Goal: Information Seeking & Learning: Understand process/instructions

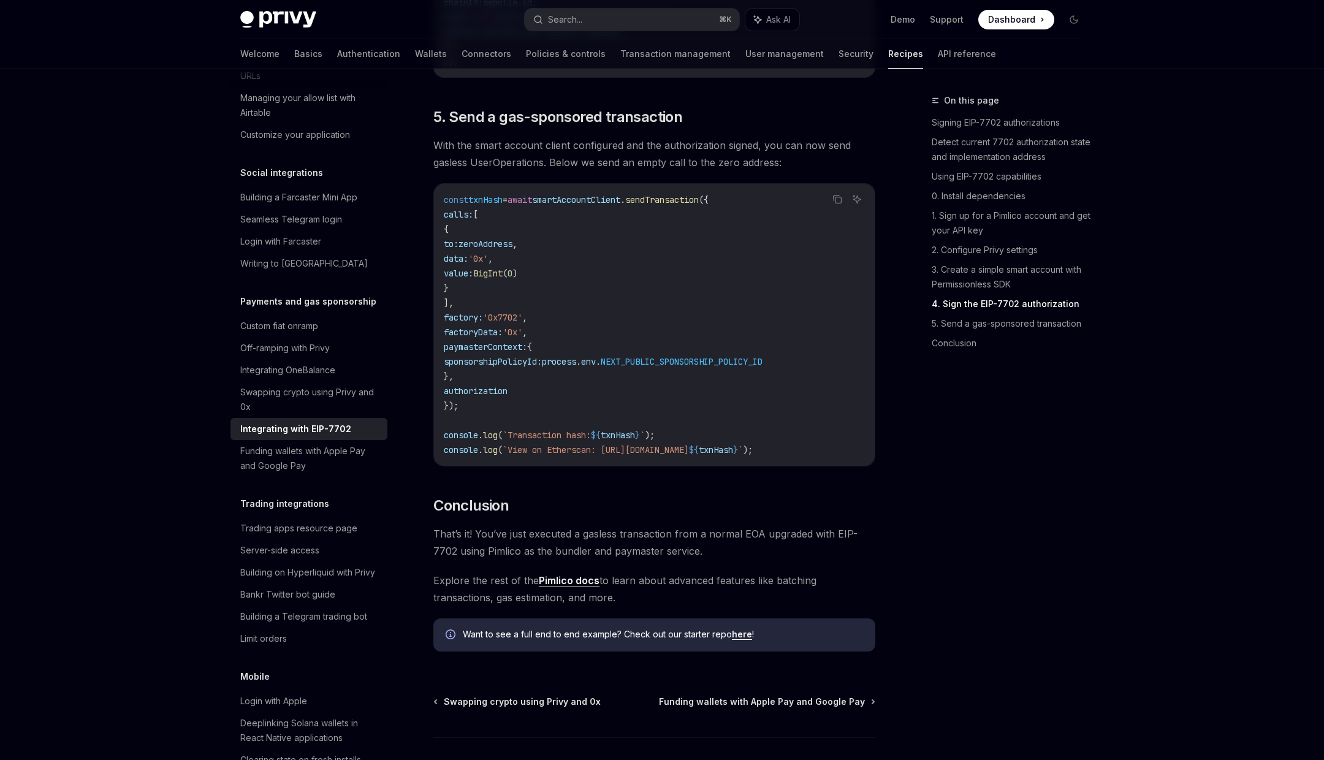
scroll to position [2747, 0]
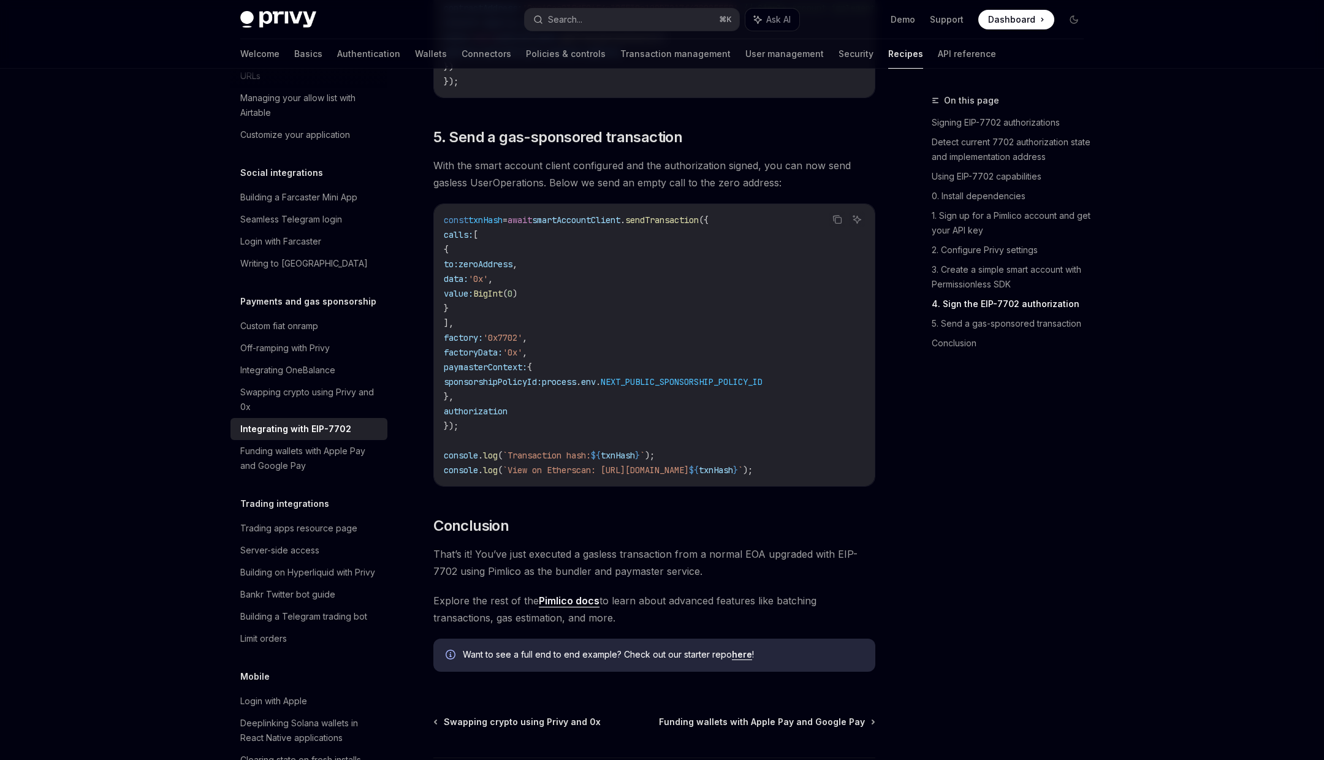
click at [687, 387] on span "NEXT_PUBLIC_SPONSORSHIP_POLICY_ID" at bounding box center [682, 381] width 162 height 11
copy span "NEXT_PUBLIC_SPONSORSHIP_POLICY_ID"
click at [574, 16] on div "Search..." at bounding box center [565, 19] width 34 height 15
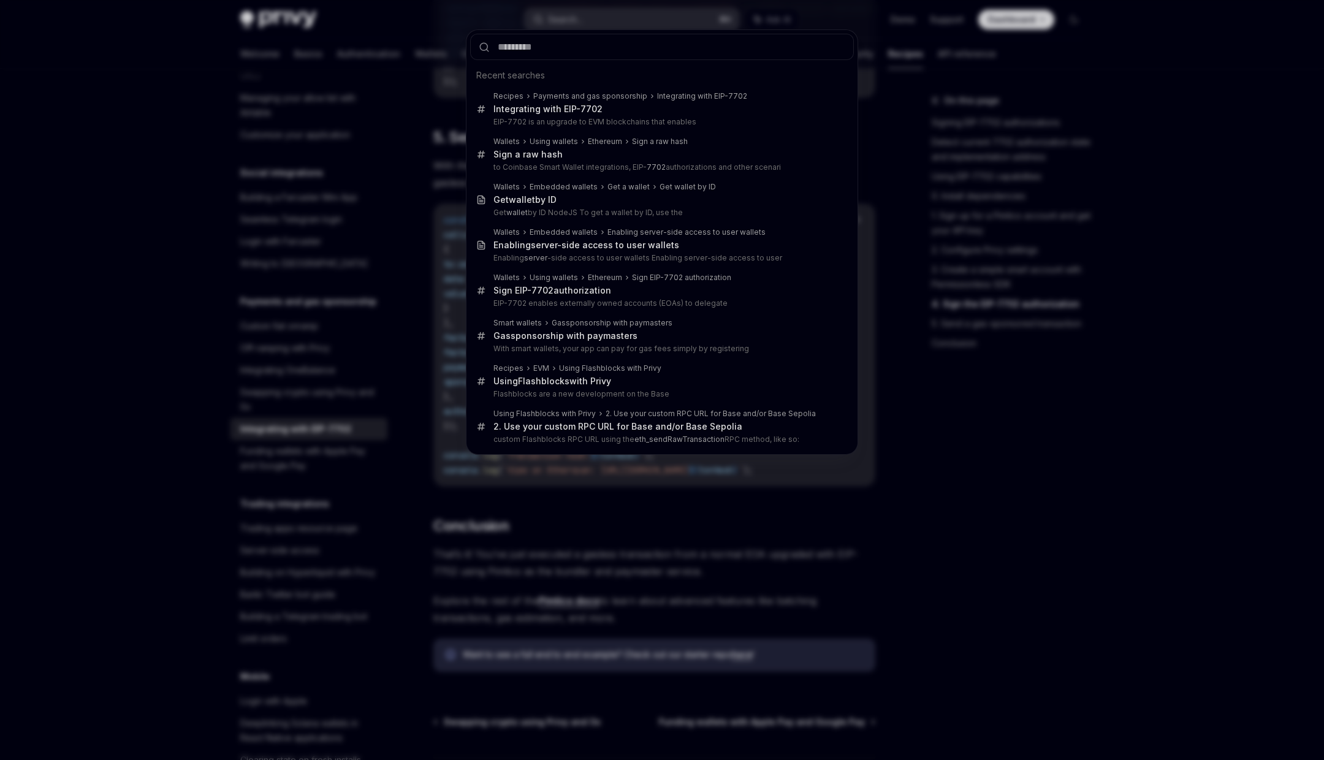
type input "*"
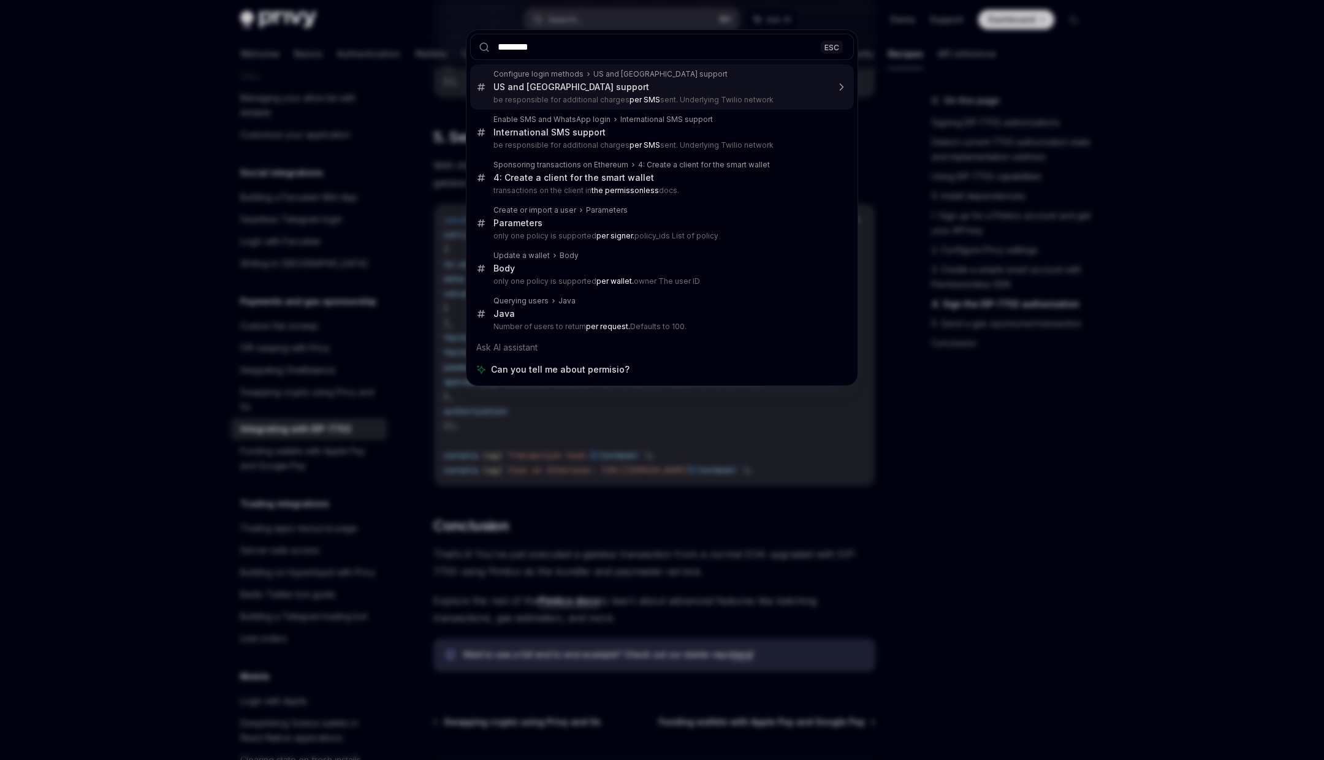
type input "*********"
type textarea "*"
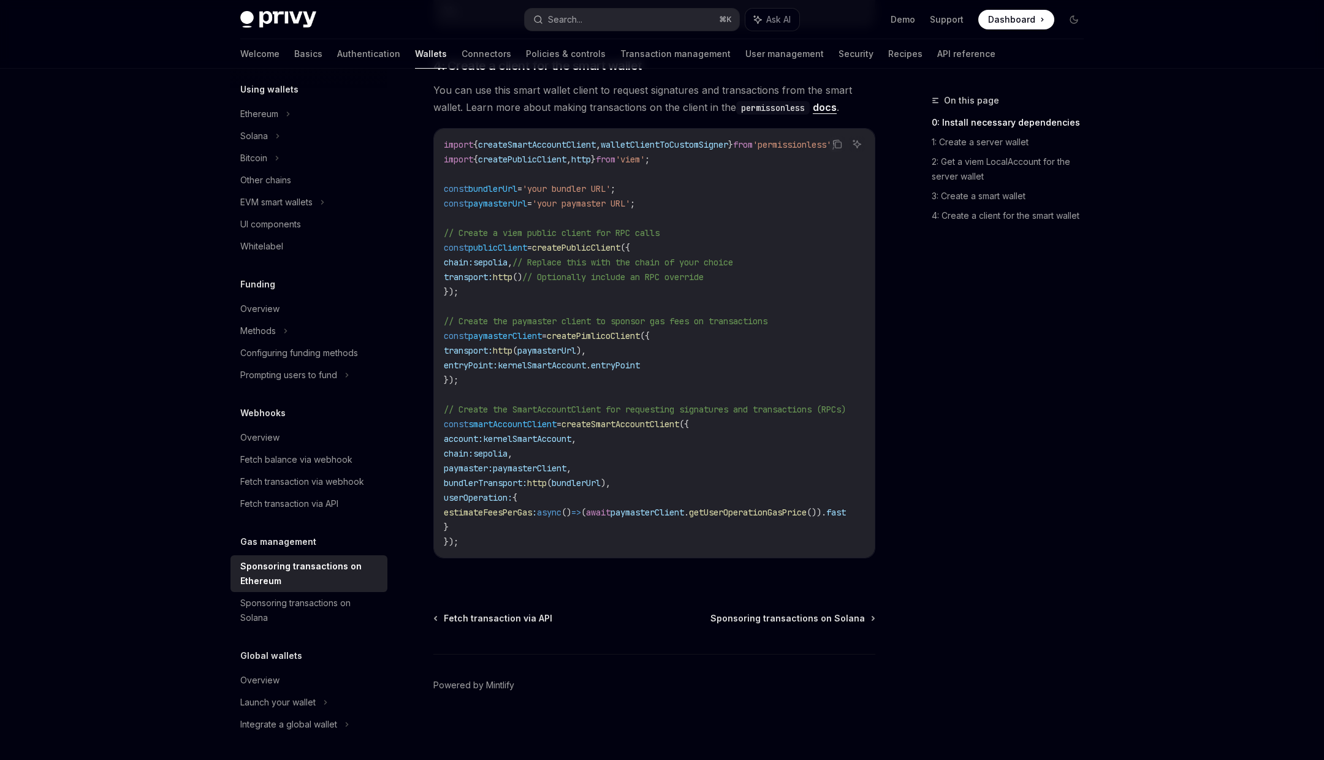
scroll to position [300, 0]
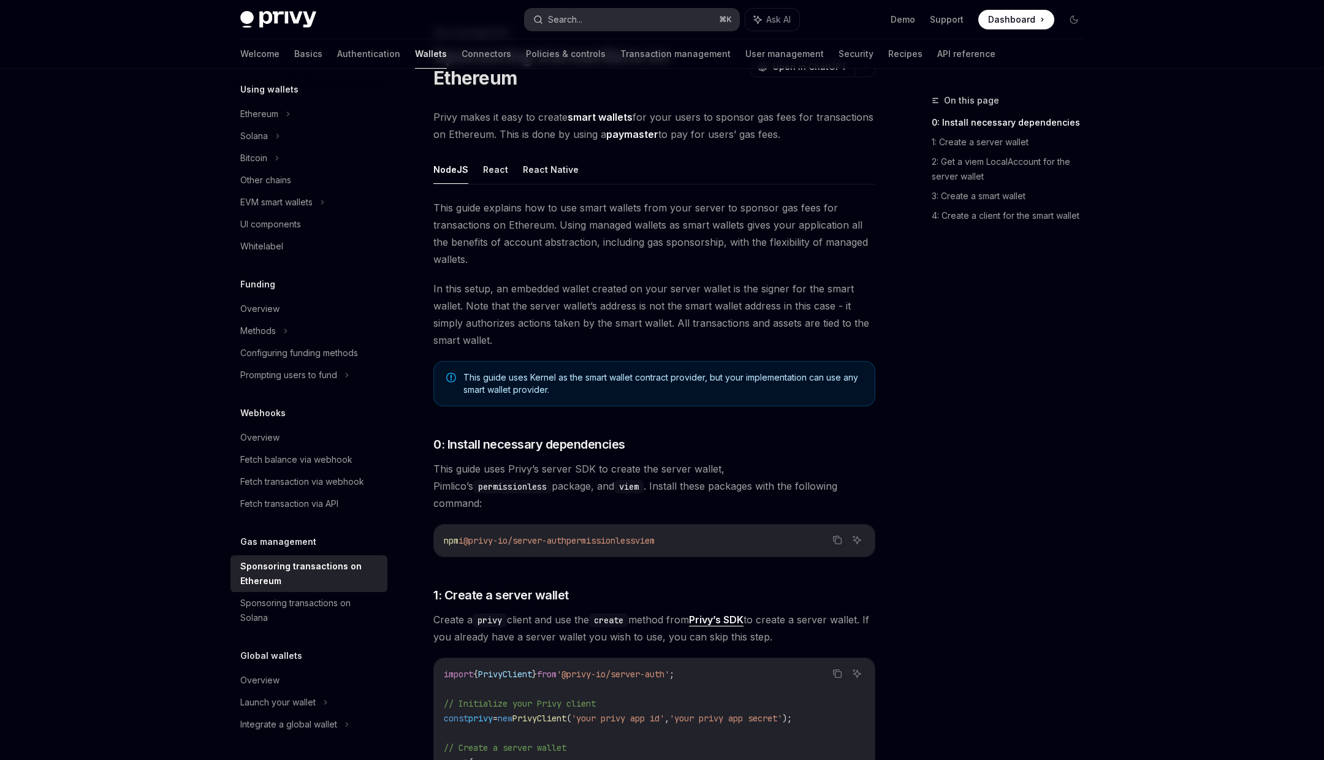
click at [594, 15] on button "Search... ⌘ K" at bounding box center [632, 20] width 215 height 22
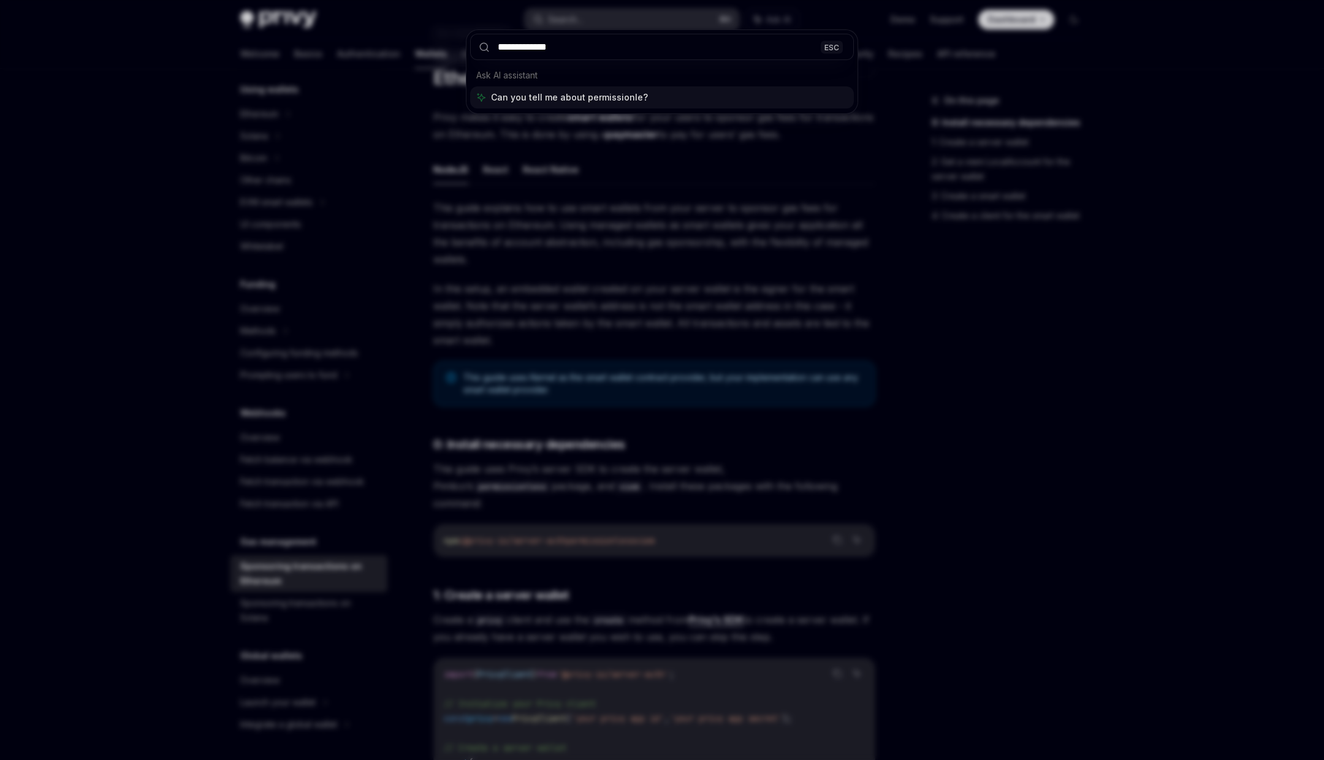
type input "**********"
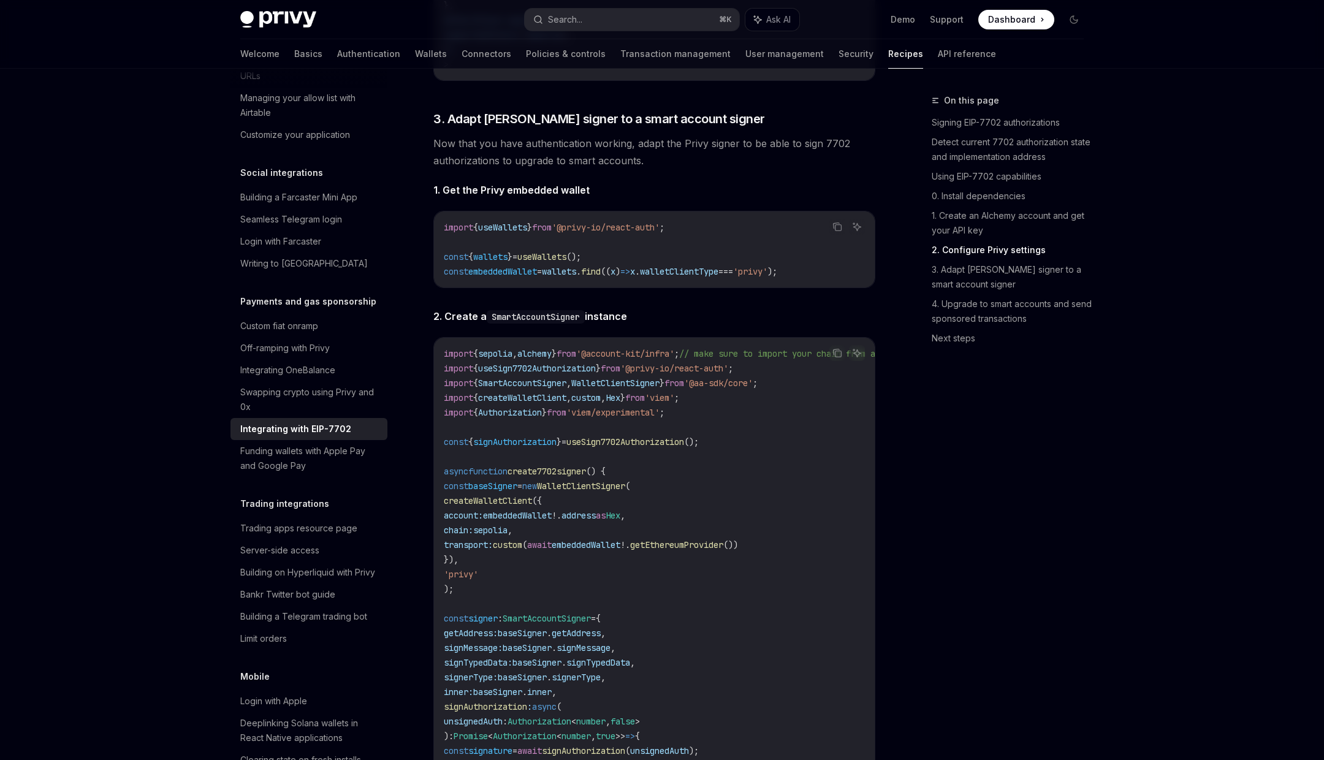
scroll to position [1809, 0]
click at [468, 491] on span "const" at bounding box center [456, 485] width 25 height 11
drag, startPoint x: 468, startPoint y: 505, endPoint x: 540, endPoint y: 506, distance: 71.7
click at [540, 491] on span "const baseSigner = new WalletClientSigner (" at bounding box center [537, 485] width 186 height 11
click at [482, 506] on span "createWalletClient" at bounding box center [488, 500] width 88 height 11
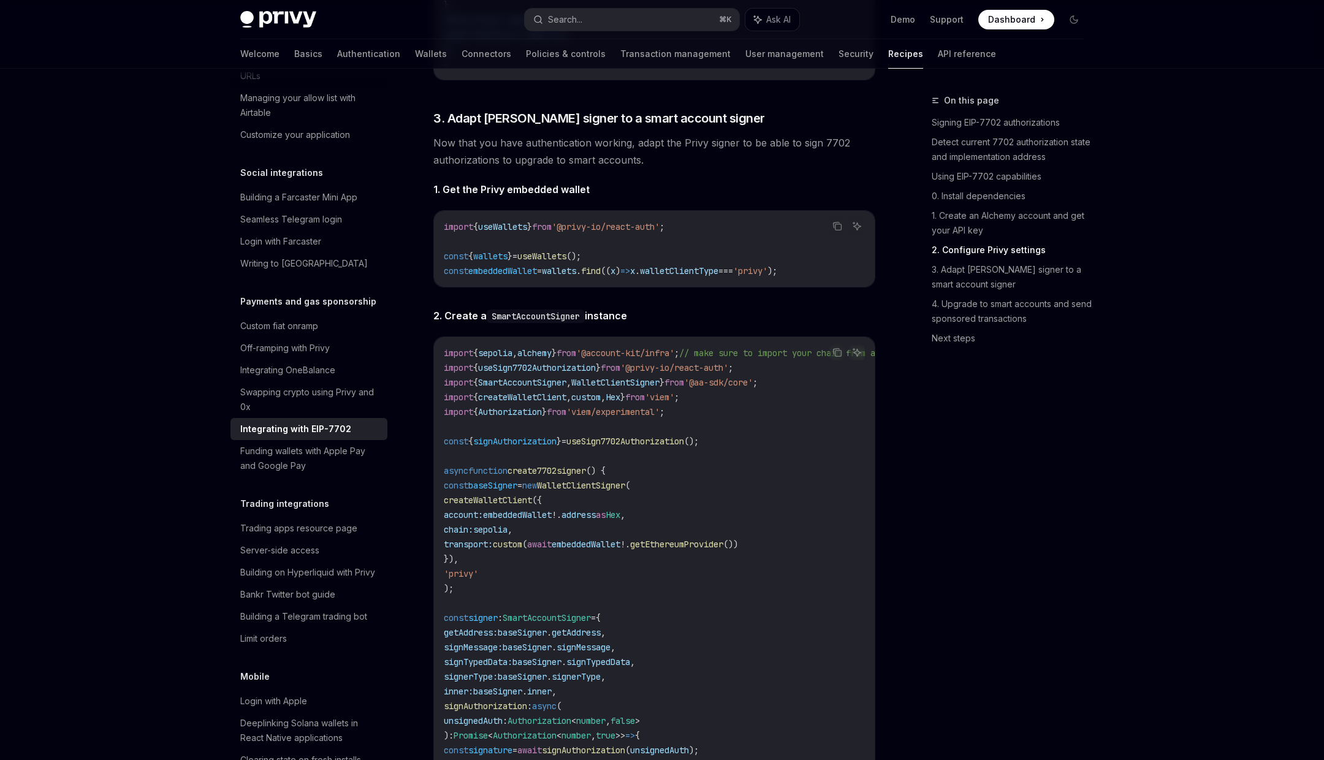
drag, startPoint x: 482, startPoint y: 516, endPoint x: 545, endPoint y: 516, distance: 63.1
click at [532, 506] on span "createWalletClient" at bounding box center [488, 500] width 88 height 11
click at [552, 520] on span "embeddedWallet" at bounding box center [517, 514] width 69 height 11
drag, startPoint x: 558, startPoint y: 537, endPoint x: 613, endPoint y: 535, distance: 54.6
click at [613, 520] on span "account: embeddedWallet ! . address as Hex ," at bounding box center [534, 514] width 181 height 11
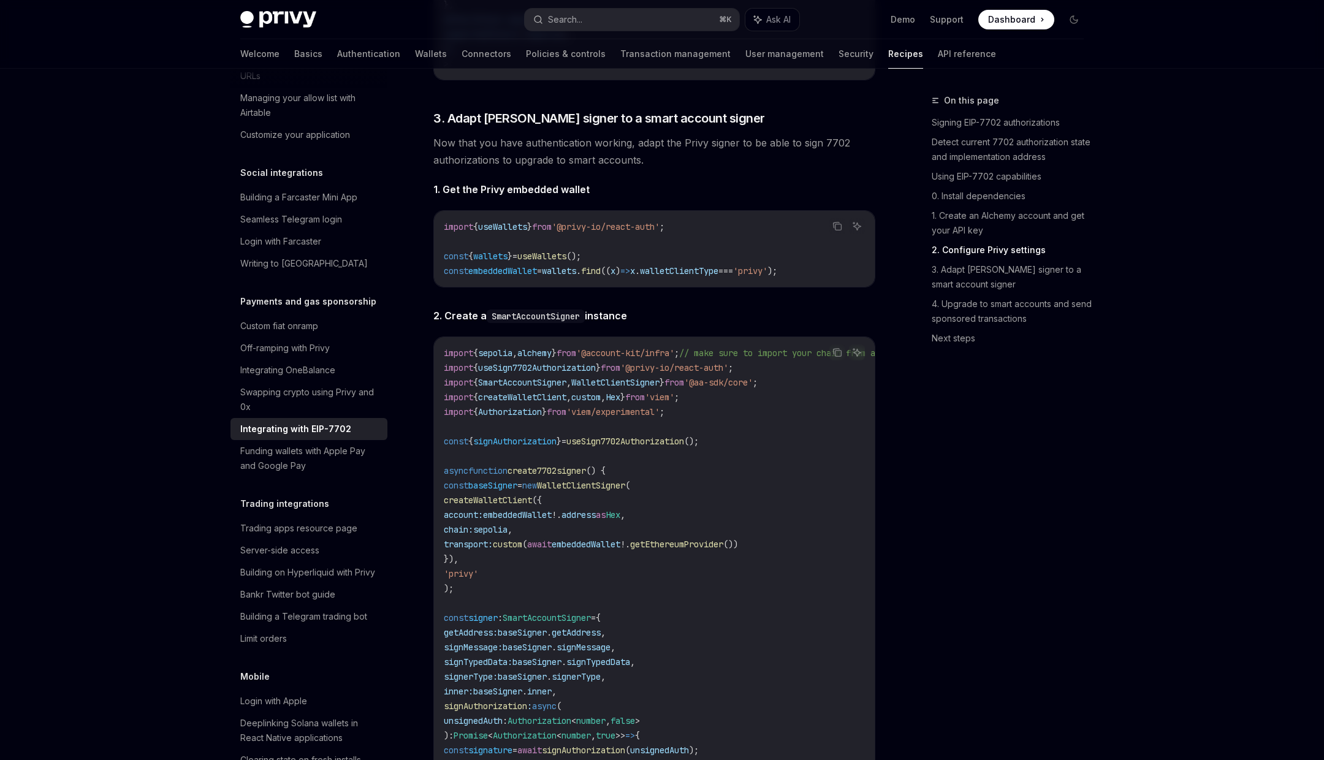
click at [530, 539] on code "import { sepolia , alchemy } from '@account-kit/infra' ; // make sure to import…" at bounding box center [723, 655] width 559 height 618
click at [522, 550] on span "custom" at bounding box center [507, 544] width 29 height 11
drag, startPoint x: 546, startPoint y: 563, endPoint x: 653, endPoint y: 562, distance: 107.3
click at [653, 550] on span "transport: custom ( await embeddedWallet ! . getEthereumProvider ())" at bounding box center [591, 544] width 294 height 11
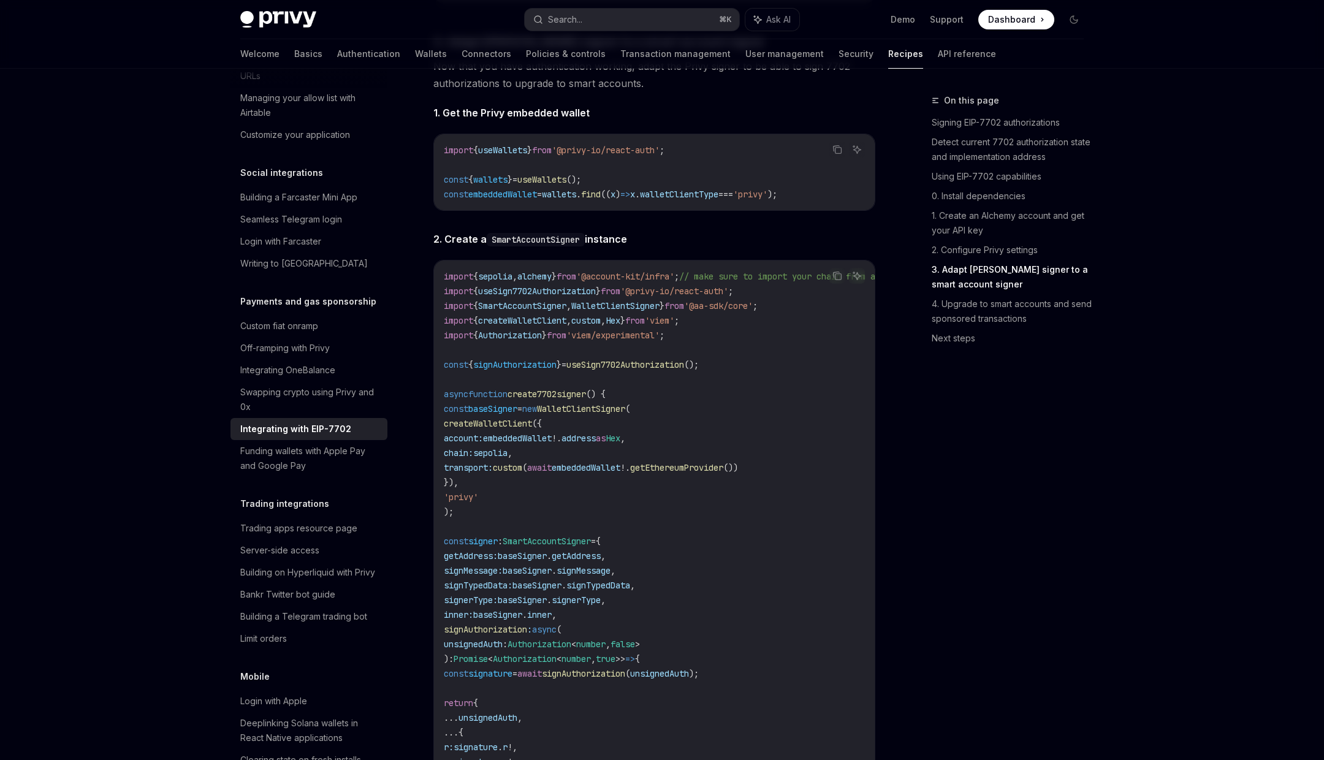
scroll to position [1889, 0]
click at [506, 411] on span "baseSigner" at bounding box center [492, 405] width 49 height 11
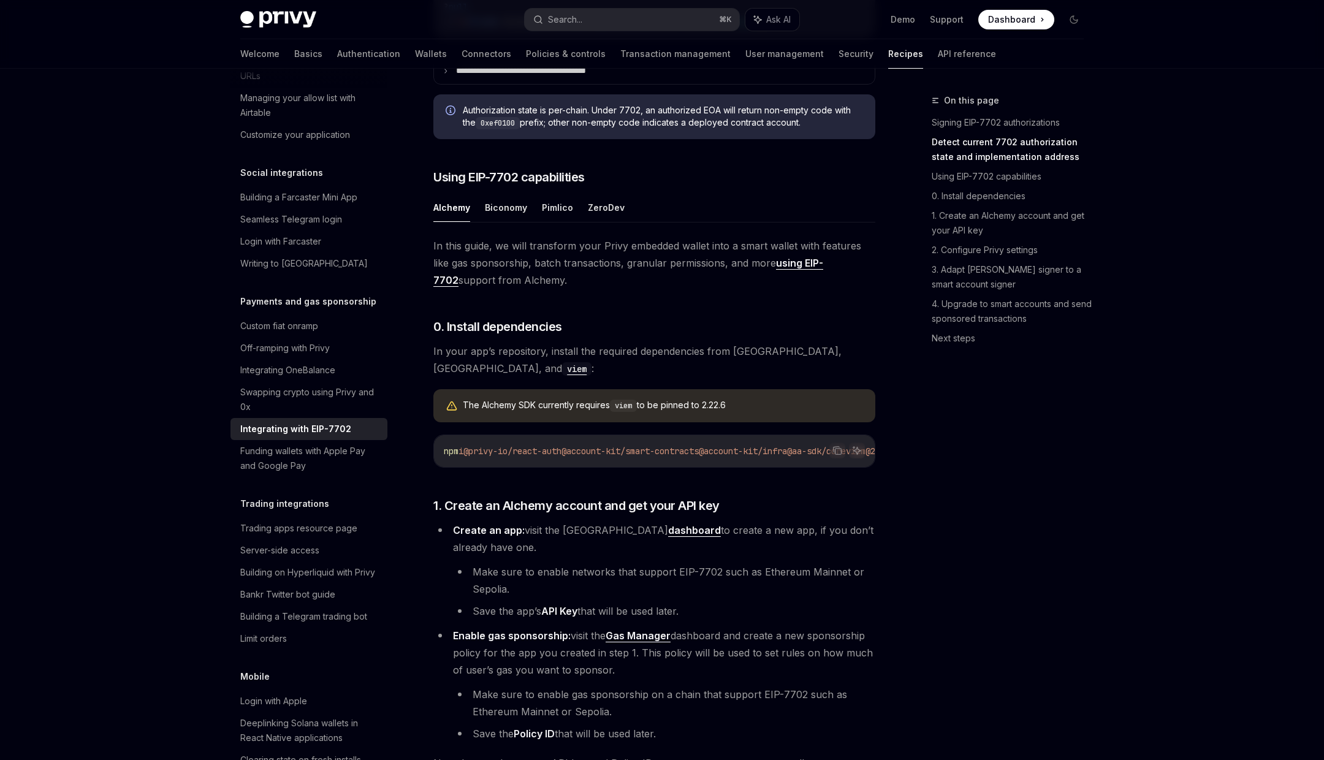
scroll to position [749, 0]
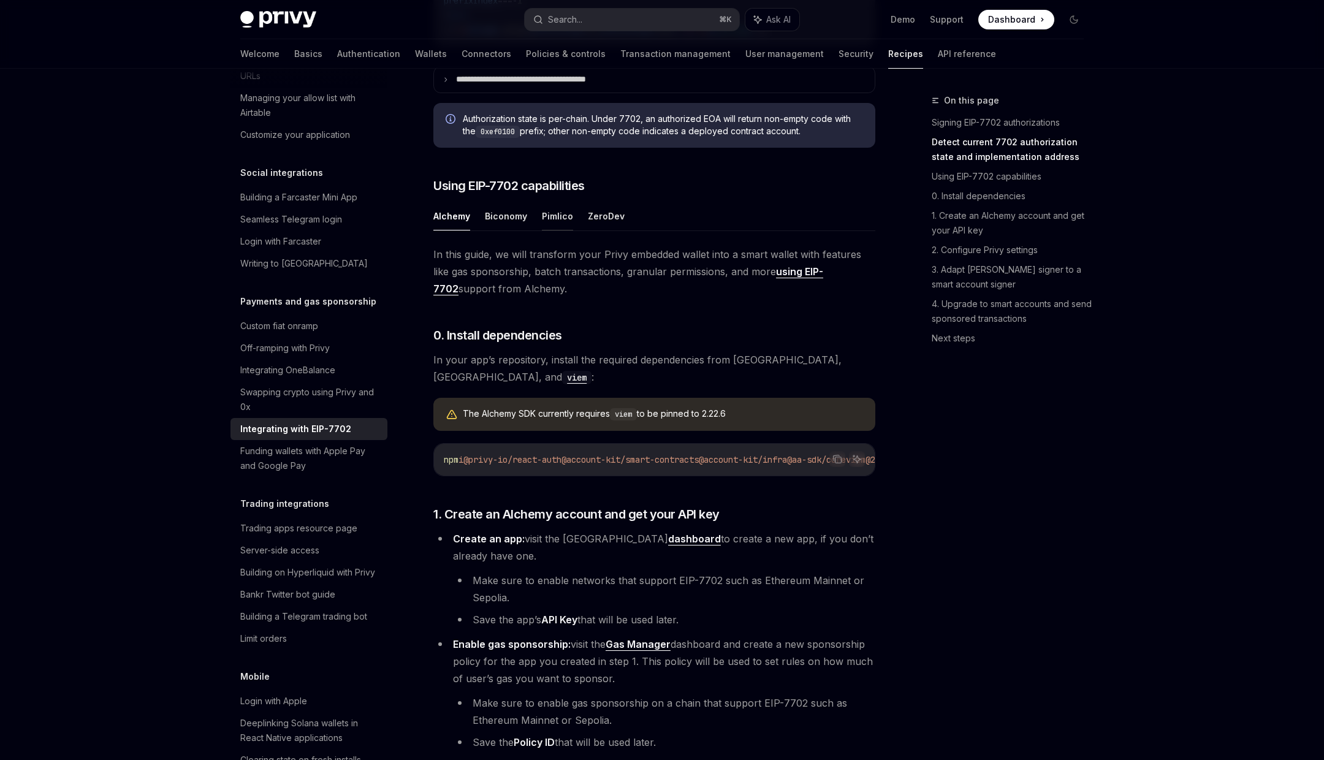
click at [549, 225] on button "Pimlico" at bounding box center [557, 216] width 31 height 29
type textarea "*"
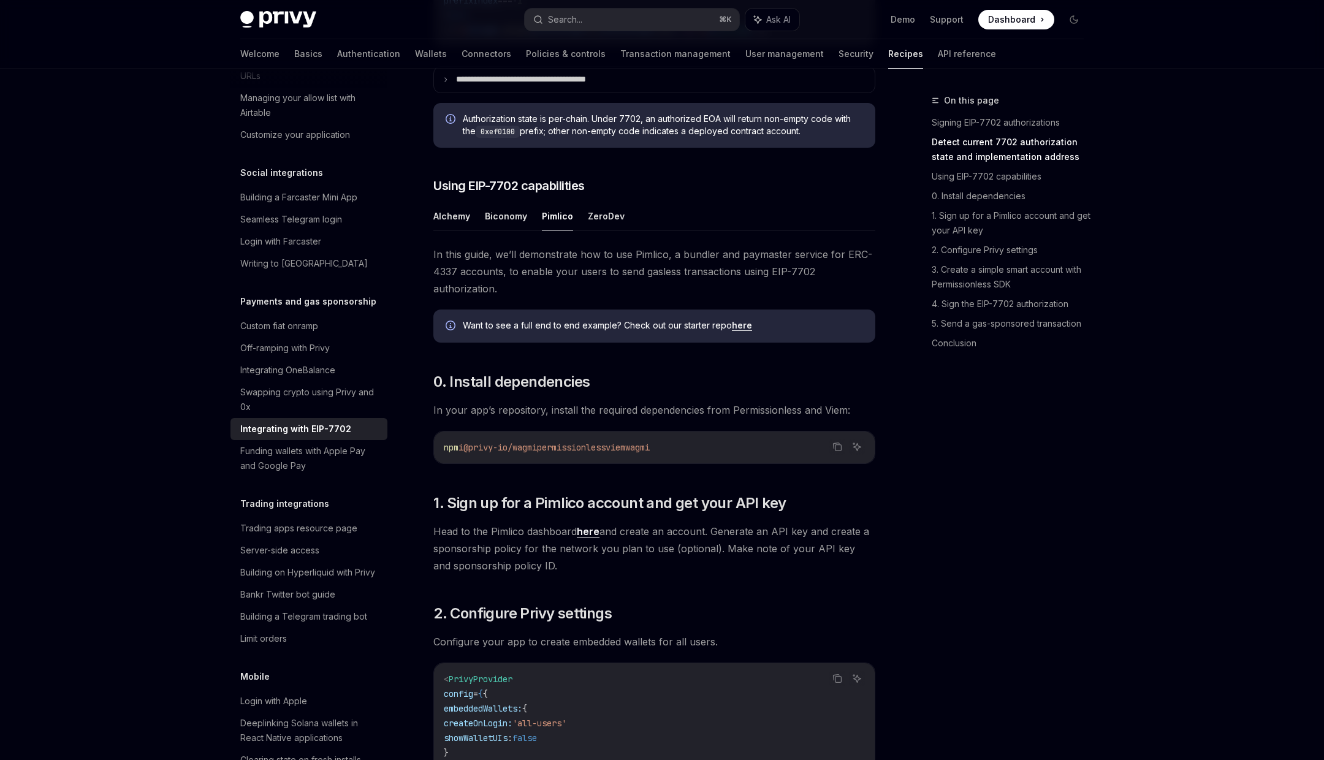
click at [742, 331] on link "here" at bounding box center [742, 325] width 20 height 11
click at [637, 20] on button "Search... ⌘ K" at bounding box center [632, 20] width 215 height 22
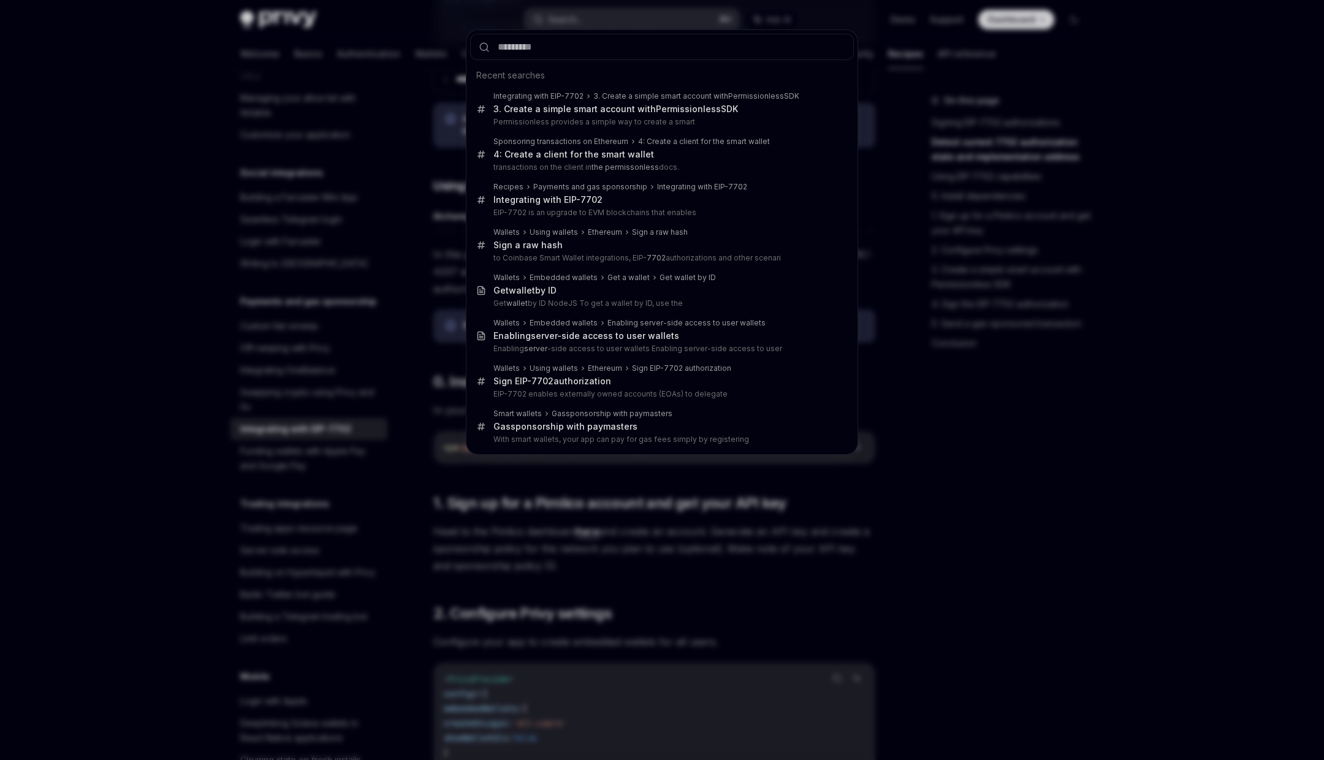
type input "**********"
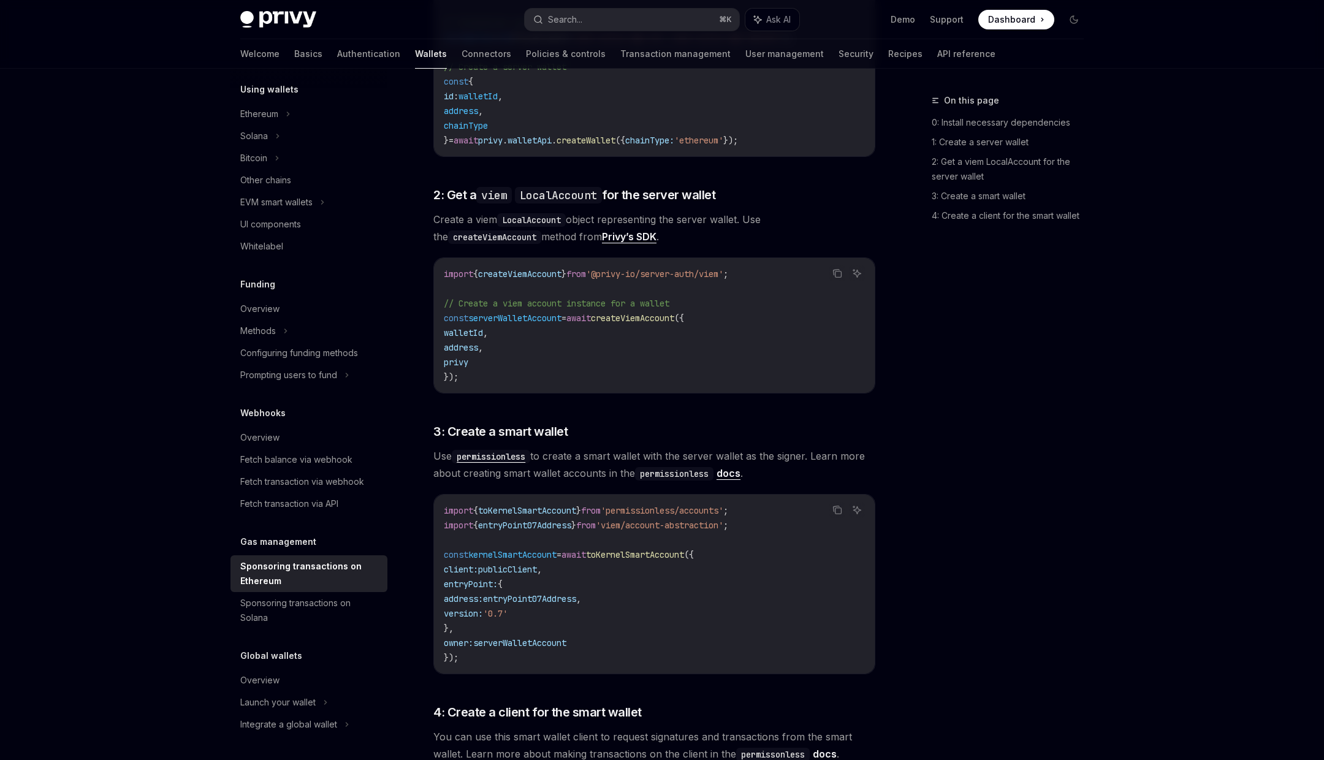
scroll to position [68, 0]
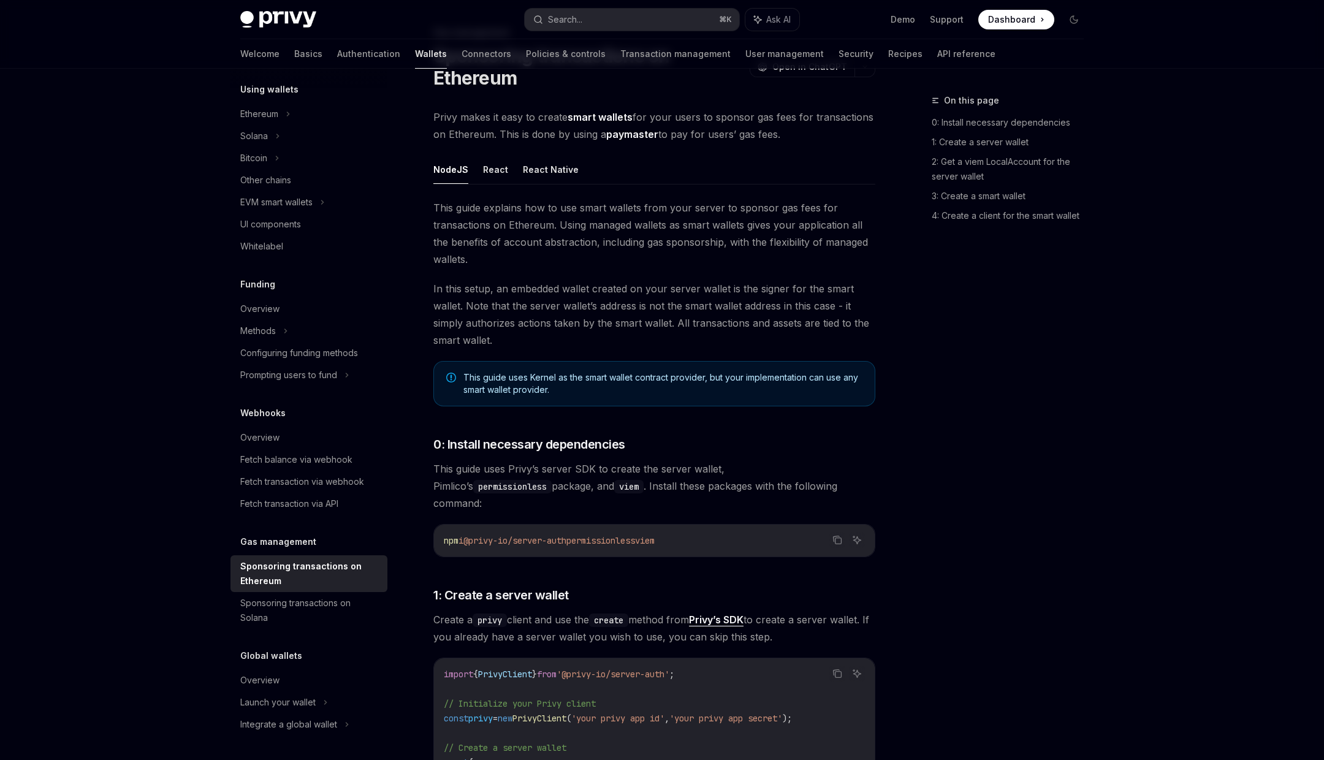
type textarea "*"
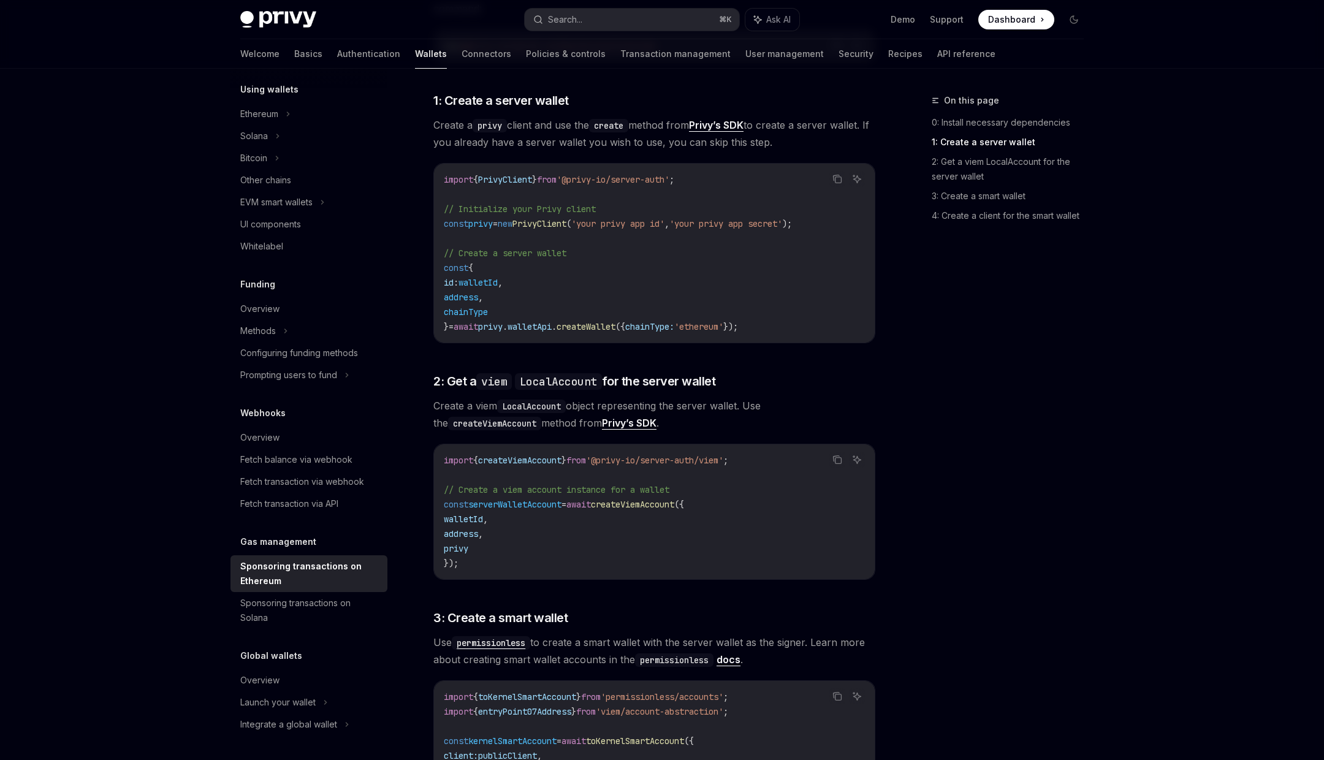
scroll to position [603, 0]
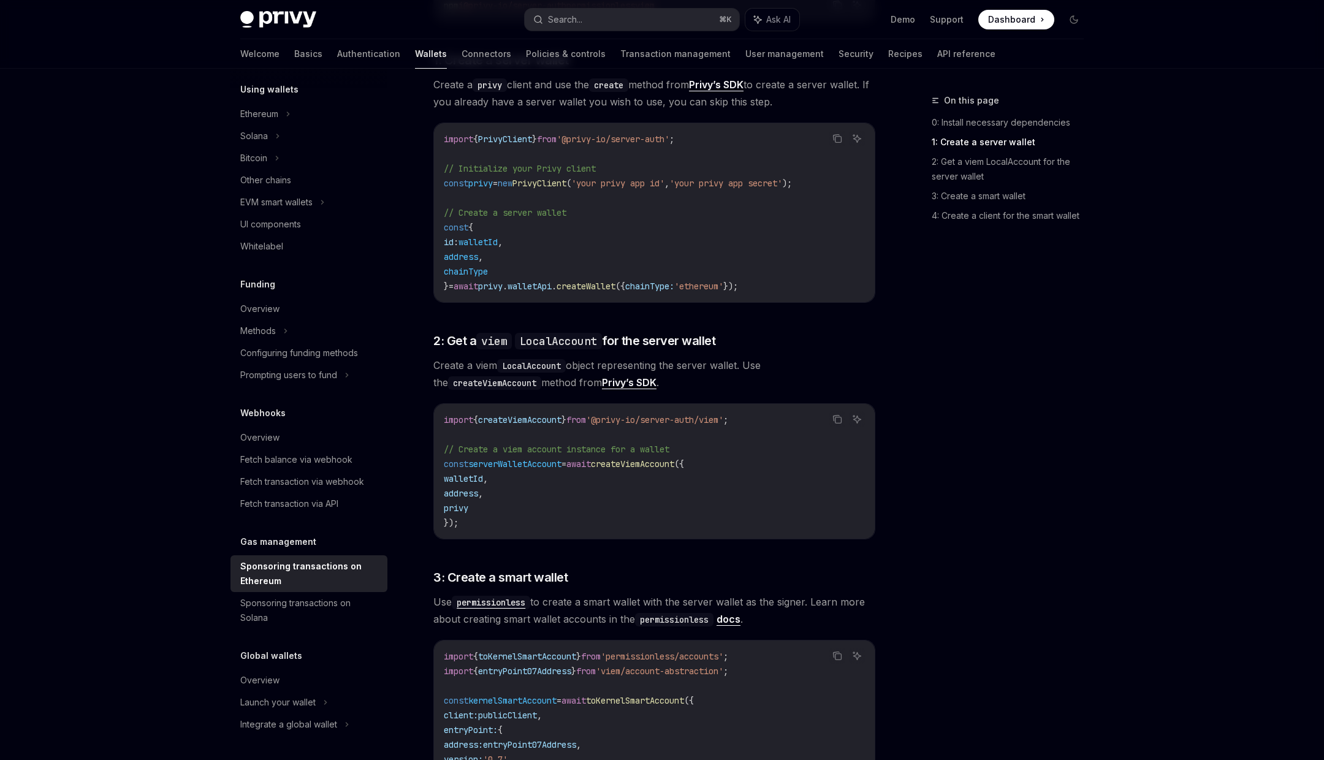
click at [1042, 480] on div "On this page 0: Install necessary dependencies 1: Create a server wallet 2: Get…" at bounding box center [1000, 426] width 186 height 667
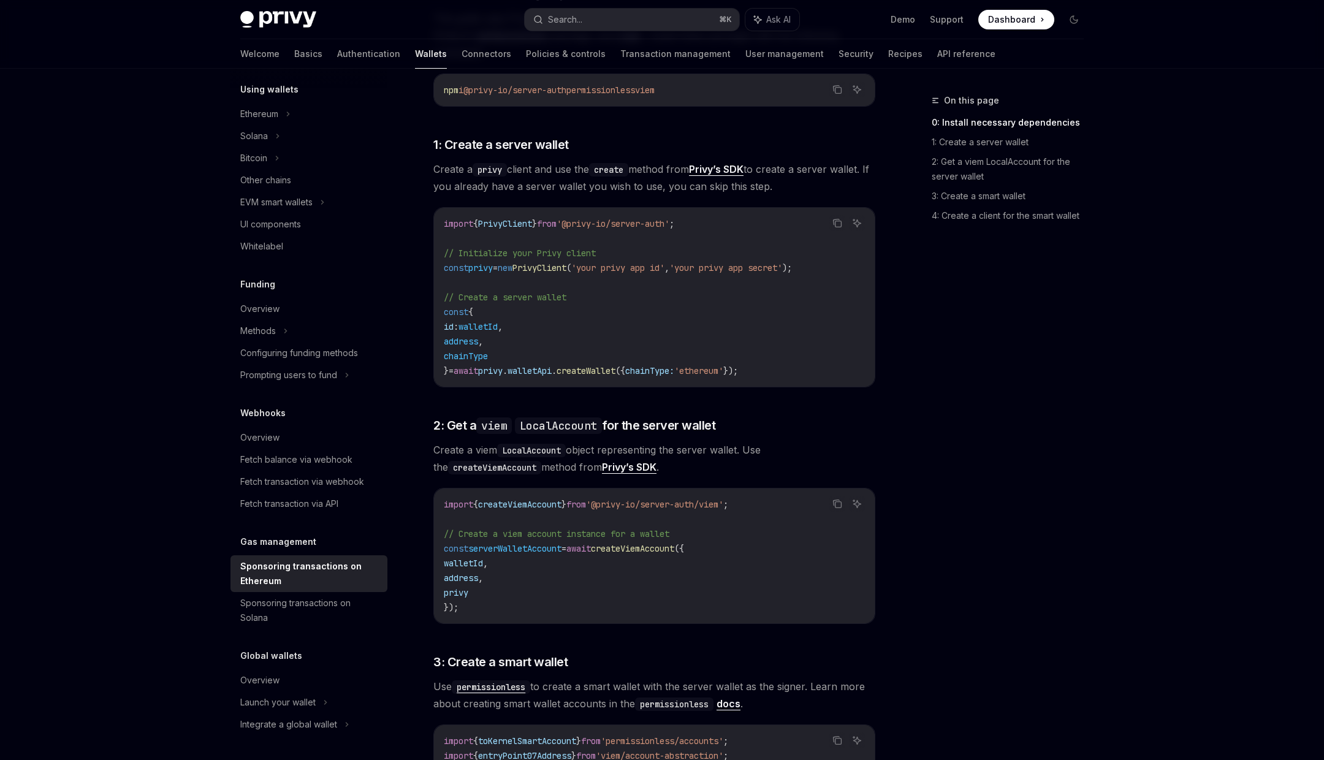
scroll to position [520, 0]
click at [476, 364] on span "await" at bounding box center [466, 369] width 25 height 11
drag, startPoint x: 476, startPoint y: 349, endPoint x: 771, endPoint y: 358, distance: 295.0
click at [771, 358] on div "import { PrivyClient } from '@privy-io/server-auth' ; // Initialize your Privy …" at bounding box center [654, 296] width 441 height 179
click at [454, 542] on span "const" at bounding box center [456, 547] width 25 height 11
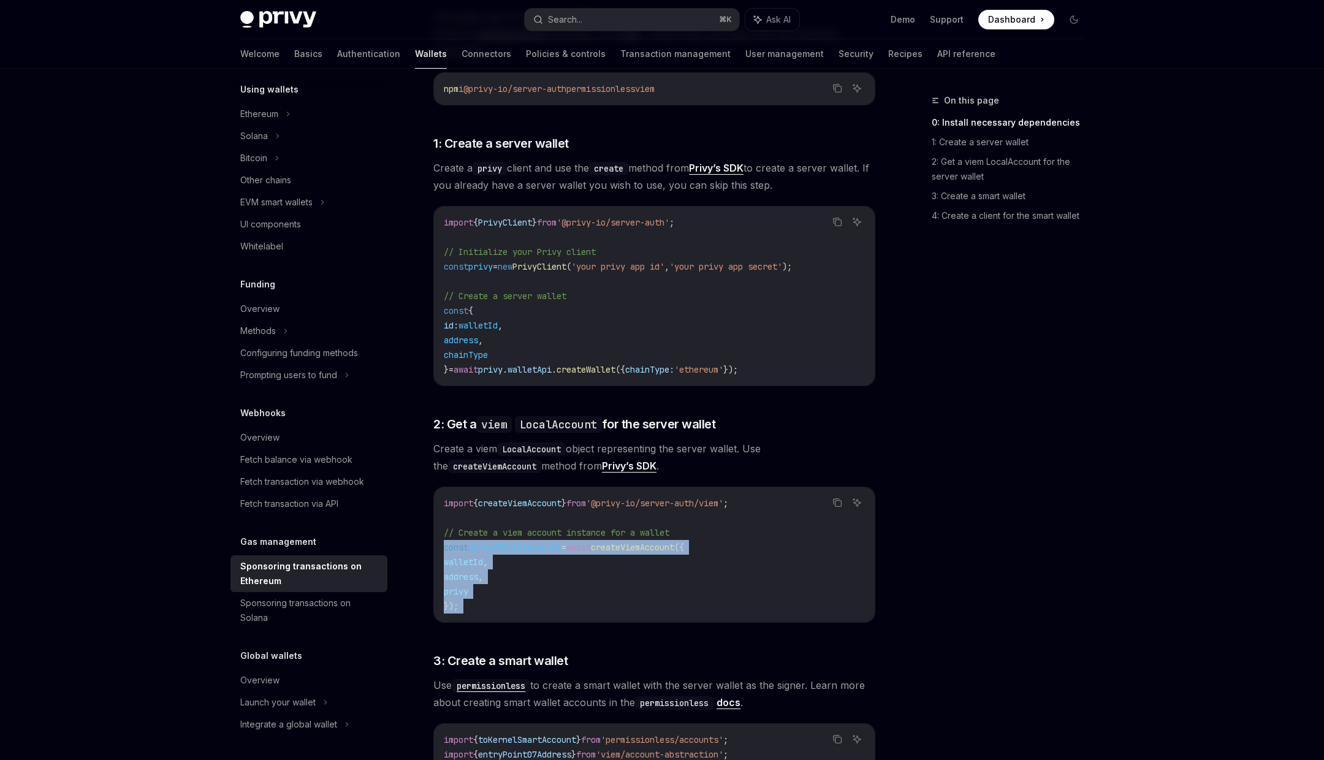
drag, startPoint x: 454, startPoint y: 531, endPoint x: 525, endPoint y: 584, distance: 89.0
click at [525, 584] on code "import { createViemAccount } from '@privy-io/server-auth/viem' ; // Create a vi…" at bounding box center [654, 555] width 421 height 118
click at [530, 590] on code "import { createViemAccount } from '@privy-io/server-auth/viem' ; // Create a vi…" at bounding box center [654, 555] width 421 height 118
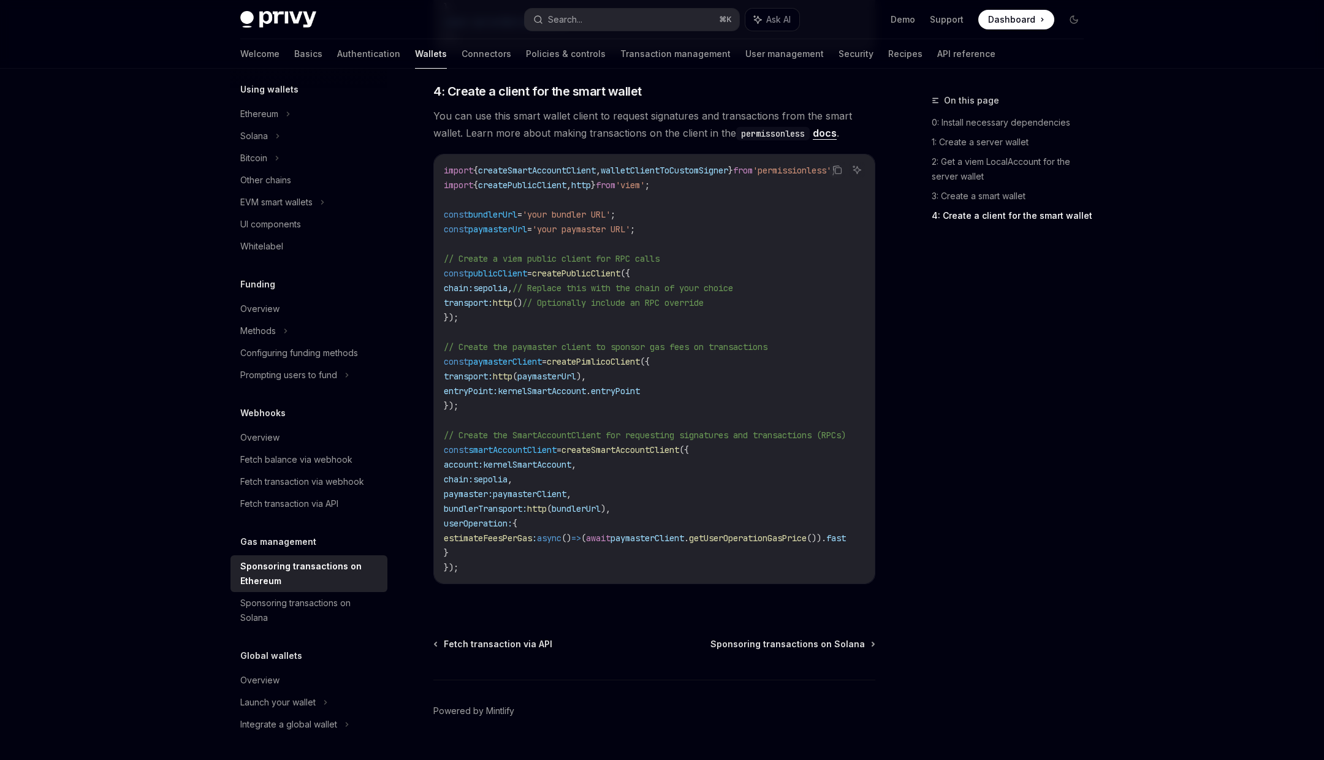
scroll to position [1375, 0]
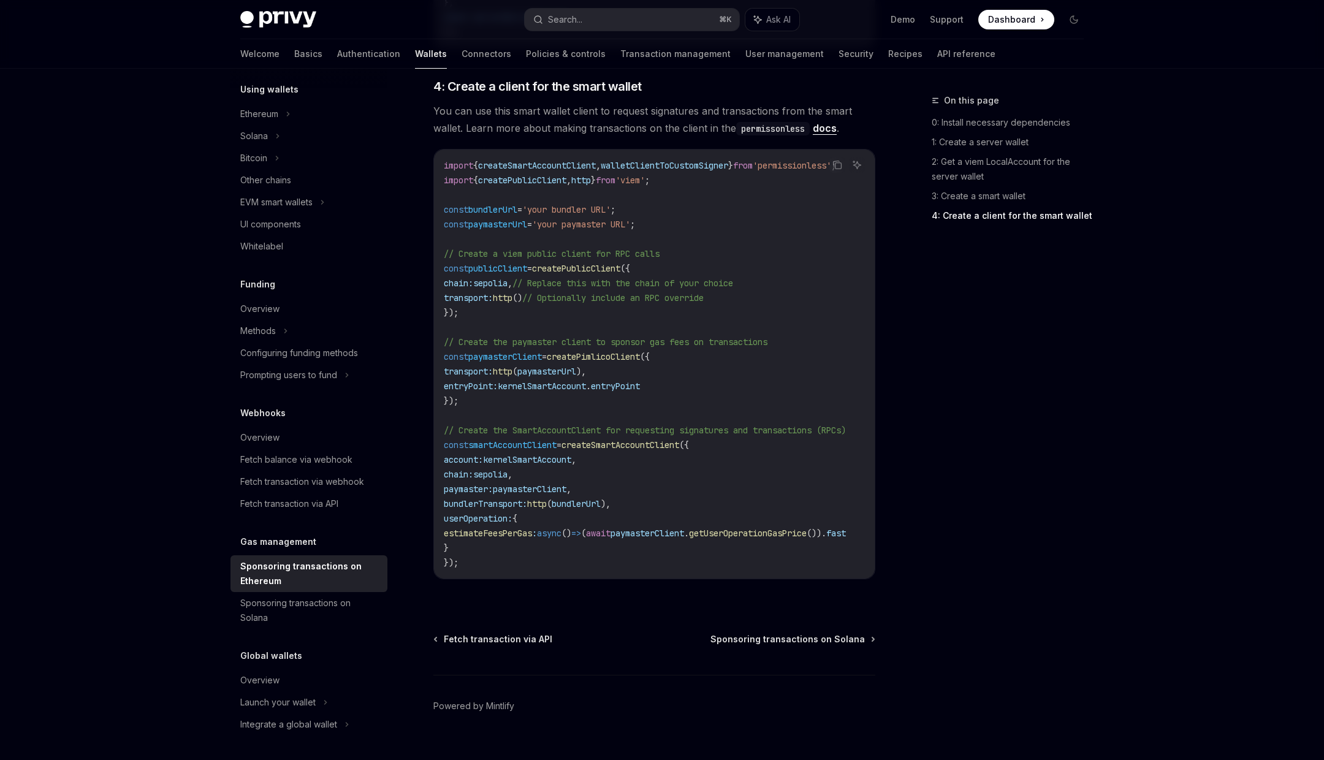
click at [566, 484] on span "paymasterClient" at bounding box center [530, 489] width 74 height 11
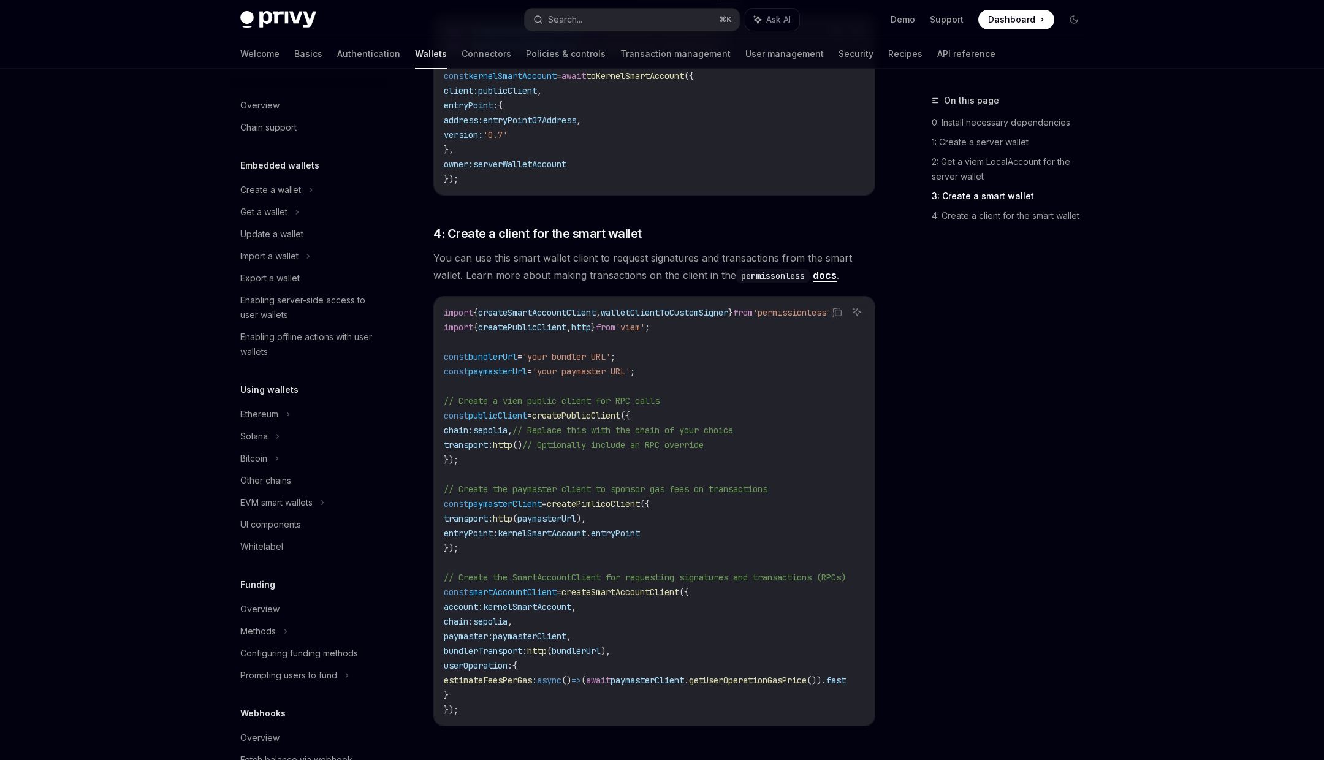
scroll to position [1222, 0]
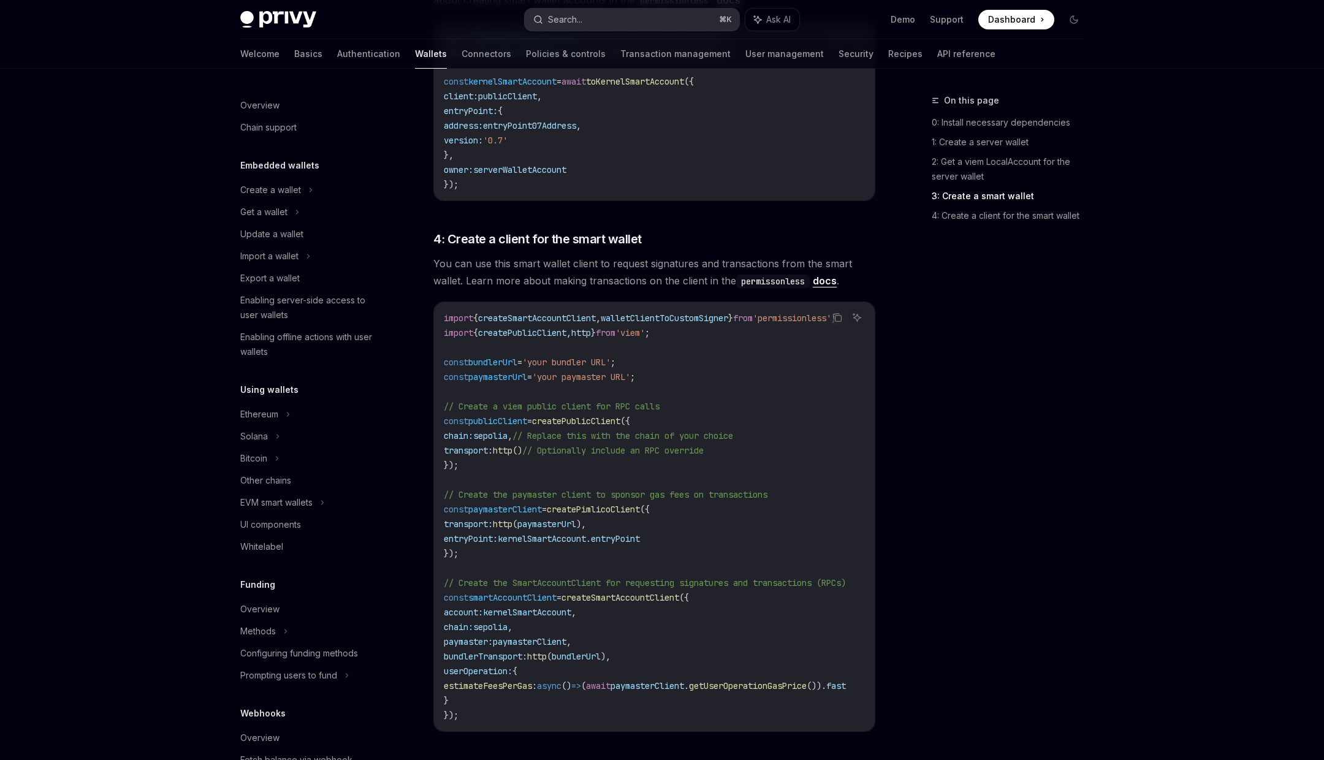
click at [632, 23] on button "Search... ⌘ K" at bounding box center [632, 20] width 215 height 22
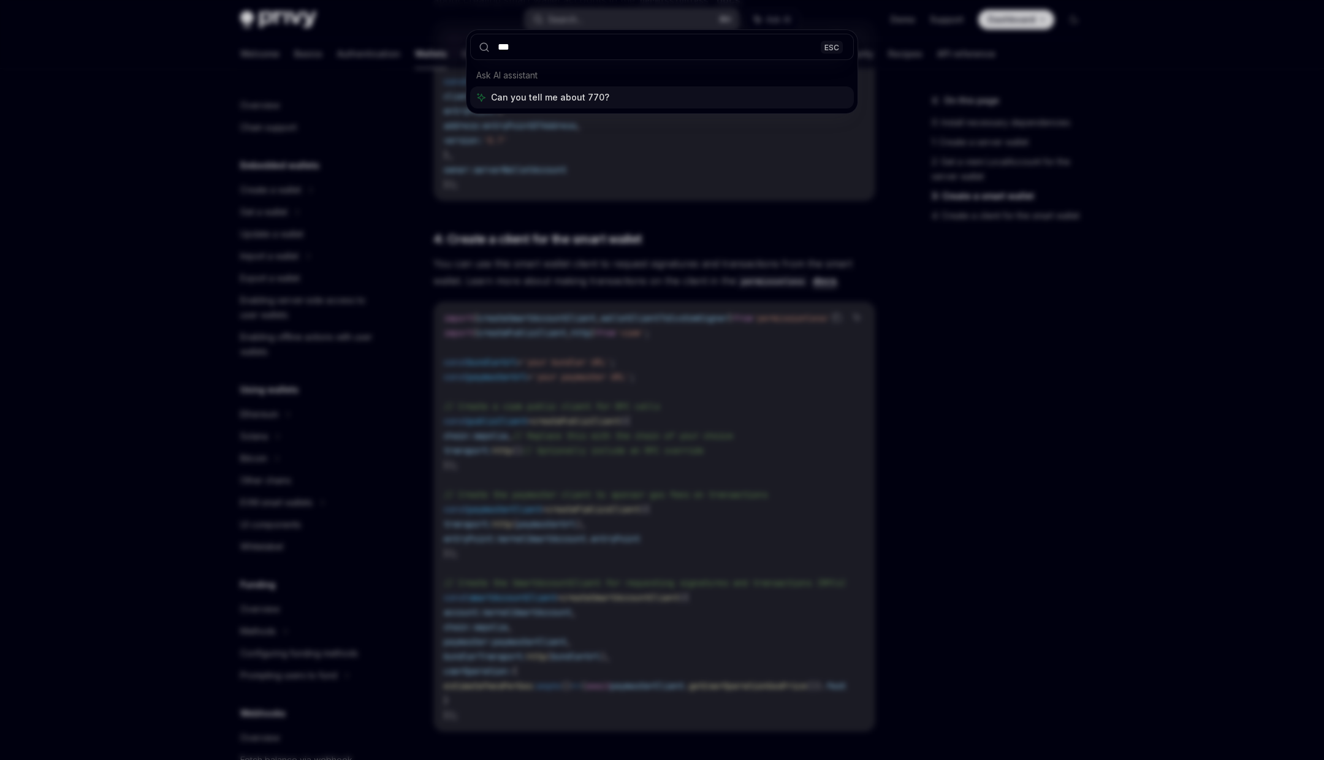
type input "****"
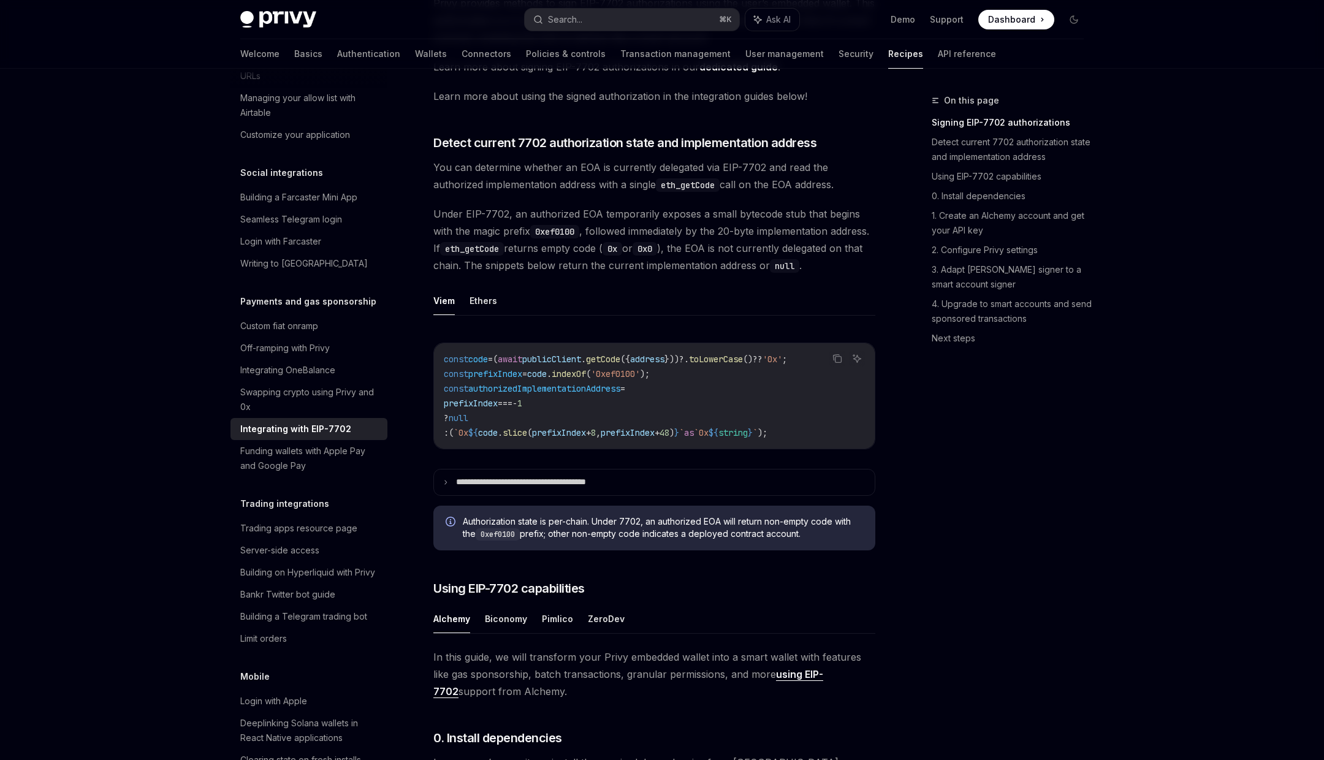
scroll to position [348, 0]
click at [536, 486] on p "**********" at bounding box center [541, 480] width 171 height 11
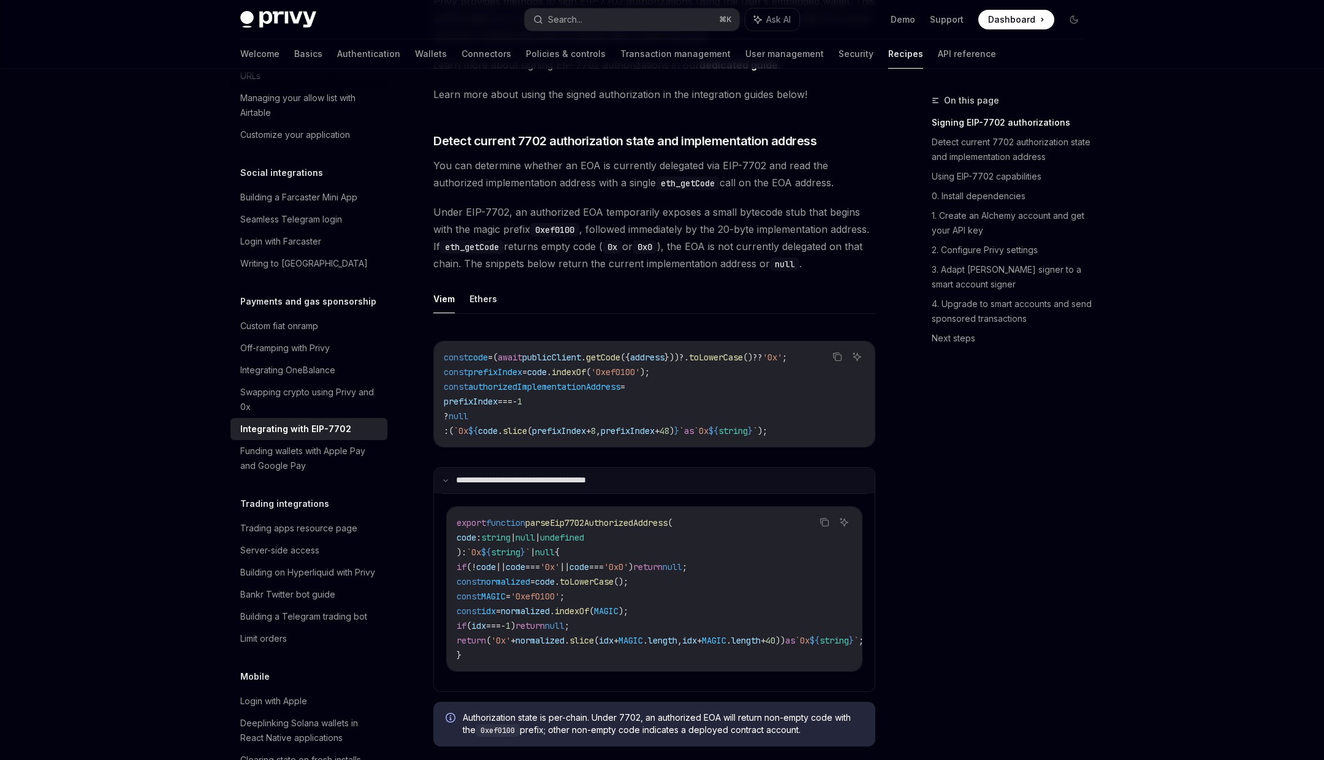
click at [546, 486] on p "**********" at bounding box center [539, 480] width 167 height 11
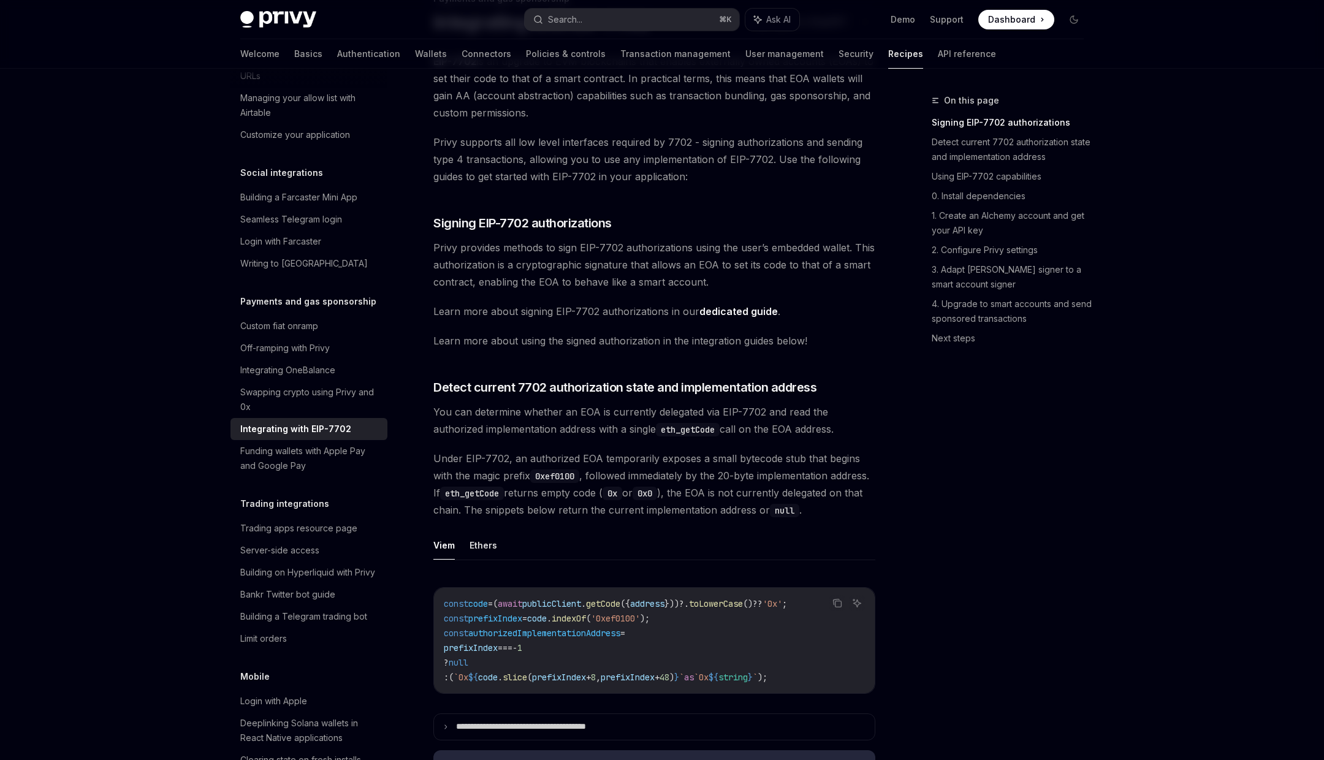
scroll to position [97, 0]
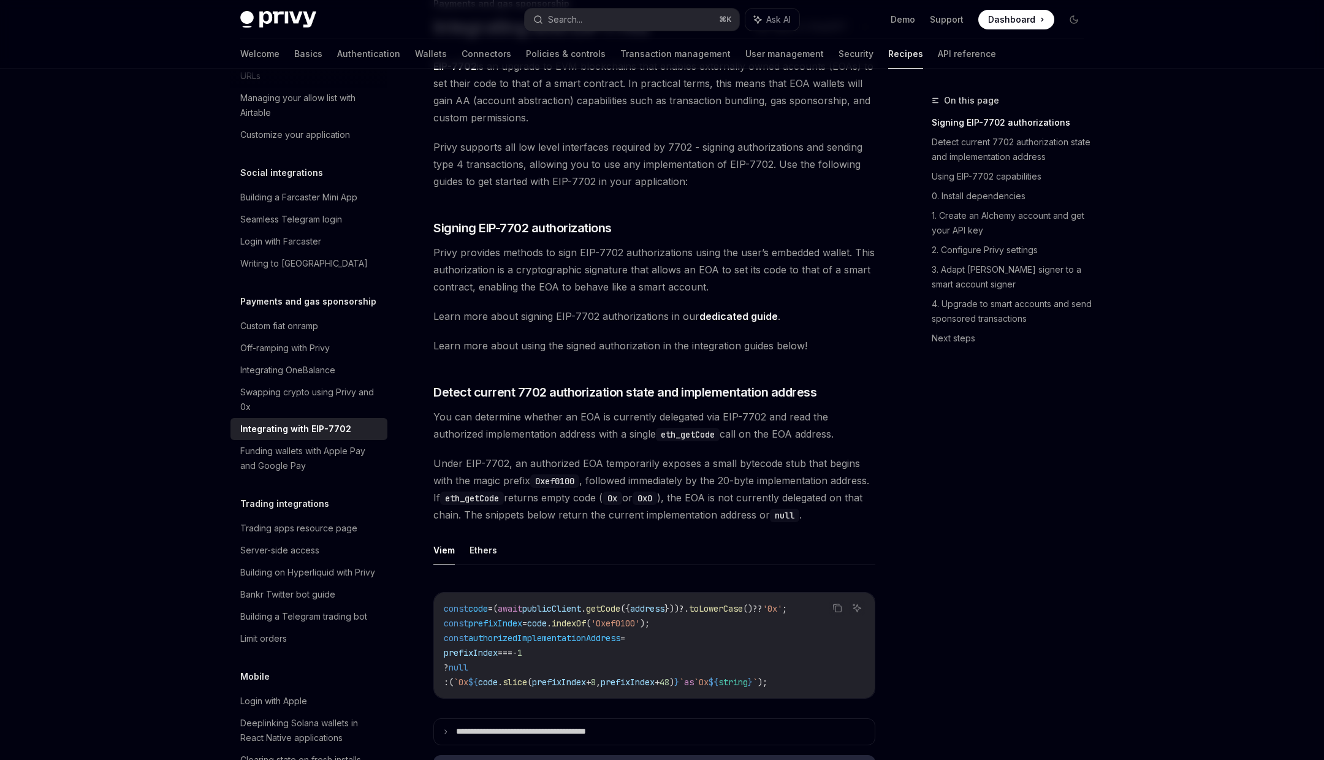
click at [708, 320] on link "dedicated guide" at bounding box center [738, 316] width 78 height 13
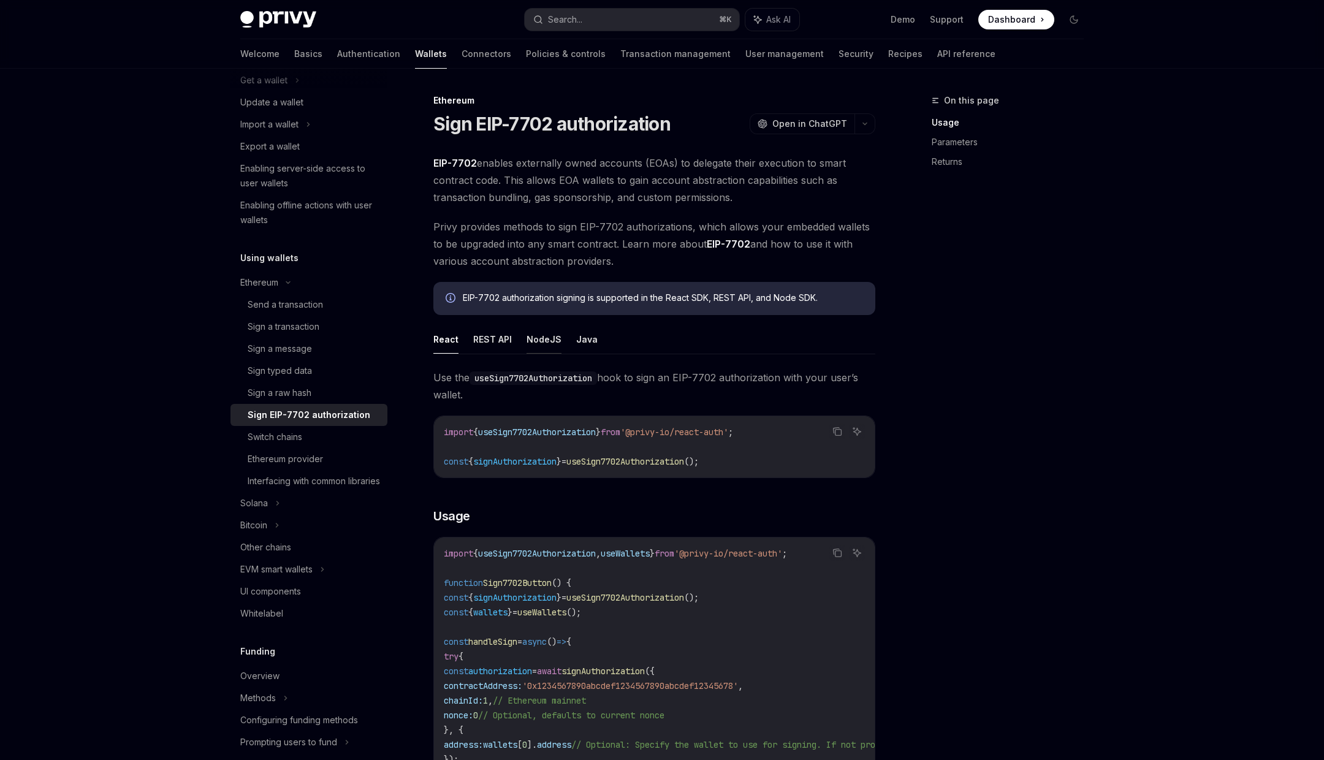
click at [534, 343] on button "NodeJS" at bounding box center [544, 339] width 35 height 29
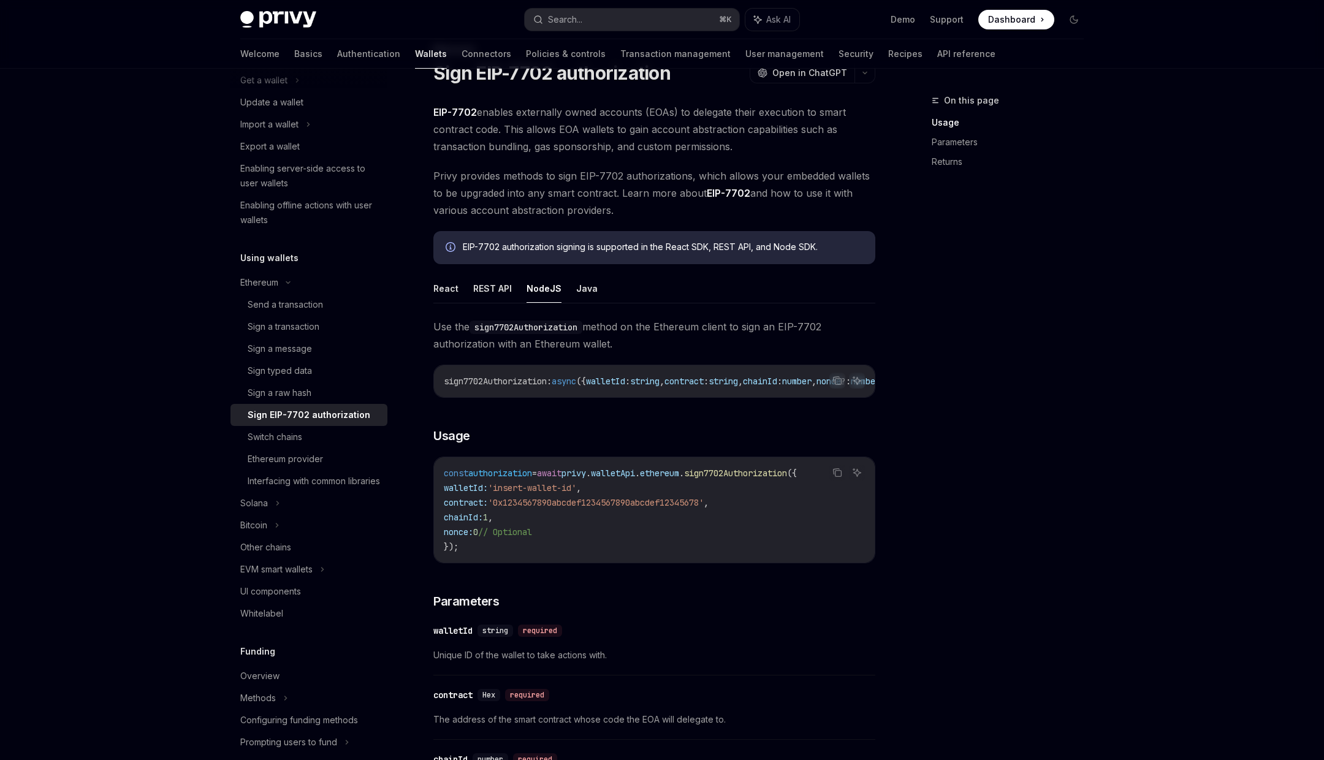
scroll to position [50, 0]
click at [957, 138] on link "Parameters" at bounding box center [1013, 142] width 162 height 20
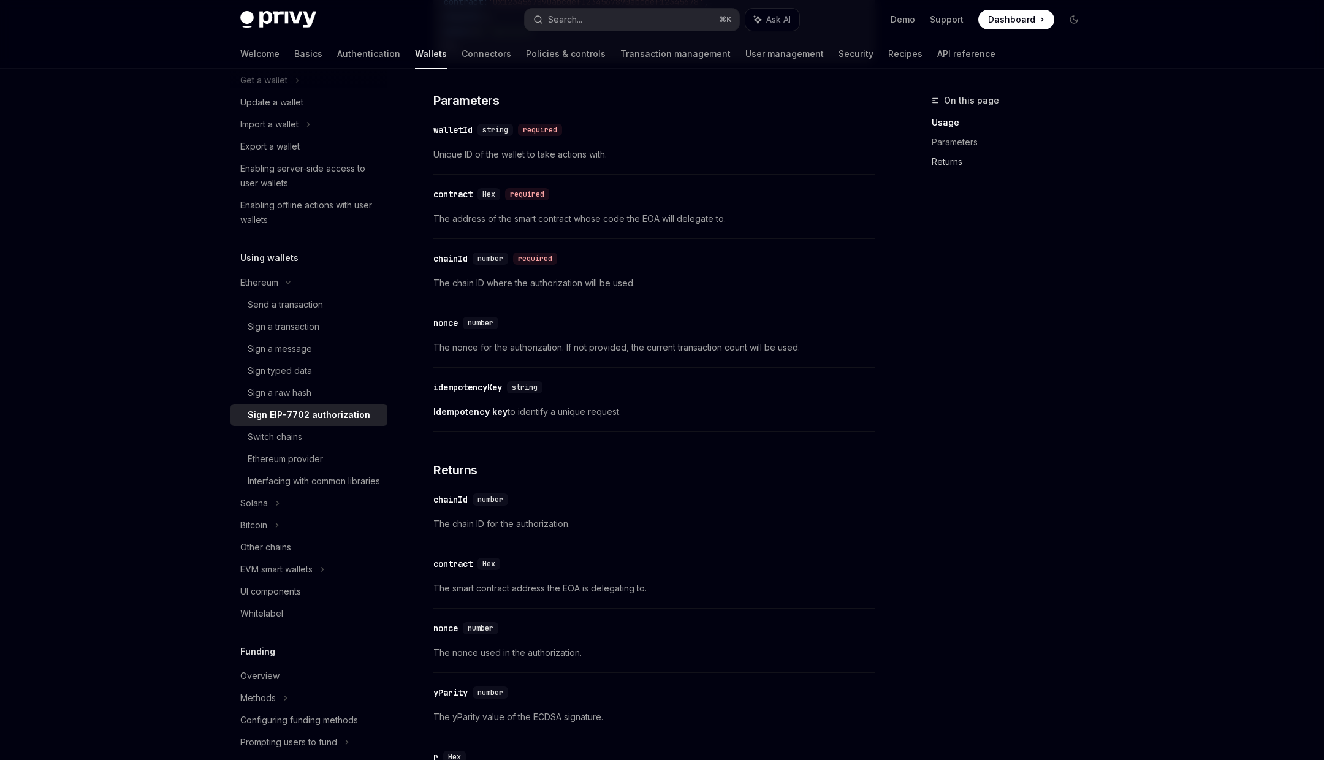
scroll to position [554, 0]
click at [952, 159] on link "Returns" at bounding box center [1013, 162] width 162 height 20
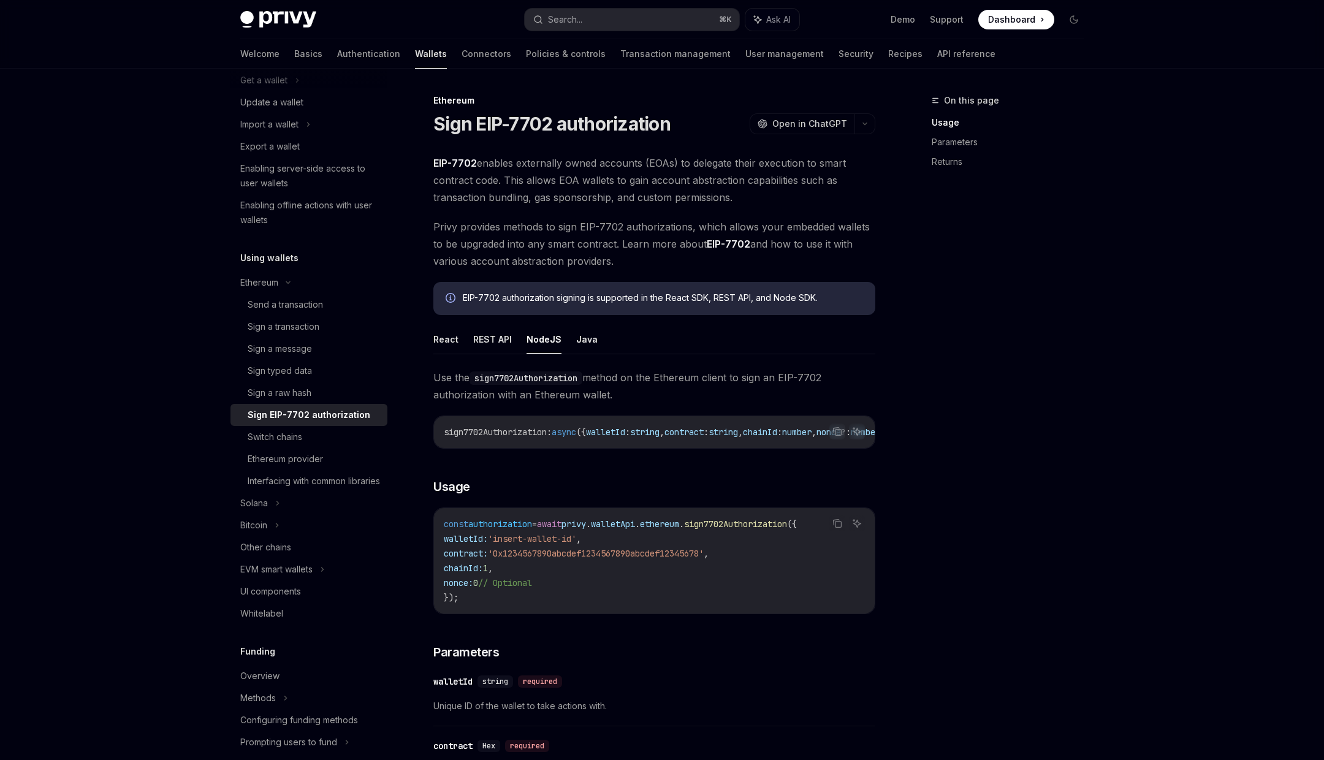
click at [542, 717] on div "​ walletId string required Unique ID of the wallet to take actions with." at bounding box center [654, 697] width 442 height 58
click at [713, 245] on link "EIP-7702" at bounding box center [729, 244] width 44 height 13
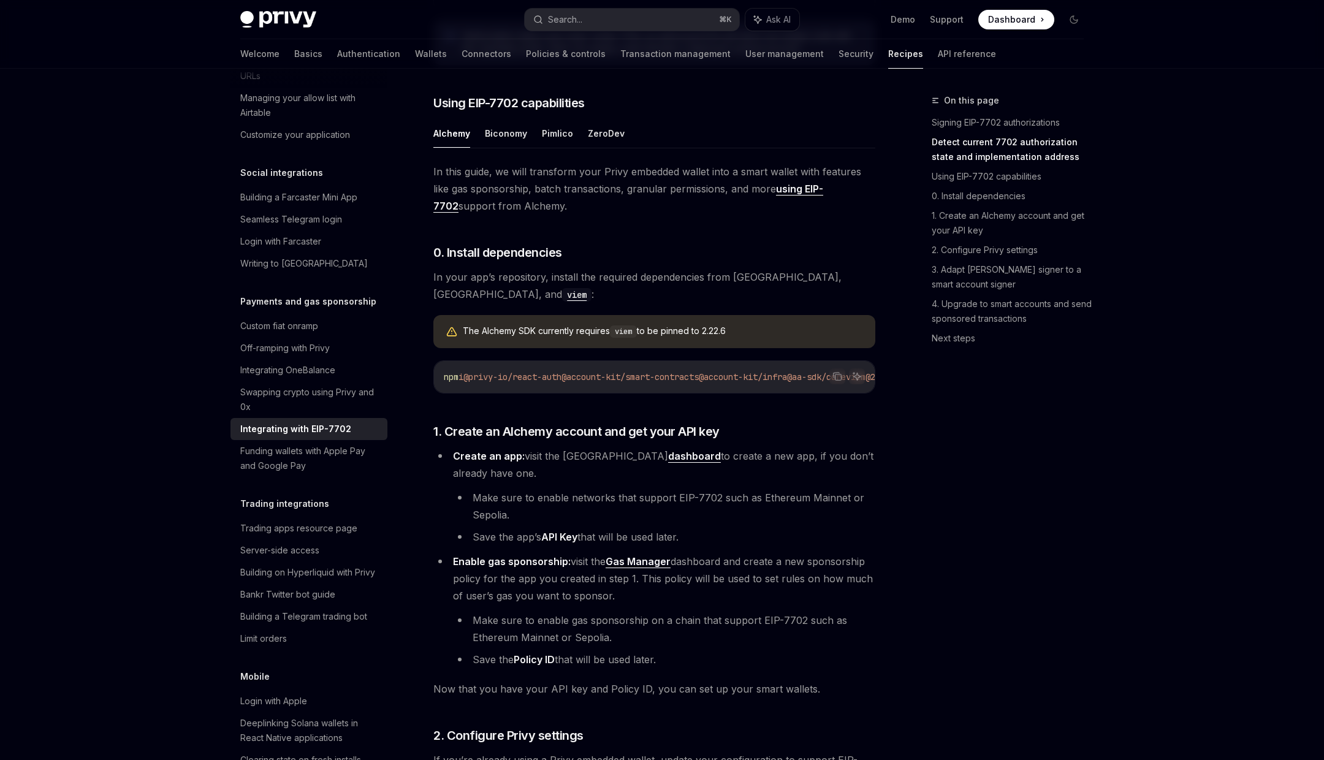
scroll to position [836, 0]
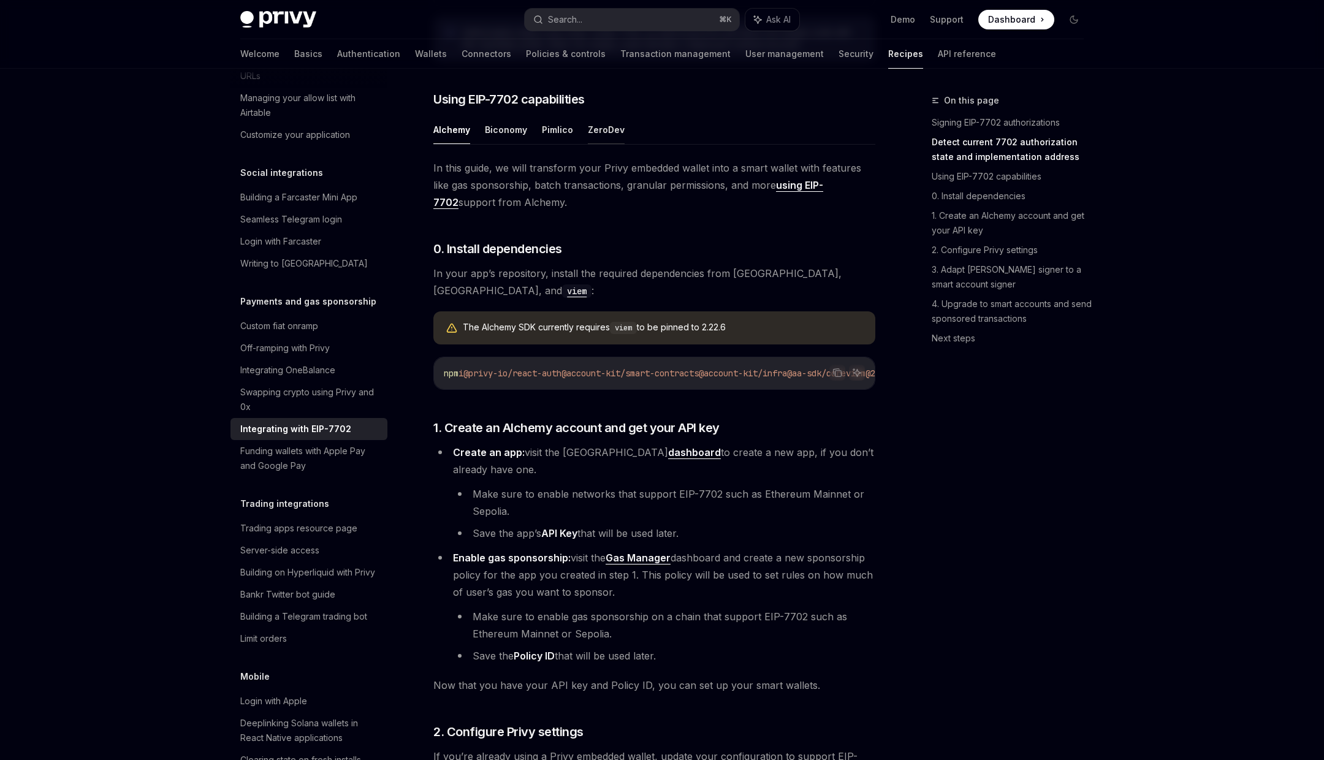
click at [598, 144] on button "ZeroDev" at bounding box center [606, 129] width 37 height 29
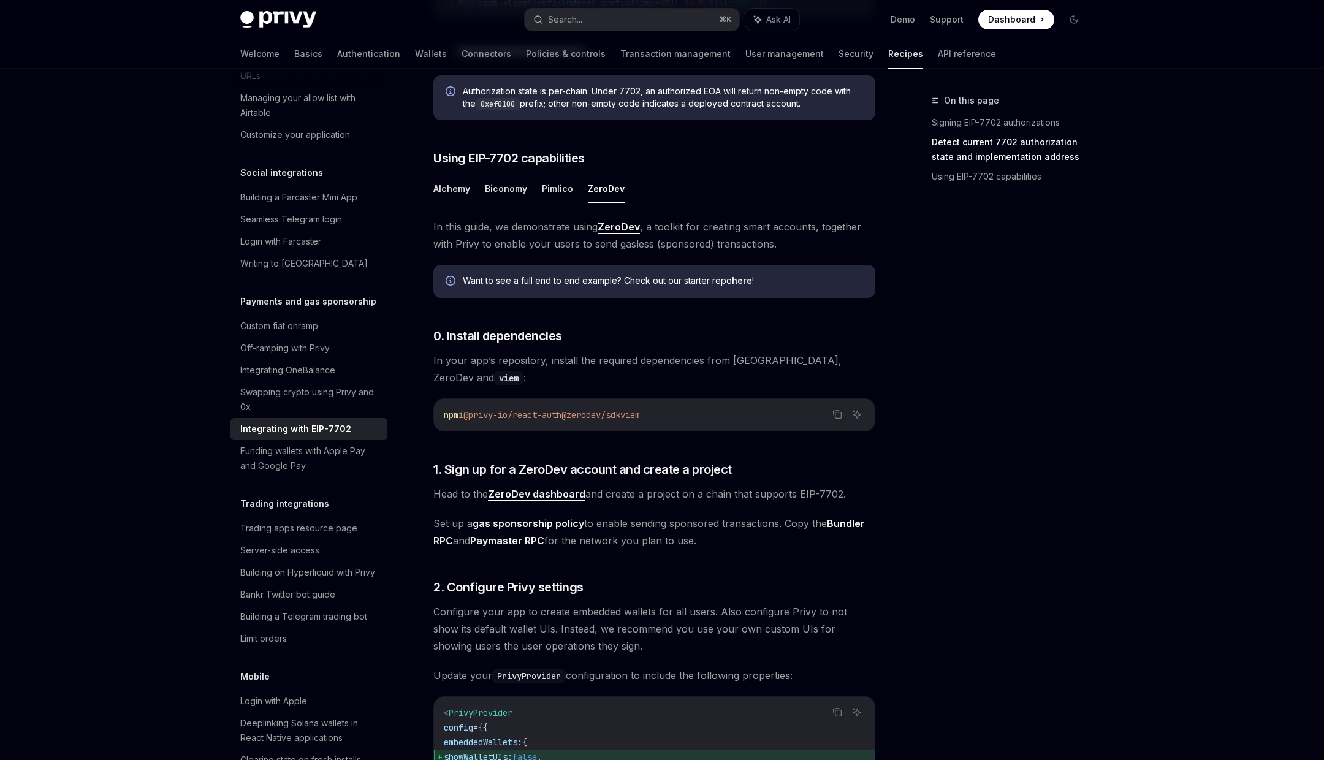
scroll to position [764, 0]
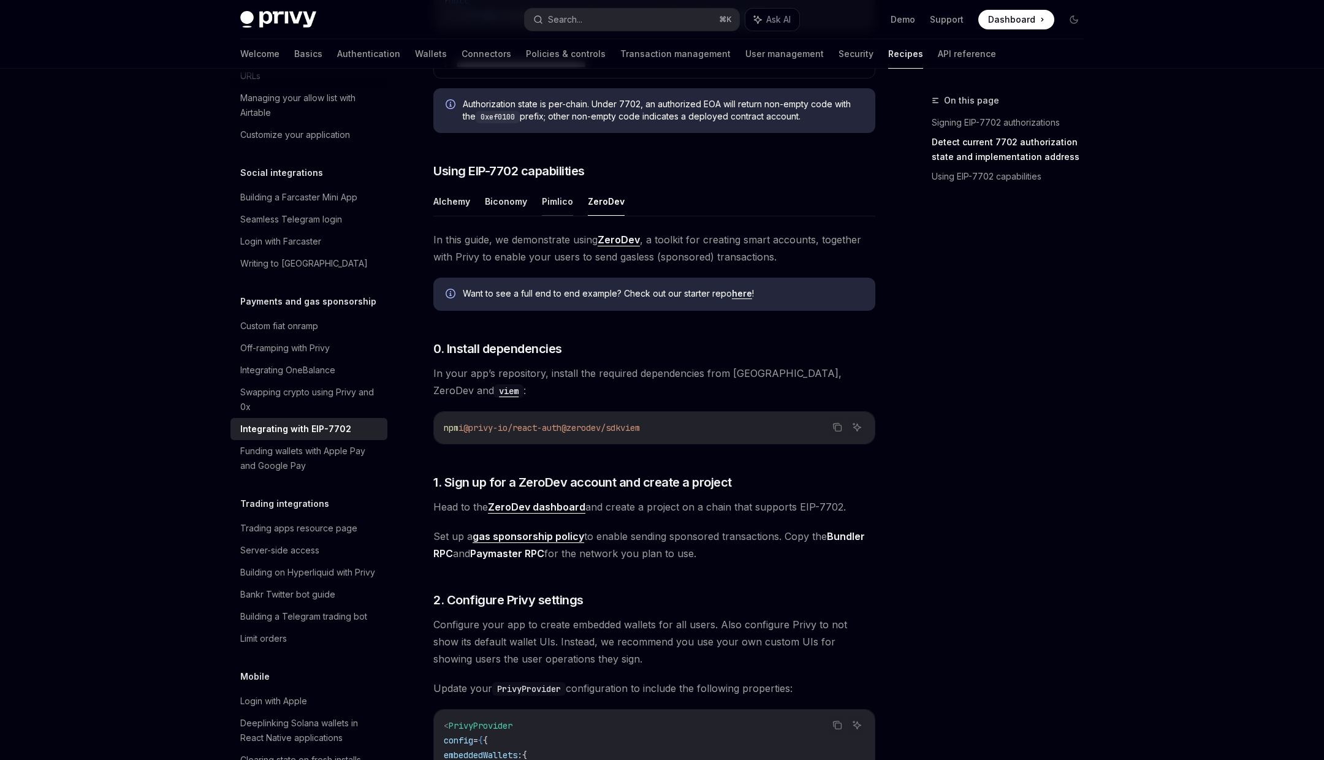
click at [566, 216] on button "Pimlico" at bounding box center [557, 201] width 31 height 29
type textarea "*"
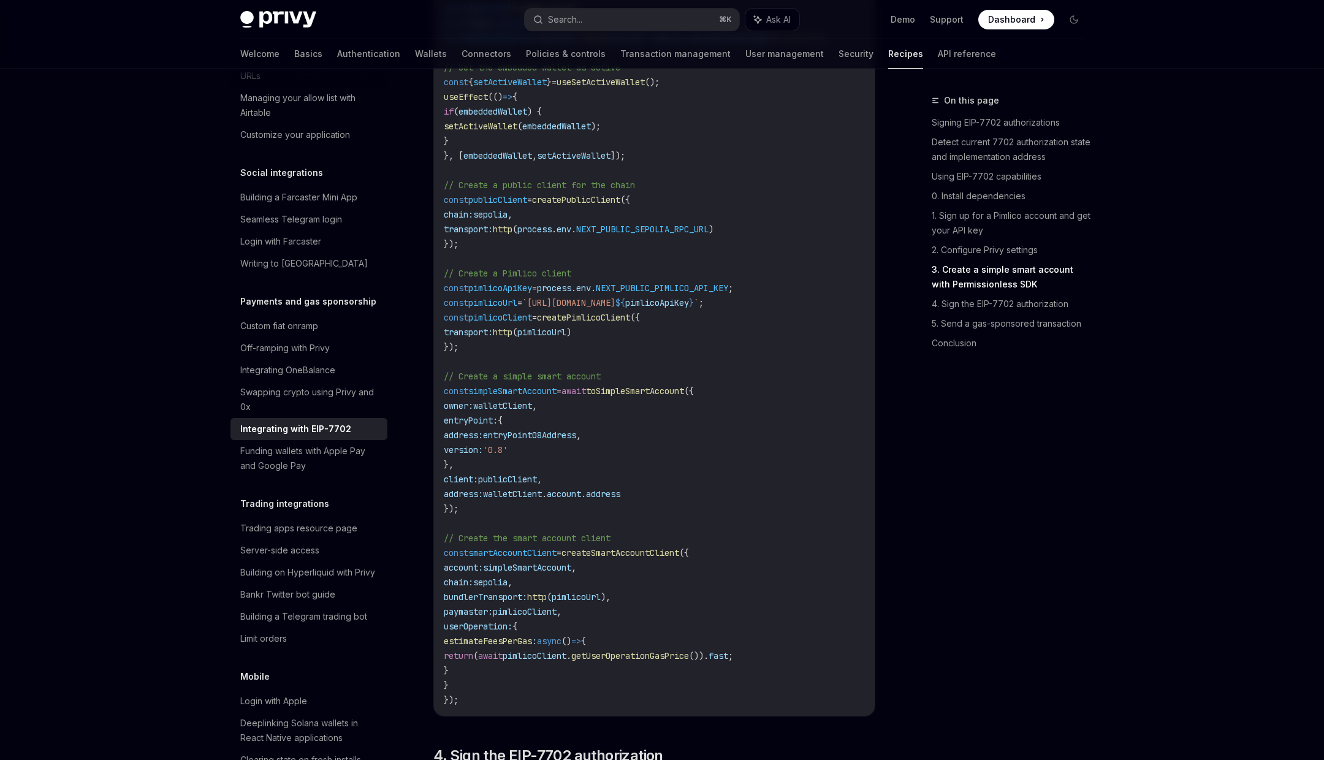
scroll to position [1874, 0]
click at [540, 555] on span "smartAccountClient" at bounding box center [512, 549] width 88 height 11
drag, startPoint x: 540, startPoint y: 563, endPoint x: 595, endPoint y: 562, distance: 54.6
click at [595, 555] on span "const smartAccountClient = createSmartAccountClient ({" at bounding box center [566, 549] width 245 height 11
click at [544, 555] on span "smartAccountClient" at bounding box center [512, 549] width 88 height 11
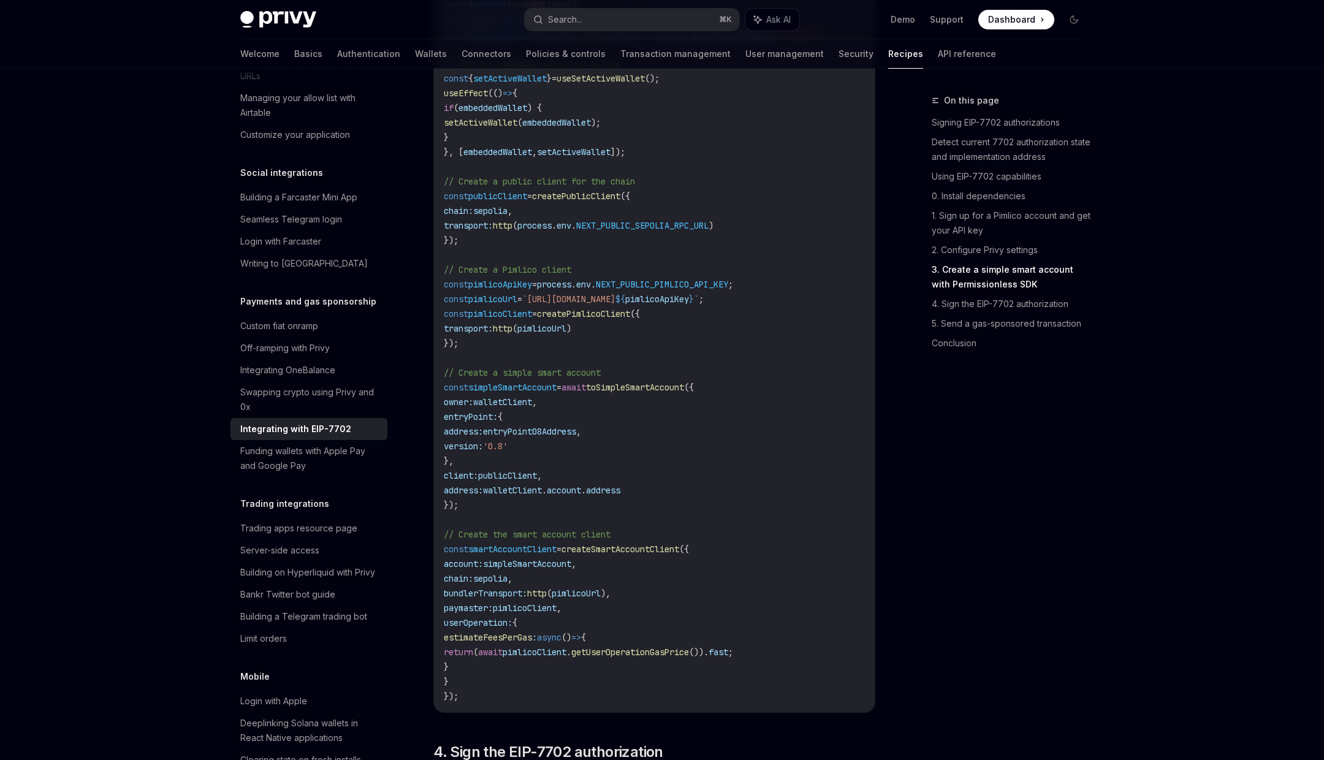
drag, startPoint x: 544, startPoint y: 563, endPoint x: 604, endPoint y: 564, distance: 59.5
click at [604, 555] on span "const smartAccountClient = createSmartAccountClient ({" at bounding box center [566, 549] width 245 height 11
click at [525, 555] on span "smartAccountClient" at bounding box center [512, 549] width 88 height 11
drag, startPoint x: 525, startPoint y: 566, endPoint x: 623, endPoint y: 566, distance: 98.1
click at [623, 555] on span "const smartAccountClient = createSmartAccountClient ({" at bounding box center [566, 549] width 245 height 11
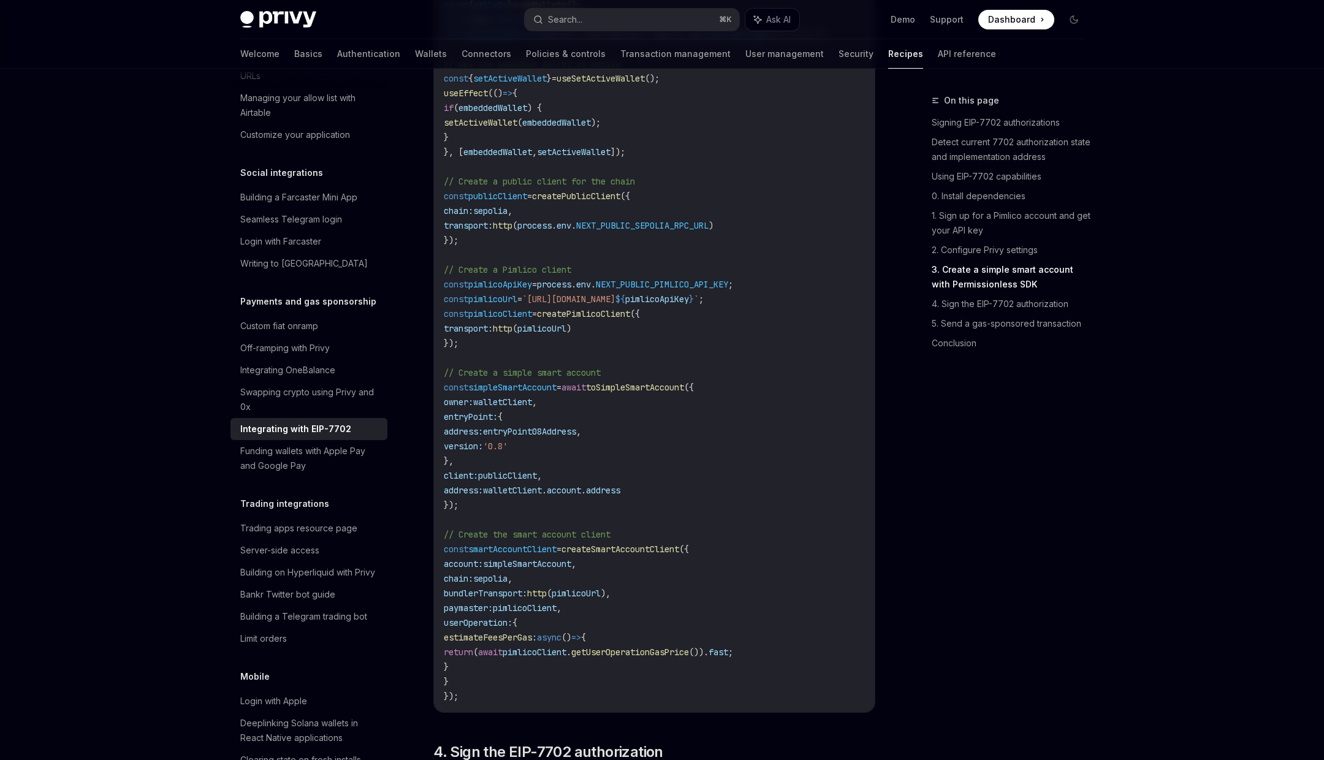
click at [623, 555] on span "createSmartAccountClient" at bounding box center [621, 549] width 118 height 11
drag, startPoint x: 623, startPoint y: 566, endPoint x: 547, endPoint y: 566, distance: 75.4
click at [547, 555] on span "const smartAccountClient = createSmartAccountClient ({" at bounding box center [566, 549] width 245 height 11
click at [547, 555] on span "smartAccountClient" at bounding box center [512, 549] width 88 height 11
drag, startPoint x: 547, startPoint y: 566, endPoint x: 603, endPoint y: 566, distance: 55.8
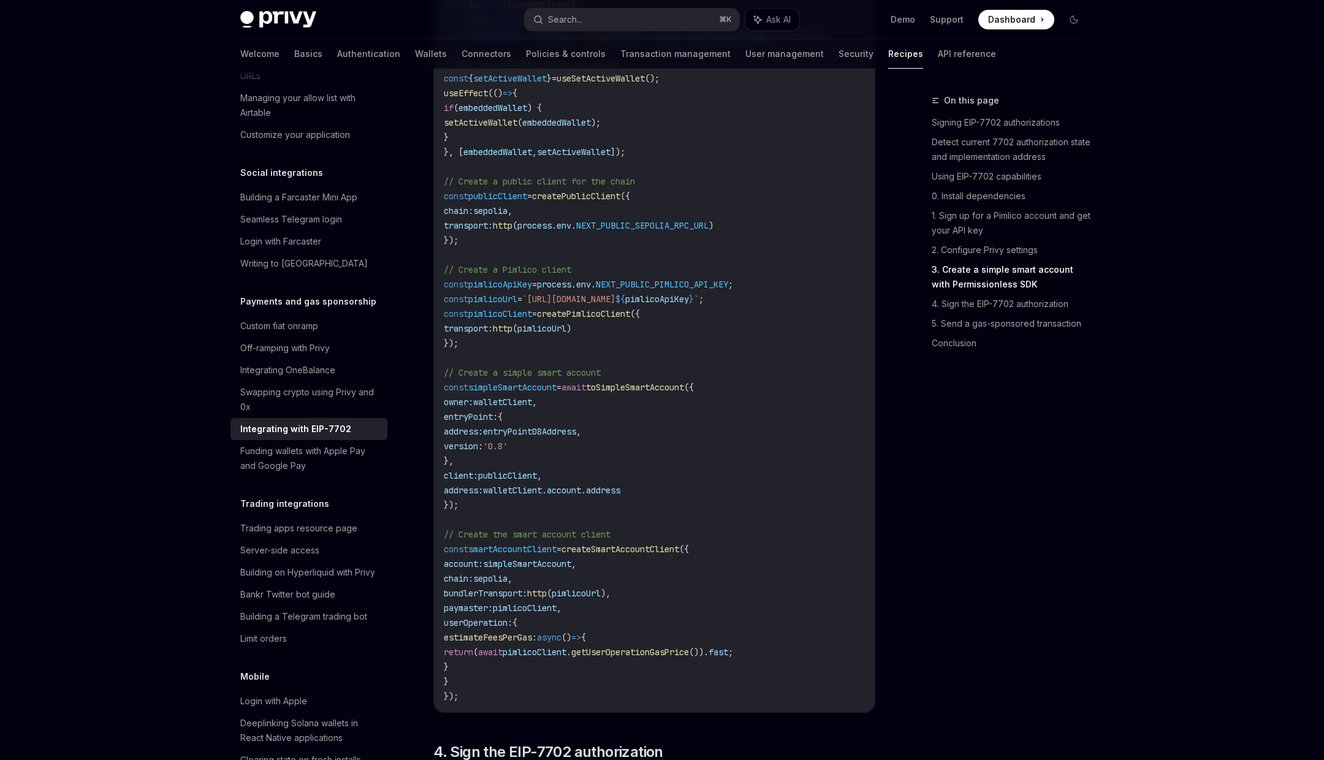
click at [603, 555] on span "const smartAccountClient = createSmartAccountClient ({" at bounding box center [566, 549] width 245 height 11
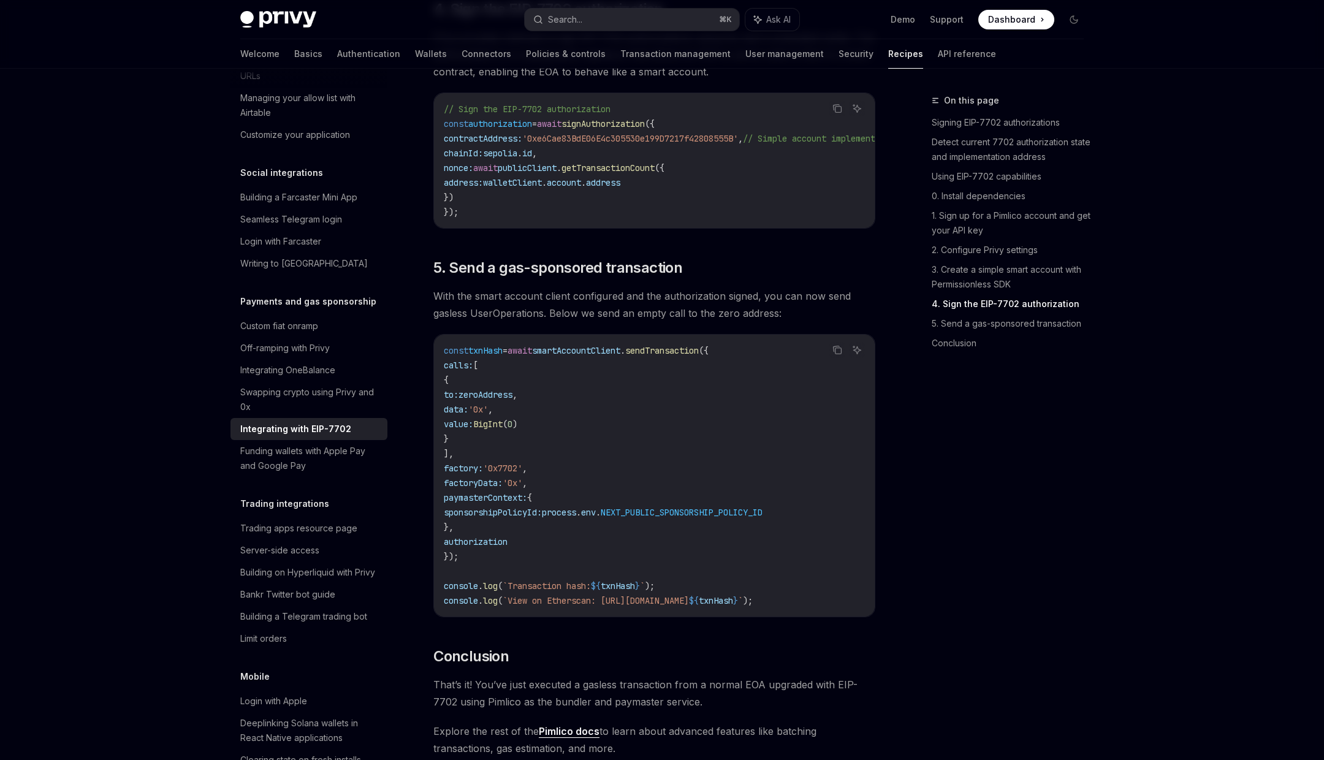
scroll to position [2618, 0]
click at [514, 517] on span "sponsorshipPolicyId:" at bounding box center [493, 511] width 98 height 11
drag, startPoint x: 514, startPoint y: 535, endPoint x: 677, endPoint y: 535, distance: 163.7
click at [677, 517] on span "sponsorshipPolicyId: process . env . NEXT_PUBLIC_SPONSORSHIP_POLICY_ID" at bounding box center [603, 511] width 319 height 11
drag, startPoint x: 463, startPoint y: 402, endPoint x: 482, endPoint y: 454, distance: 55.7
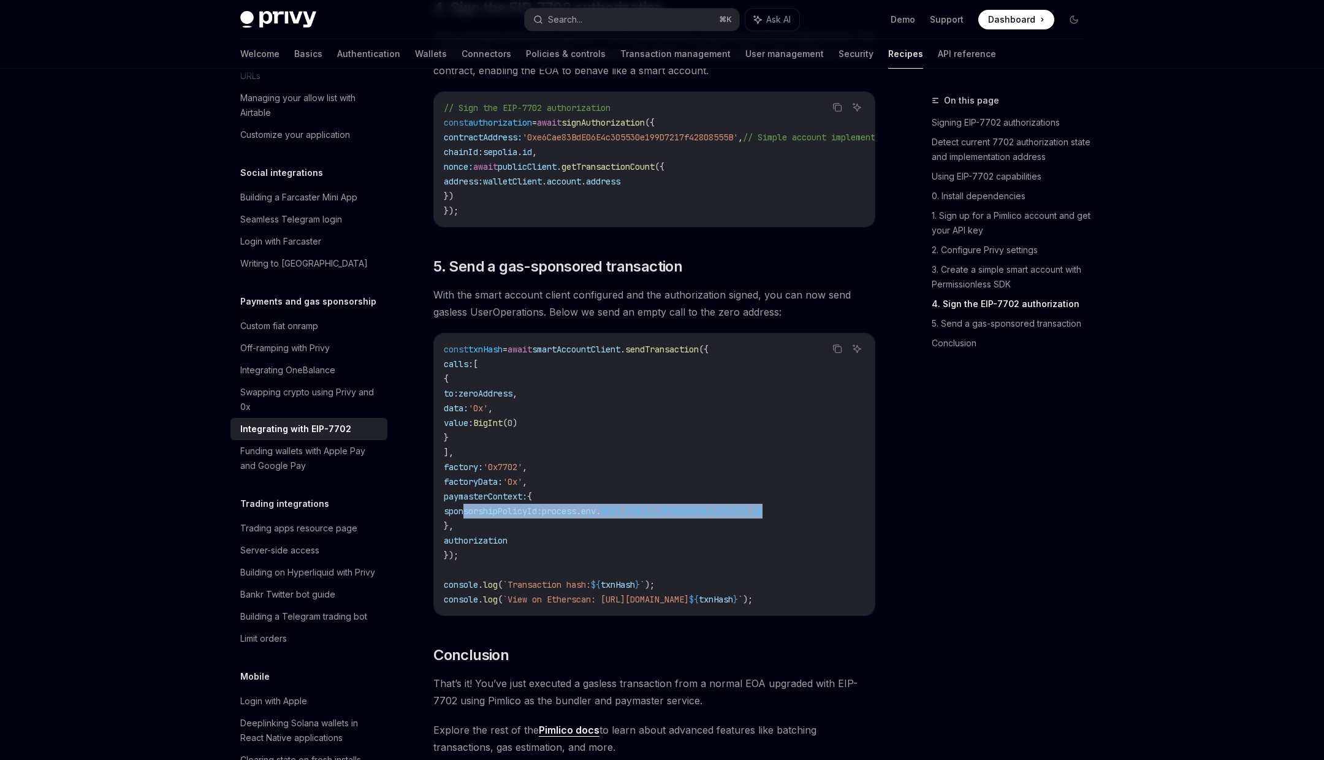
click at [482, 454] on code "const txnHash = await smartAccountClient . sendTransaction ({ calls: [ { to: ze…" at bounding box center [654, 474] width 421 height 265
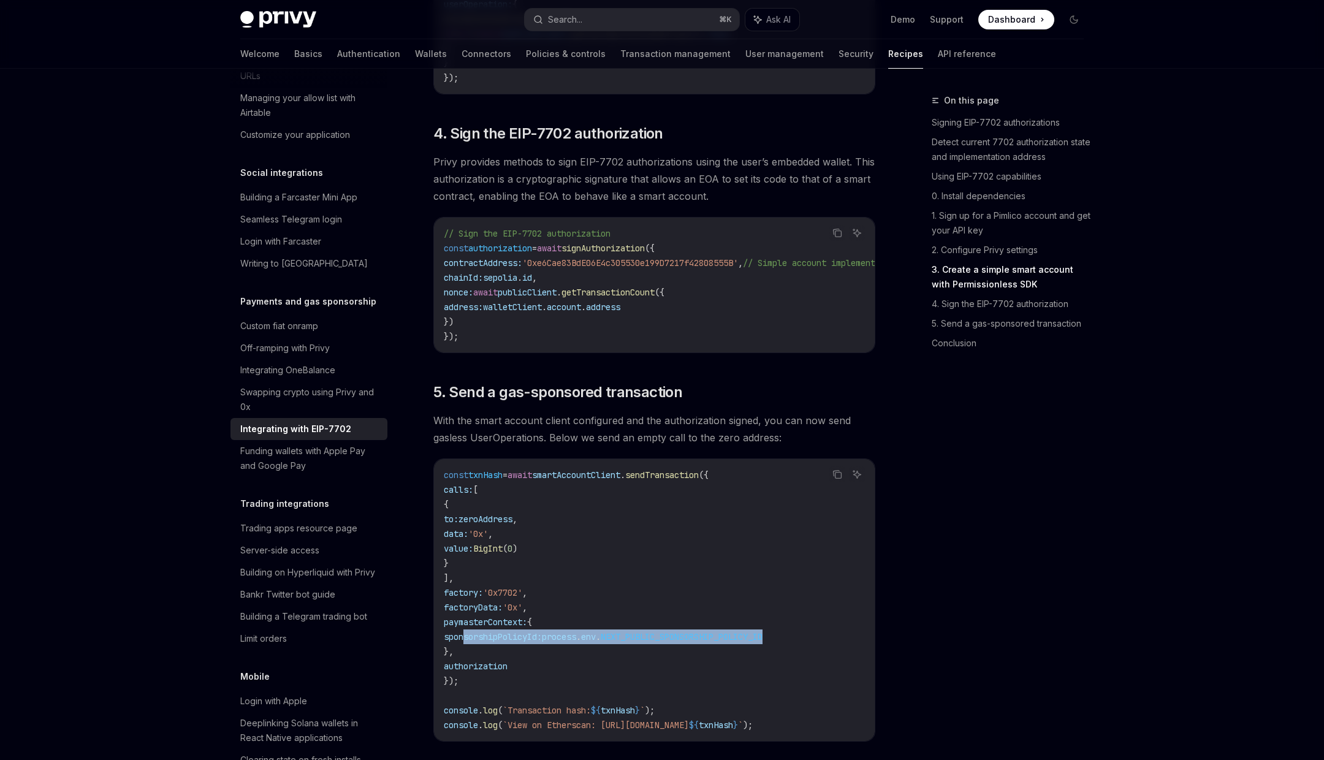
scroll to position [2436, 0]
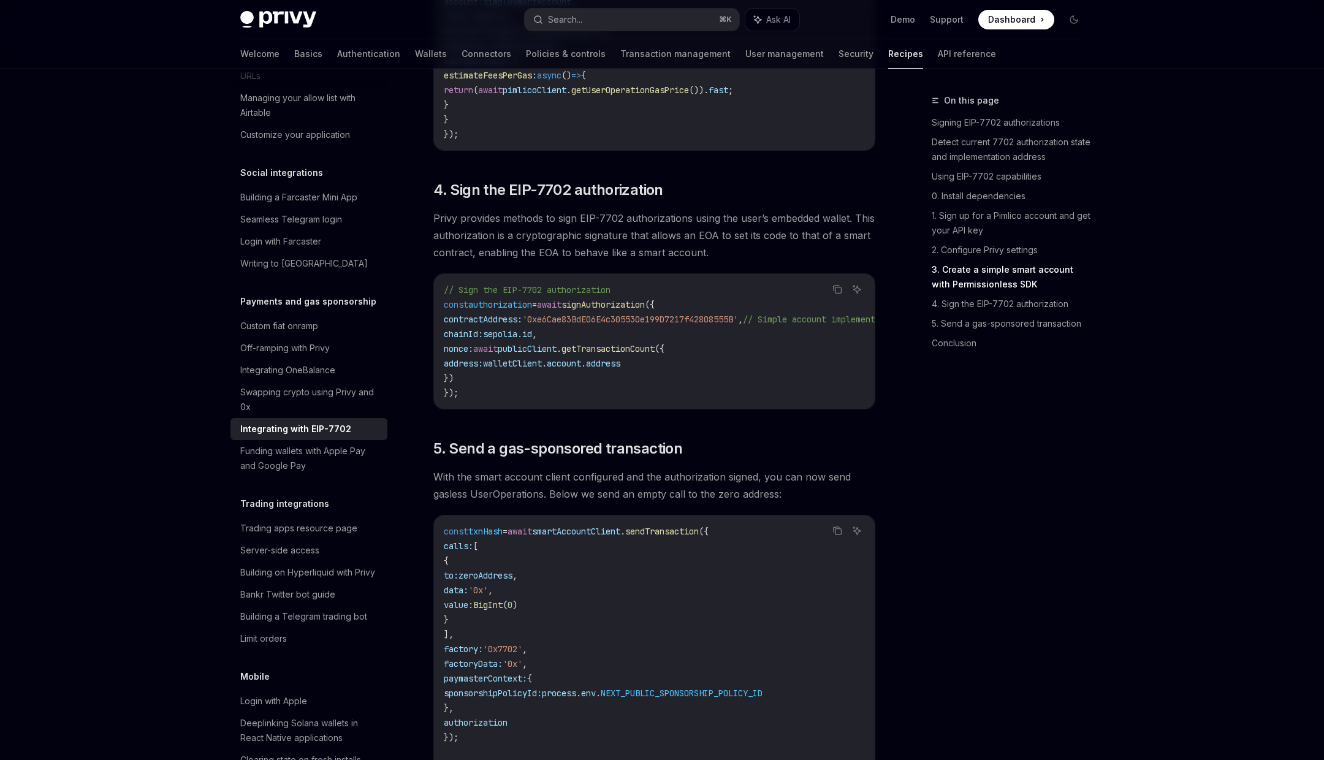
click at [612, 537] on span "smartAccountClient" at bounding box center [576, 531] width 88 height 11
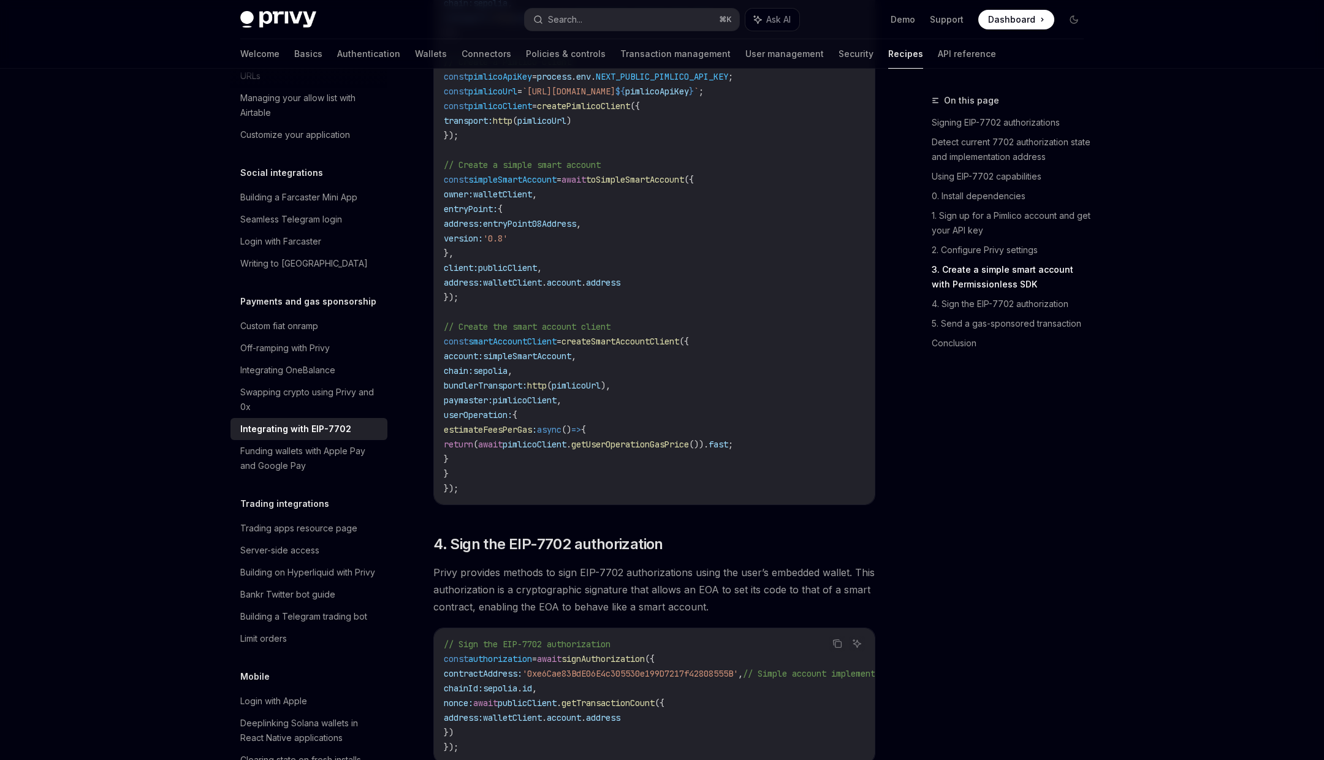
scroll to position [2080, 0]
click at [520, 348] on span "smartAccountClient" at bounding box center [512, 342] width 88 height 11
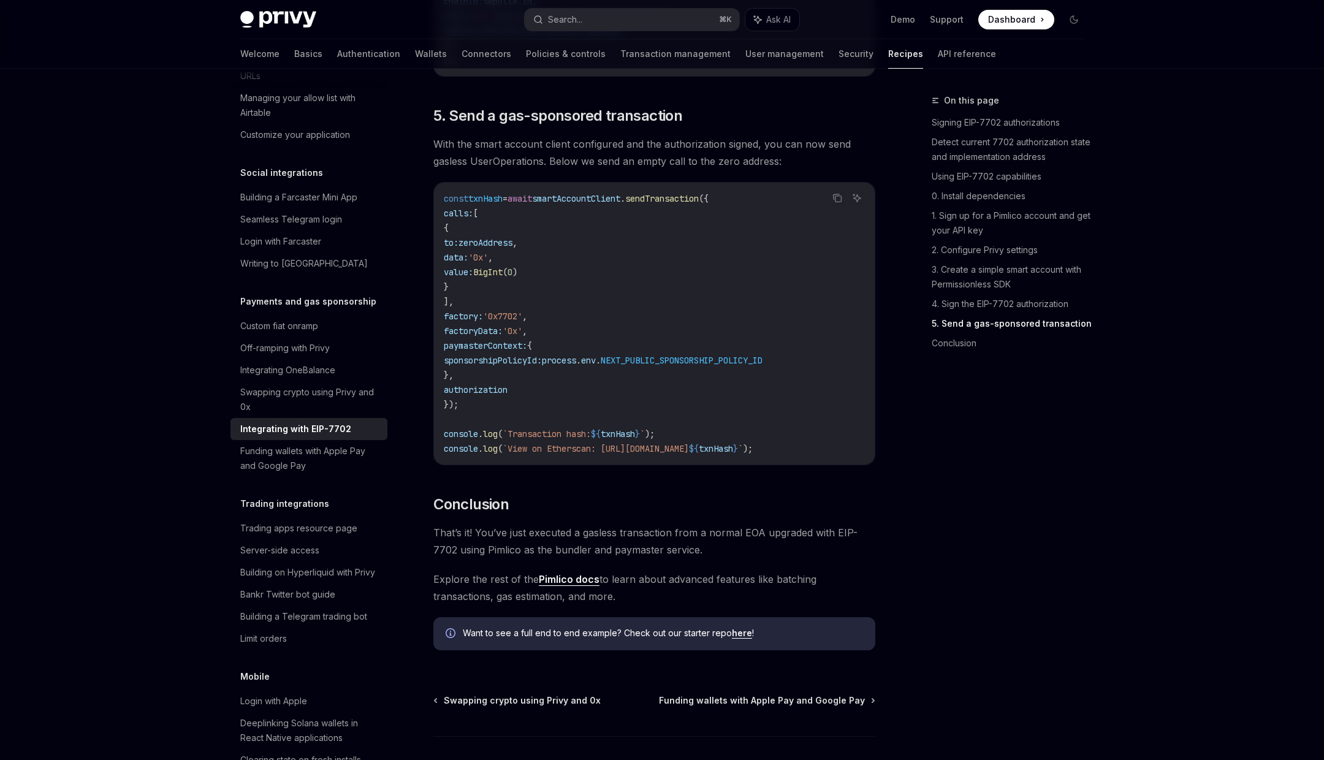
scroll to position [2764, 0]
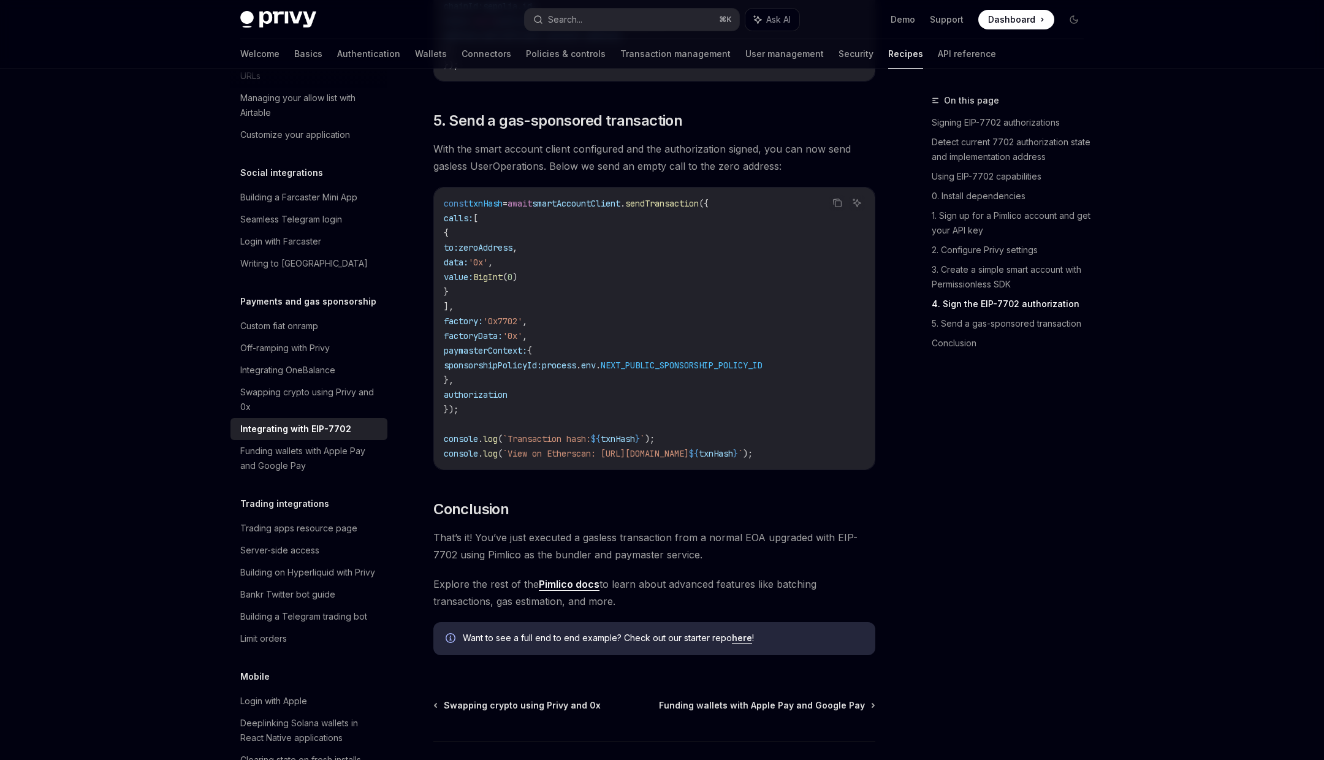
click at [576, 371] on span "process" at bounding box center [559, 365] width 34 height 11
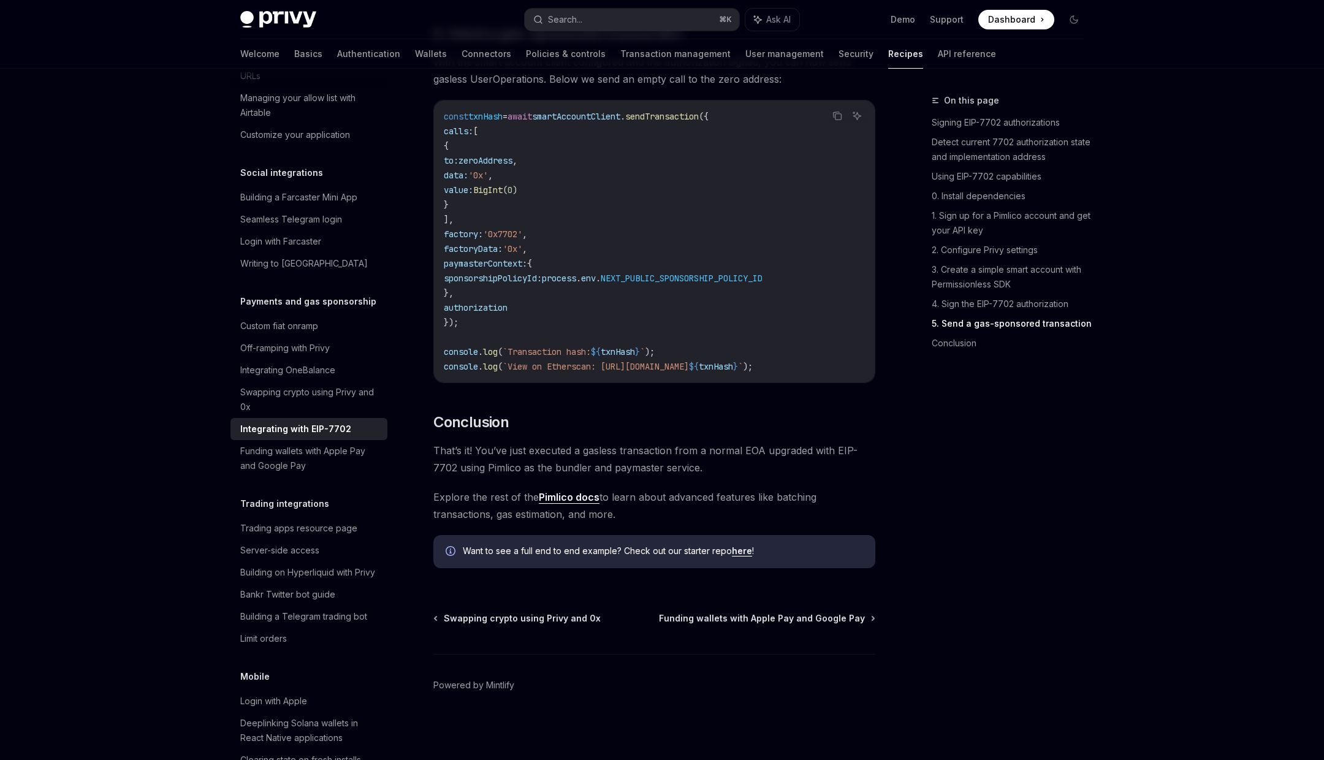
scroll to position [2870, 0]
click at [480, 449] on span "That’s it! You’ve just executed a gasless transaction from a normal EOA upgrade…" at bounding box center [654, 459] width 442 height 34
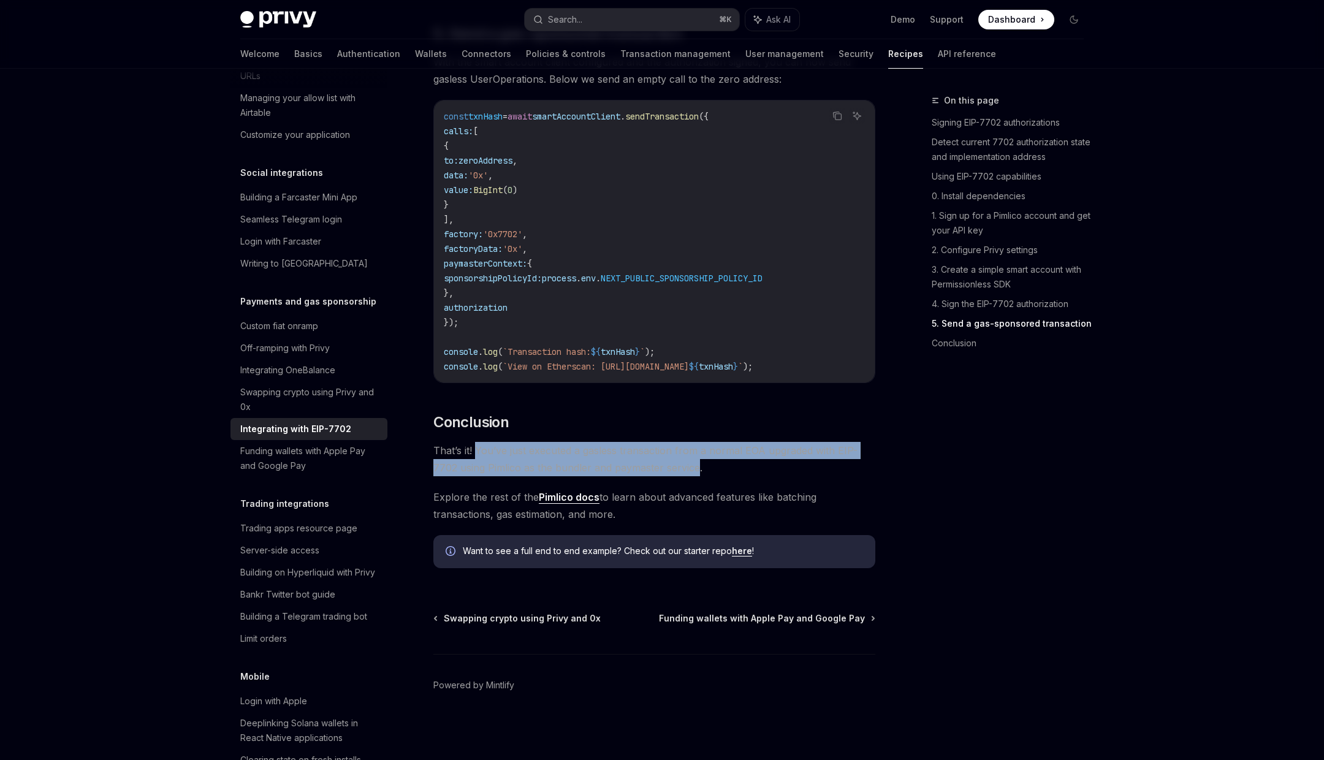
drag, startPoint x: 480, startPoint y: 449, endPoint x: 673, endPoint y: 468, distance: 194.1
click at [673, 469] on span "That’s it! You’ve just executed a gasless transaction from a normal EOA upgrade…" at bounding box center [654, 459] width 442 height 34
click at [673, 468] on span "That’s it! You’ve just executed a gasless transaction from a normal EOA upgrade…" at bounding box center [654, 459] width 442 height 34
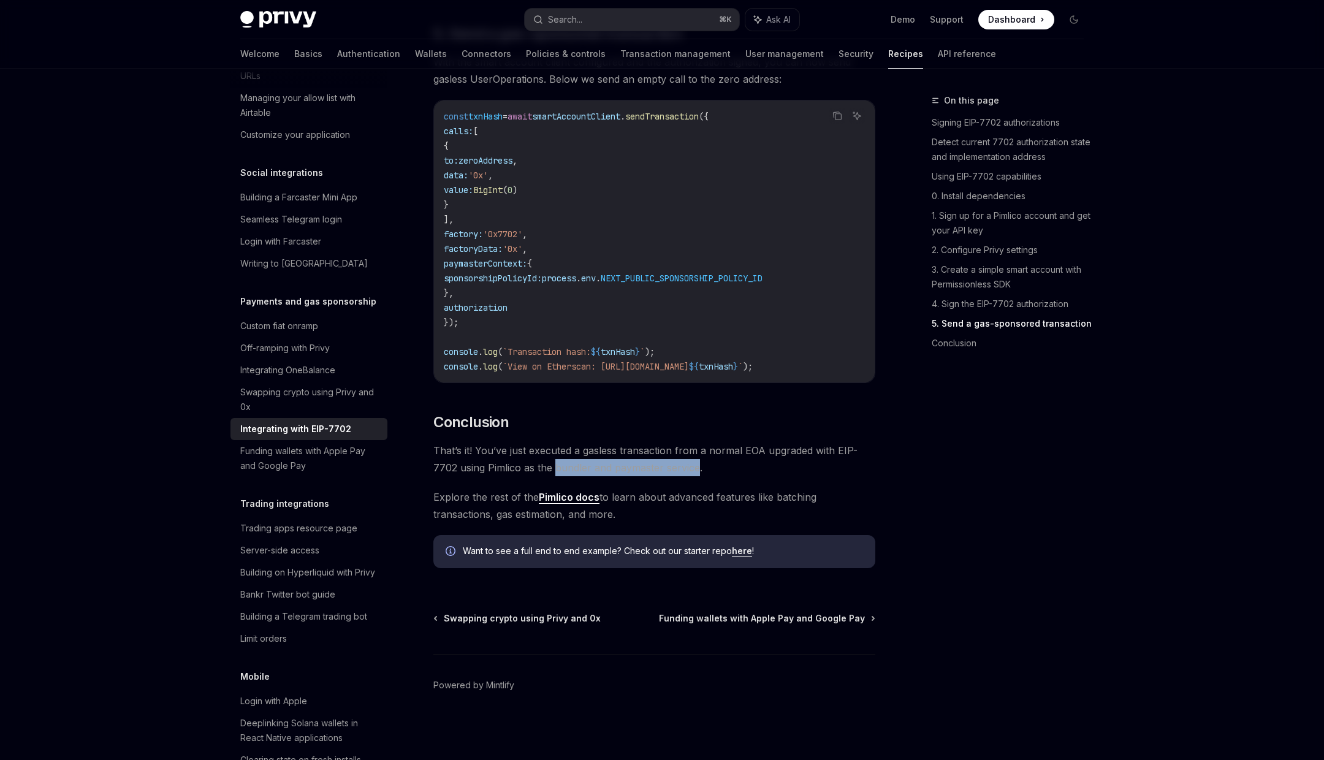
drag, startPoint x: 673, startPoint y: 468, endPoint x: 563, endPoint y: 463, distance: 109.8
click at [563, 463] on span "That’s it! You’ve just executed a gasless transaction from a normal EOA upgrade…" at bounding box center [654, 459] width 442 height 34
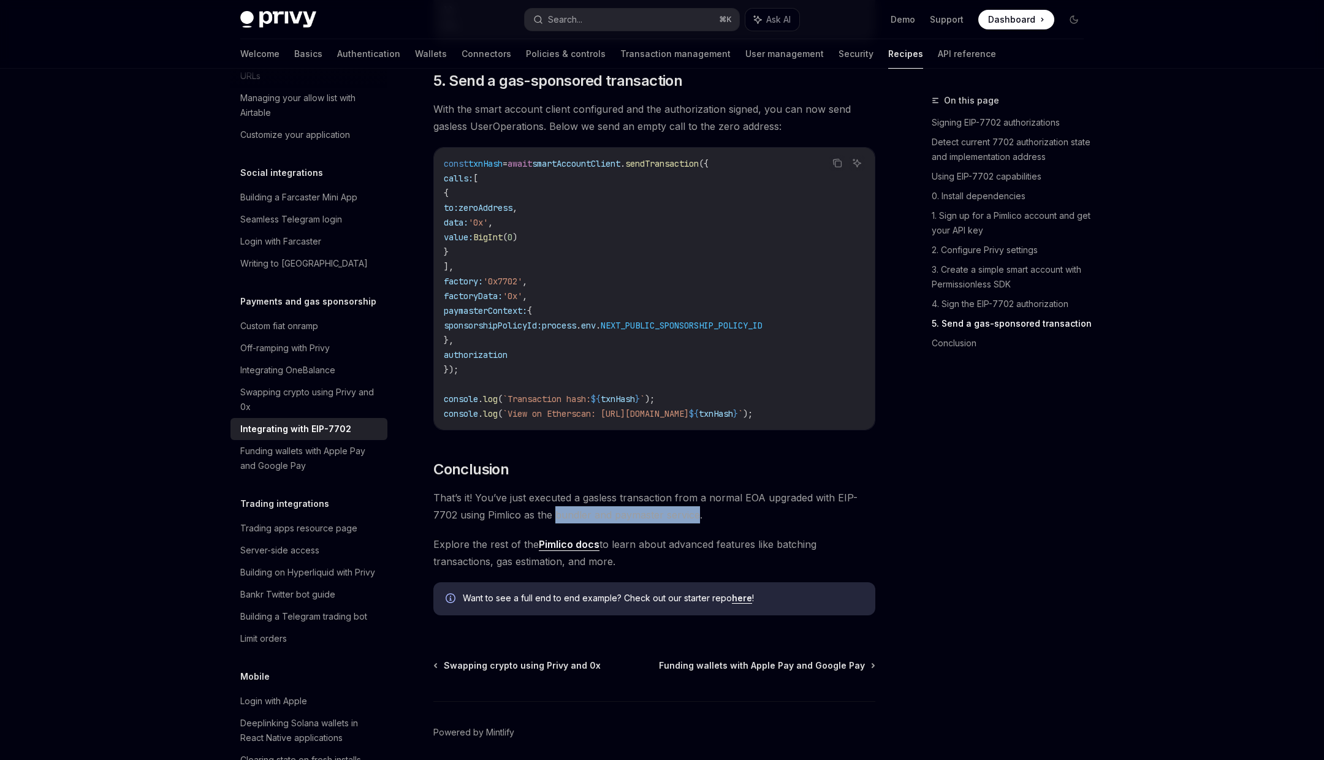
scroll to position [2797, 0]
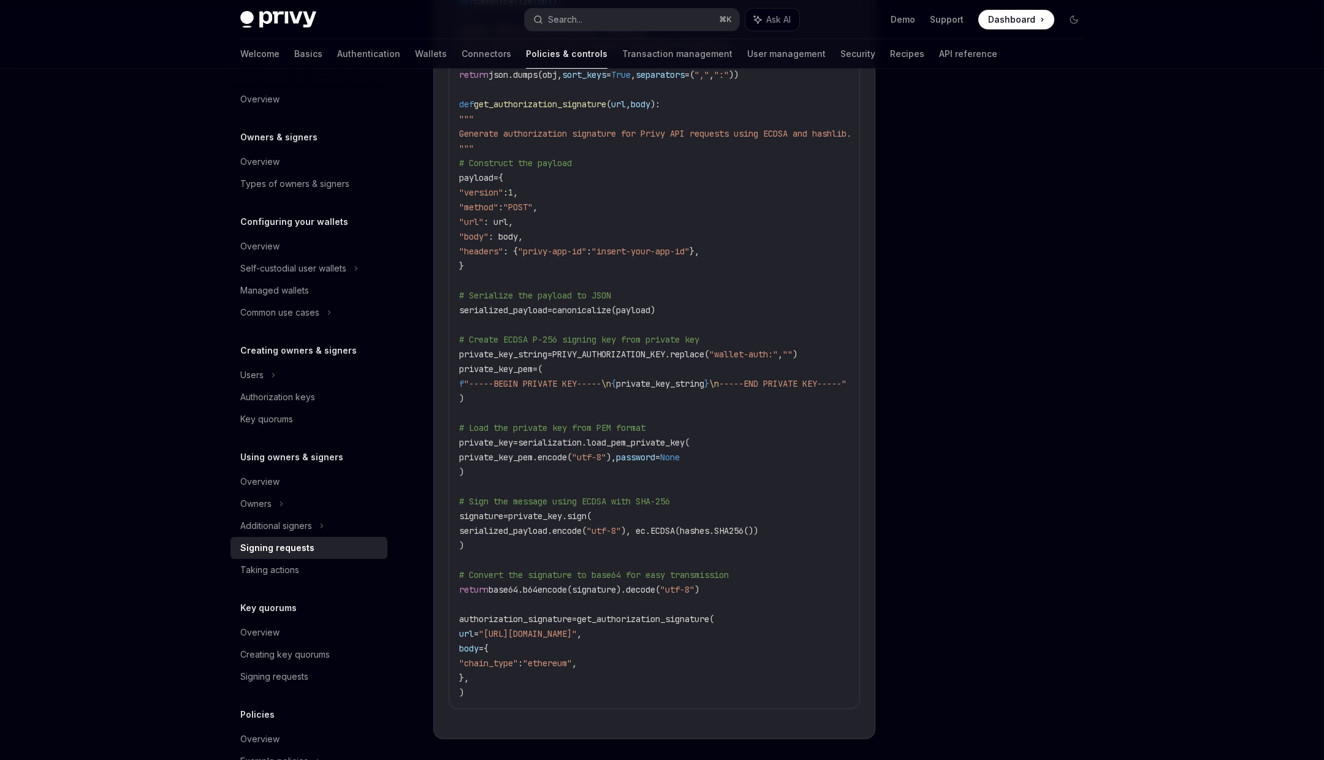
scroll to position [62, 0]
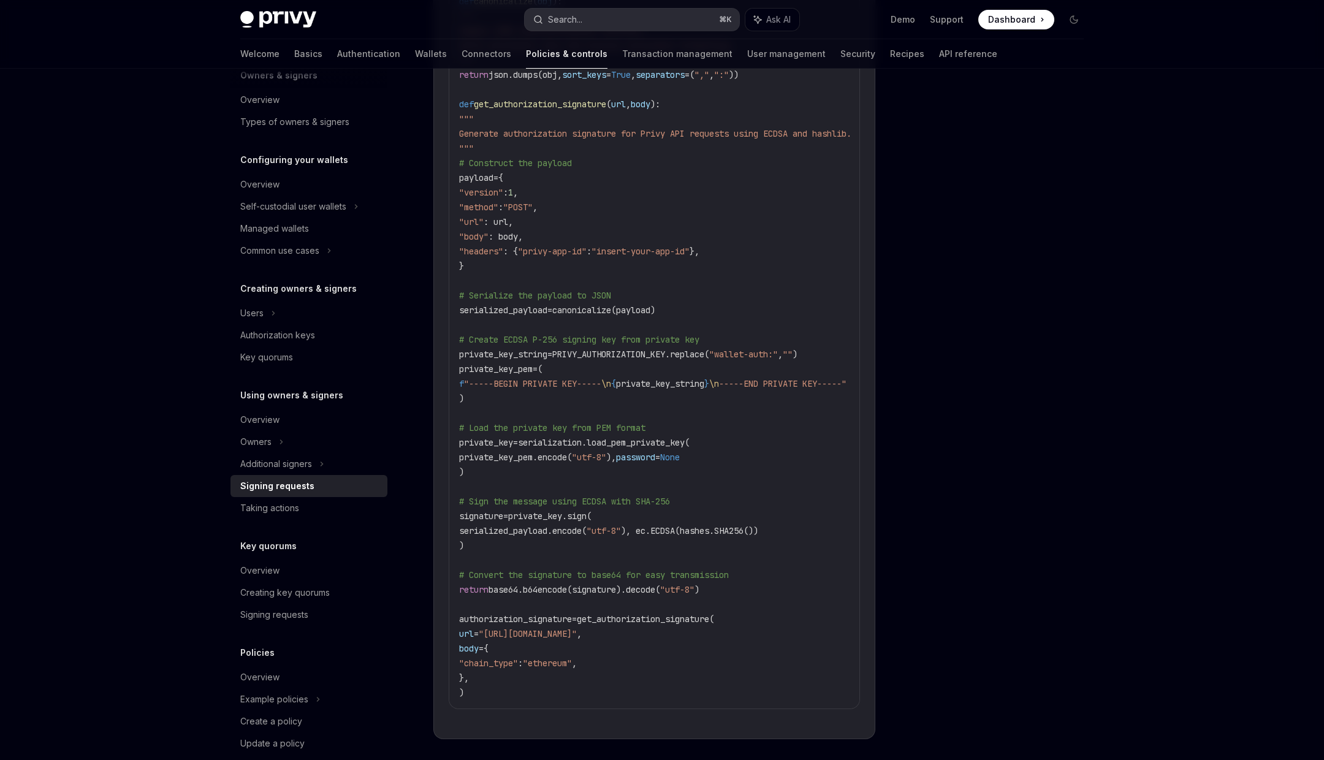
click at [591, 25] on button "Search... ⌘ K" at bounding box center [632, 20] width 215 height 22
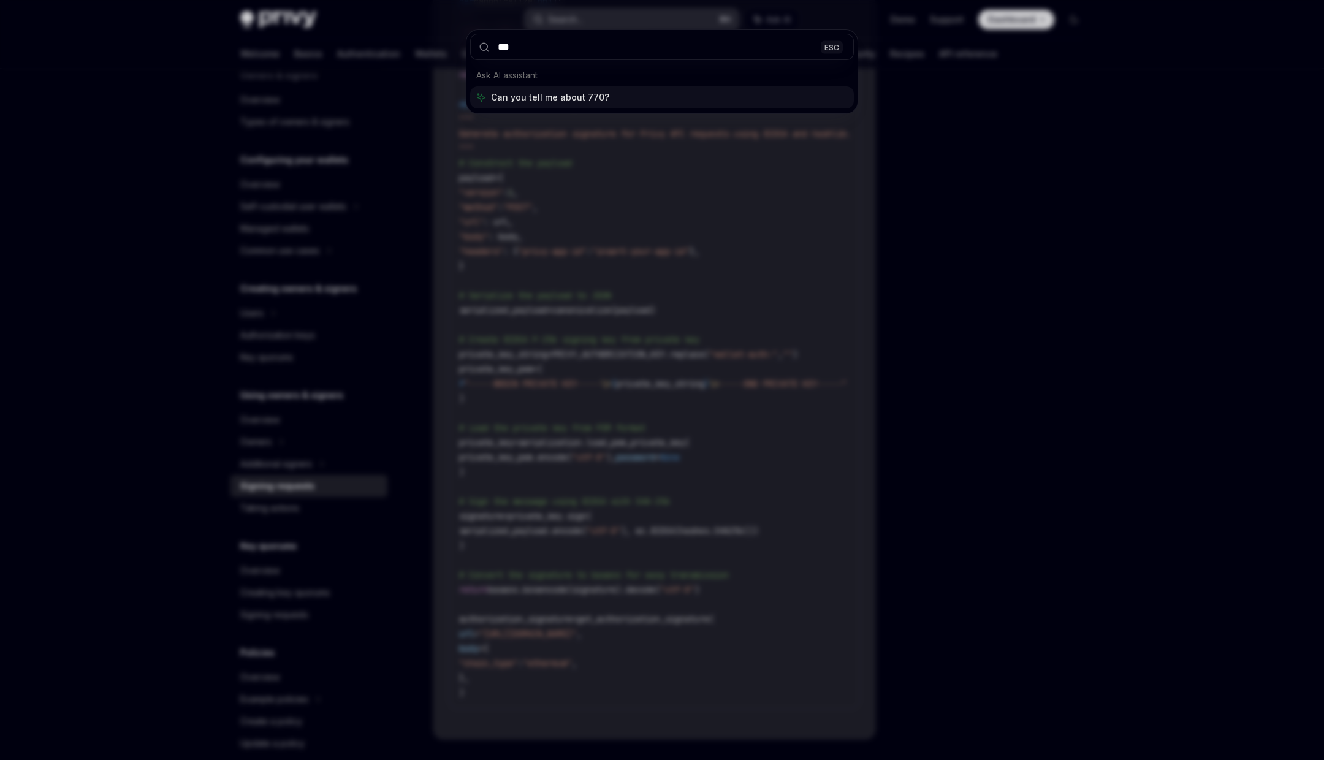
type input "****"
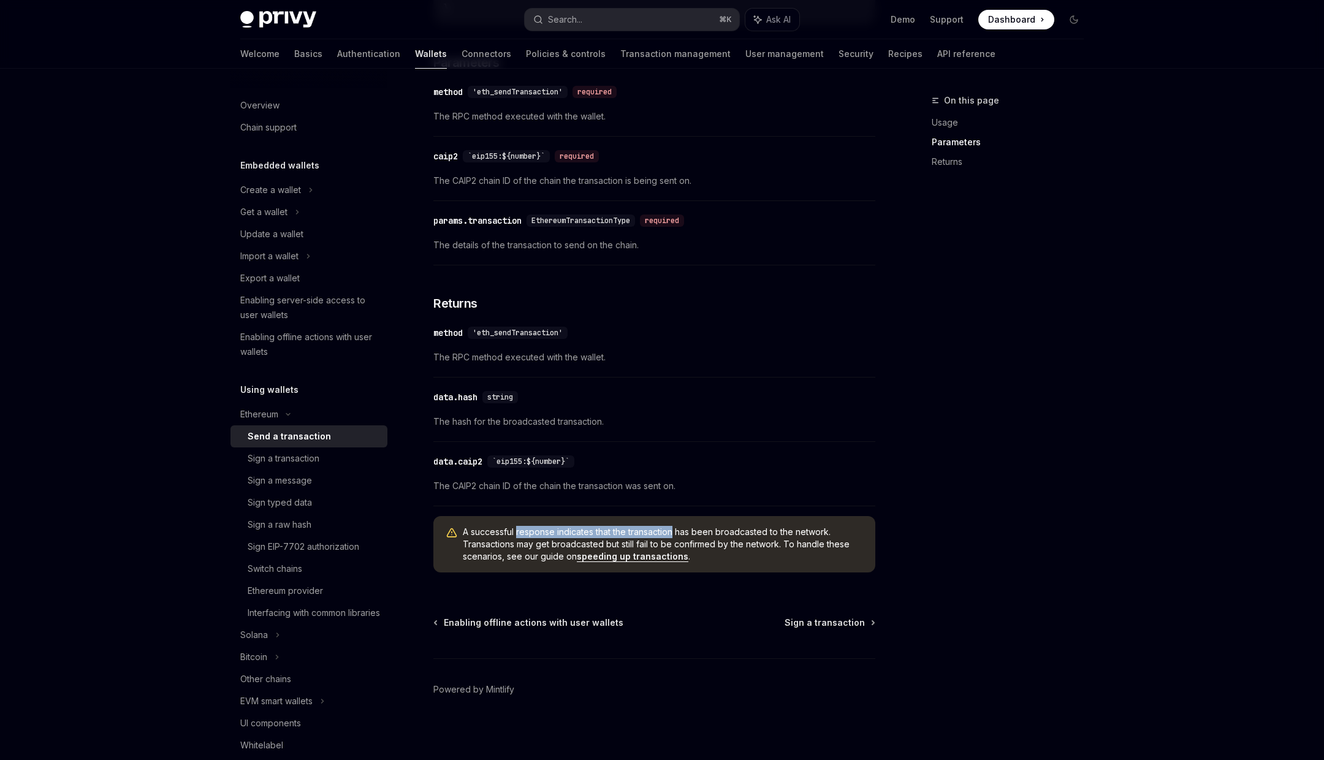
scroll to position [132, 0]
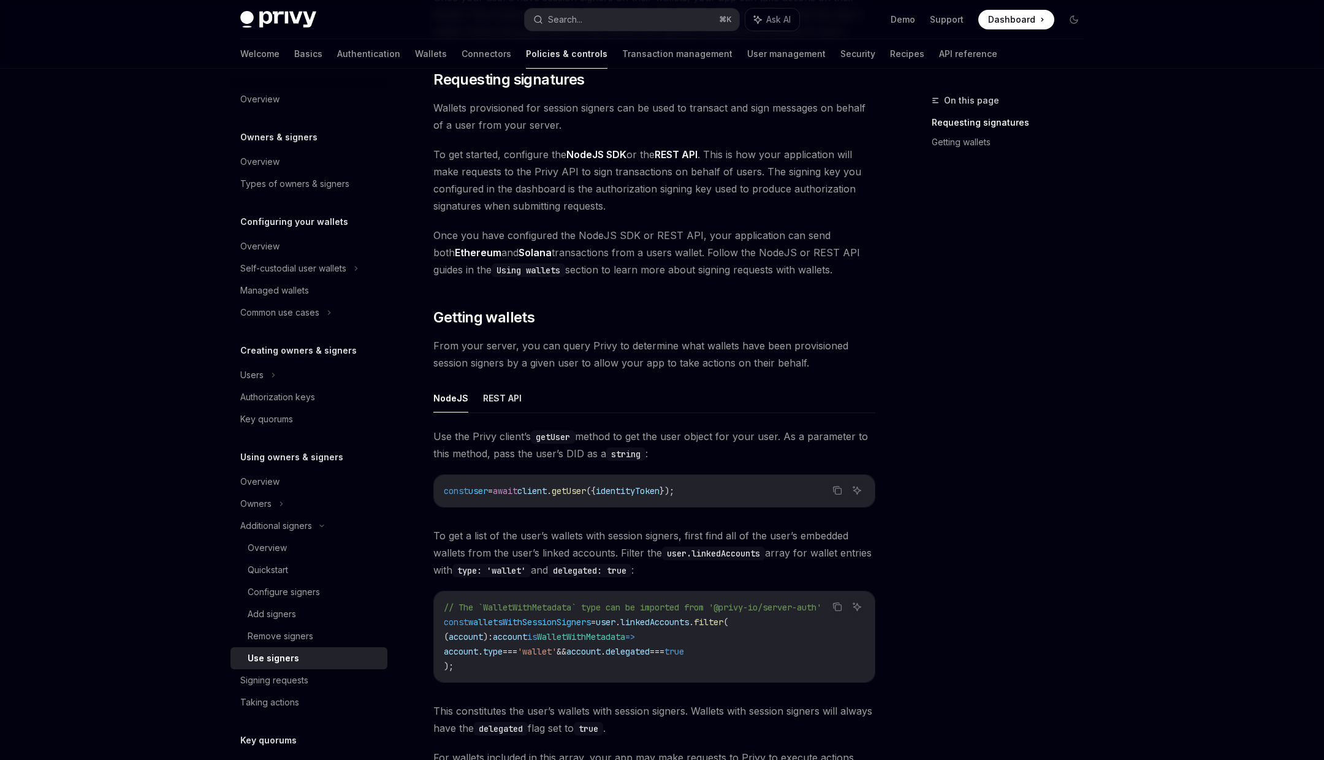
scroll to position [368, 0]
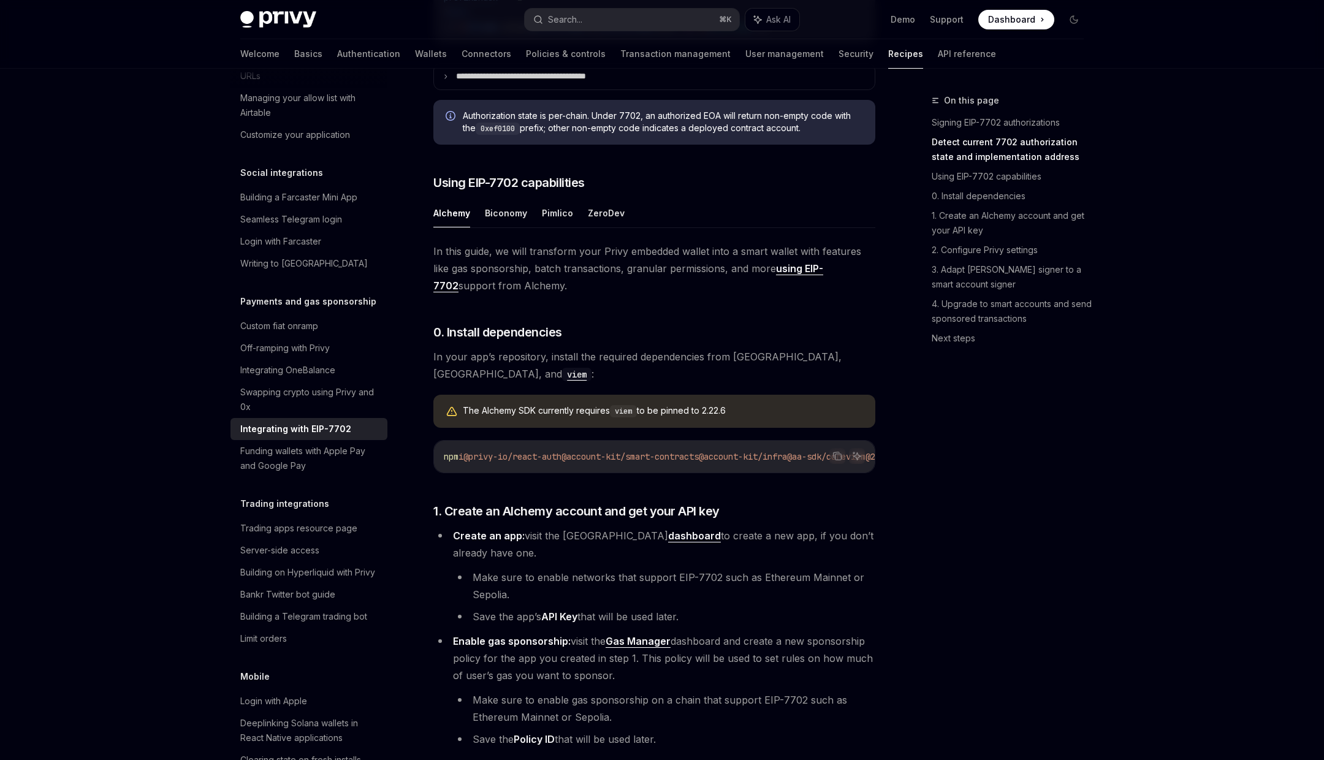
scroll to position [731, 0]
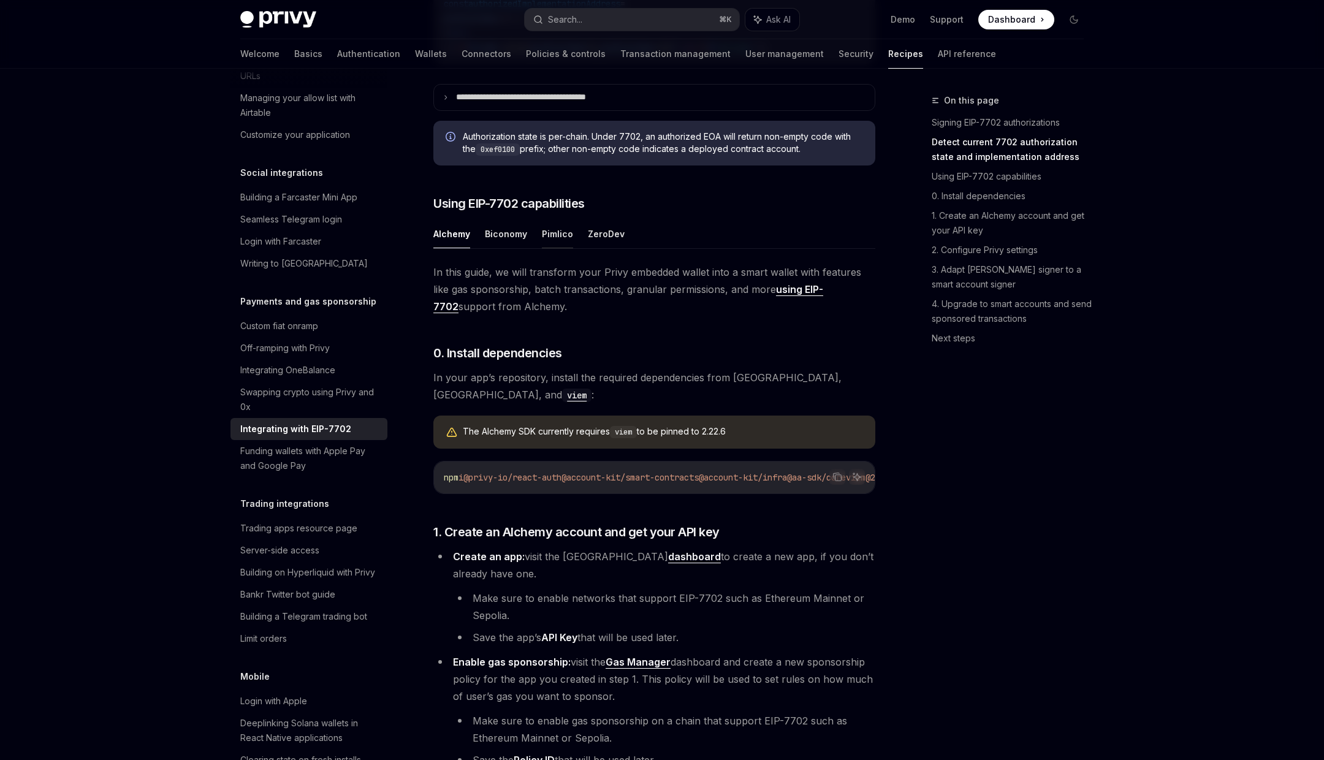
click at [549, 248] on button "Pimlico" at bounding box center [557, 233] width 31 height 29
type textarea "*"
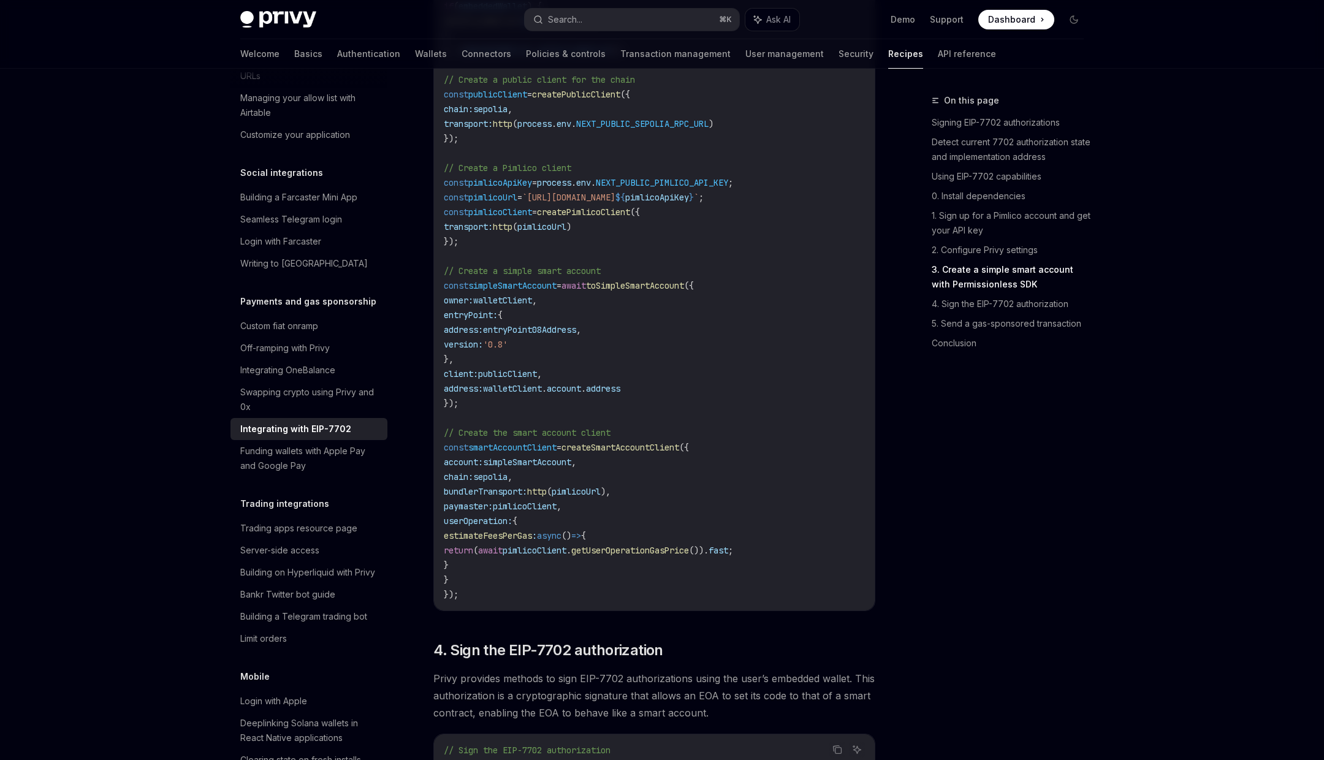
scroll to position [2872, 0]
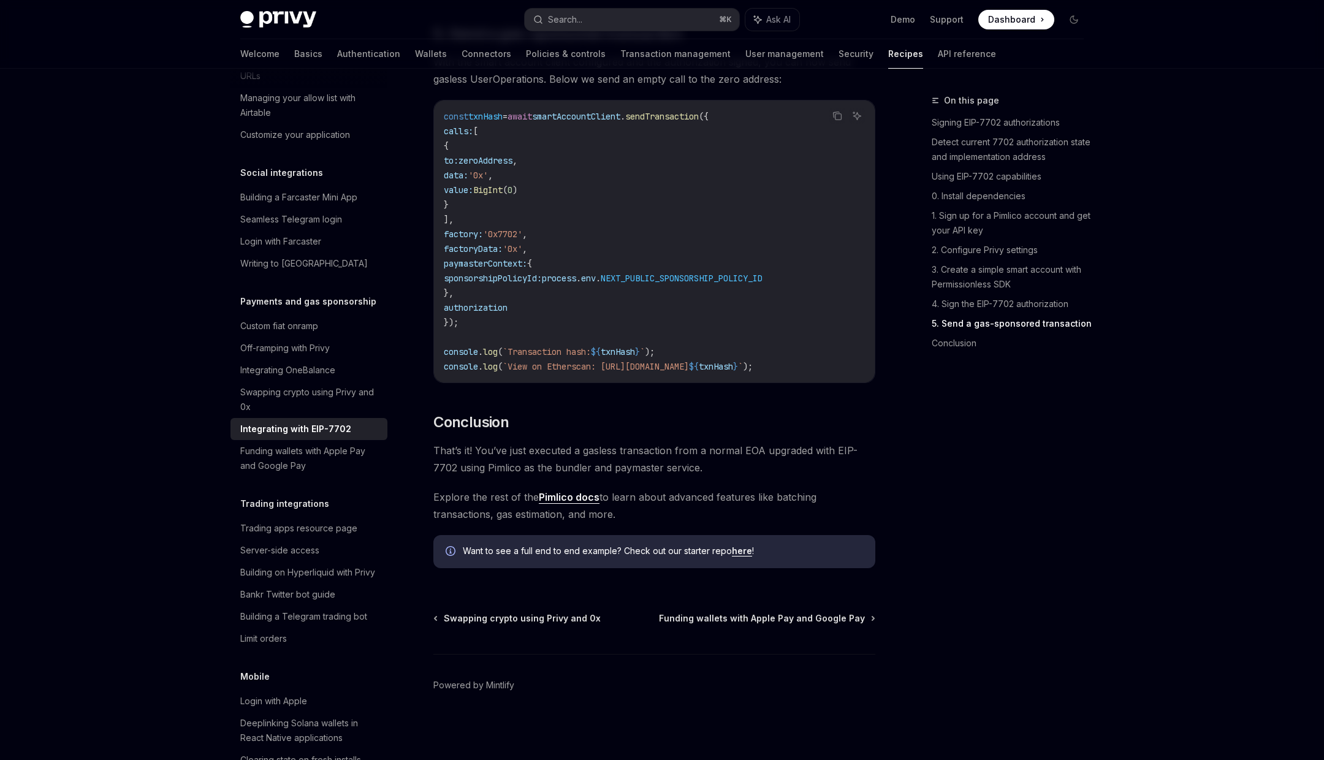
click at [742, 552] on link "here" at bounding box center [742, 551] width 20 height 11
click at [616, 18] on button "Search... ⌘ K" at bounding box center [632, 20] width 215 height 22
type input "**********"
type textarea "*"
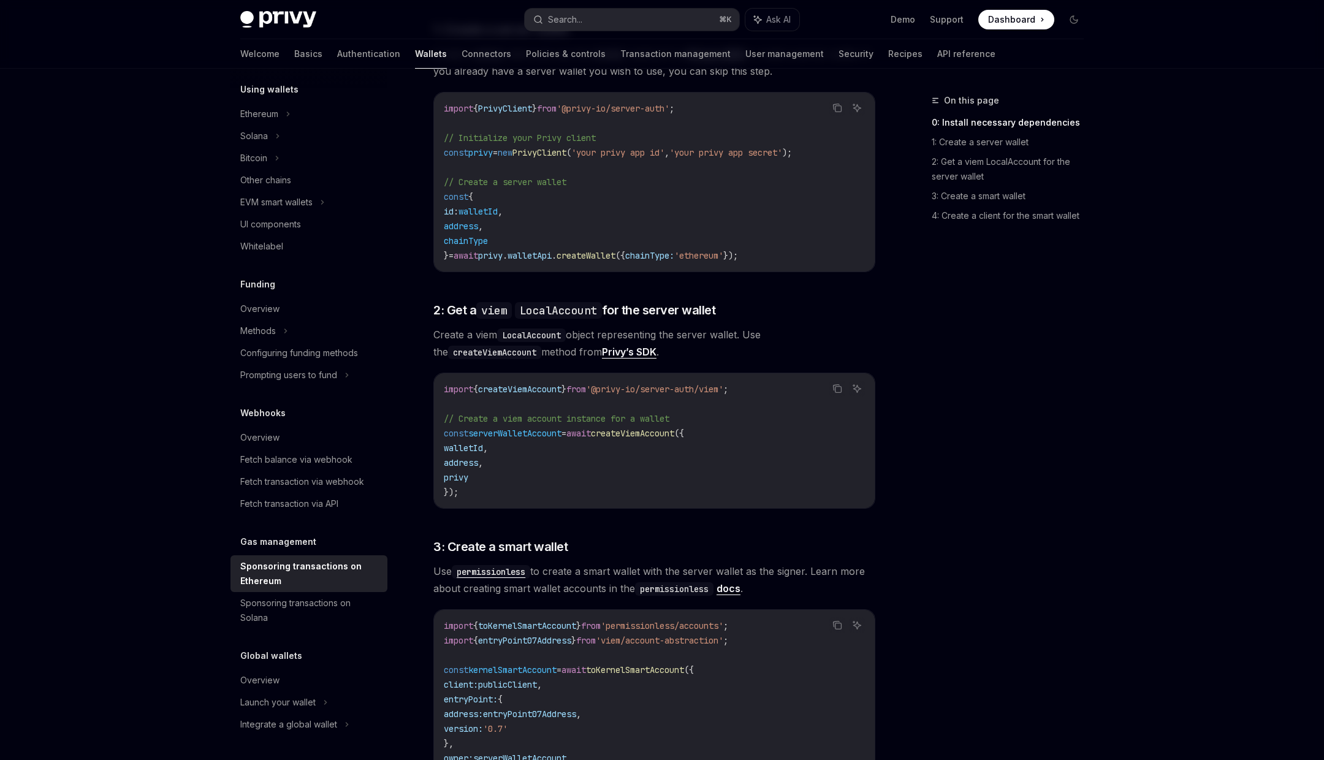
scroll to position [638, 0]
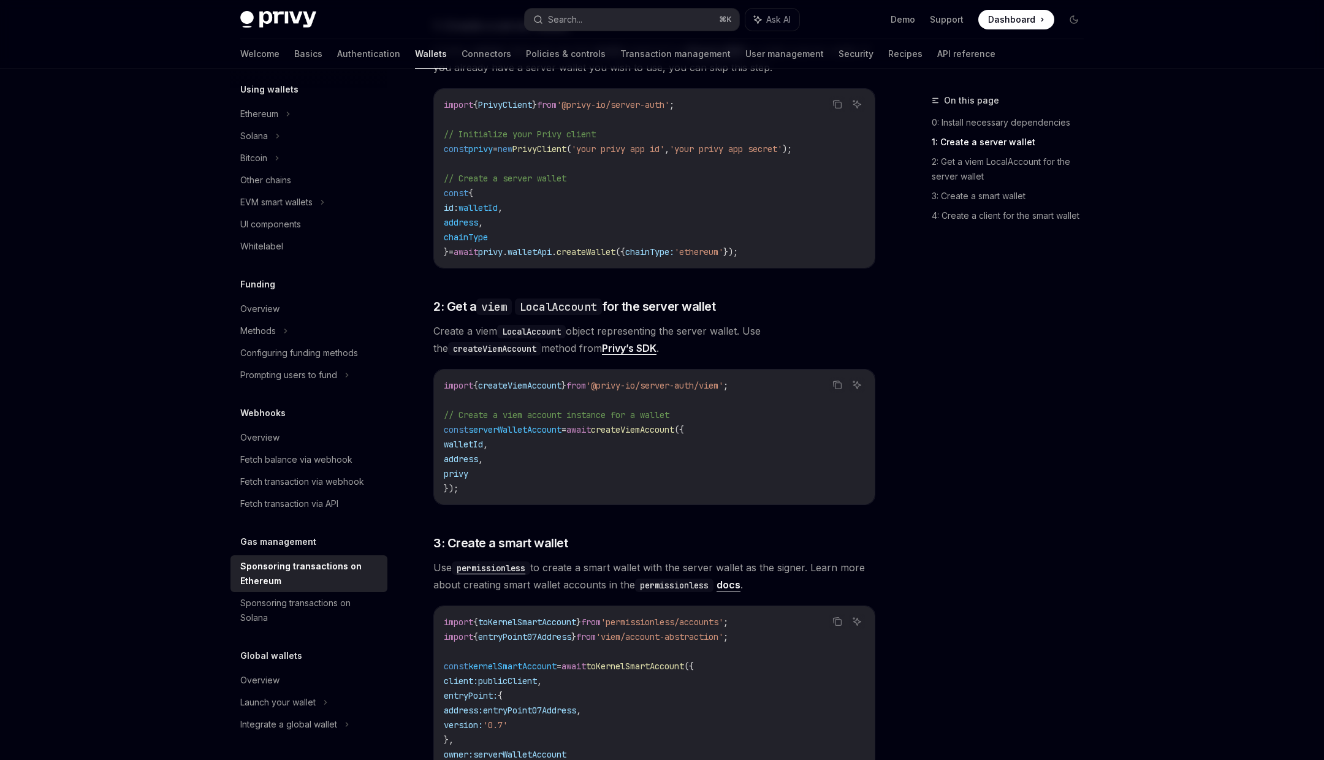
click at [543, 380] on span "createViemAccount" at bounding box center [519, 385] width 83 height 11
copy code "import { createViemAccount } from '@privy-io/server-auth/viem' ;"
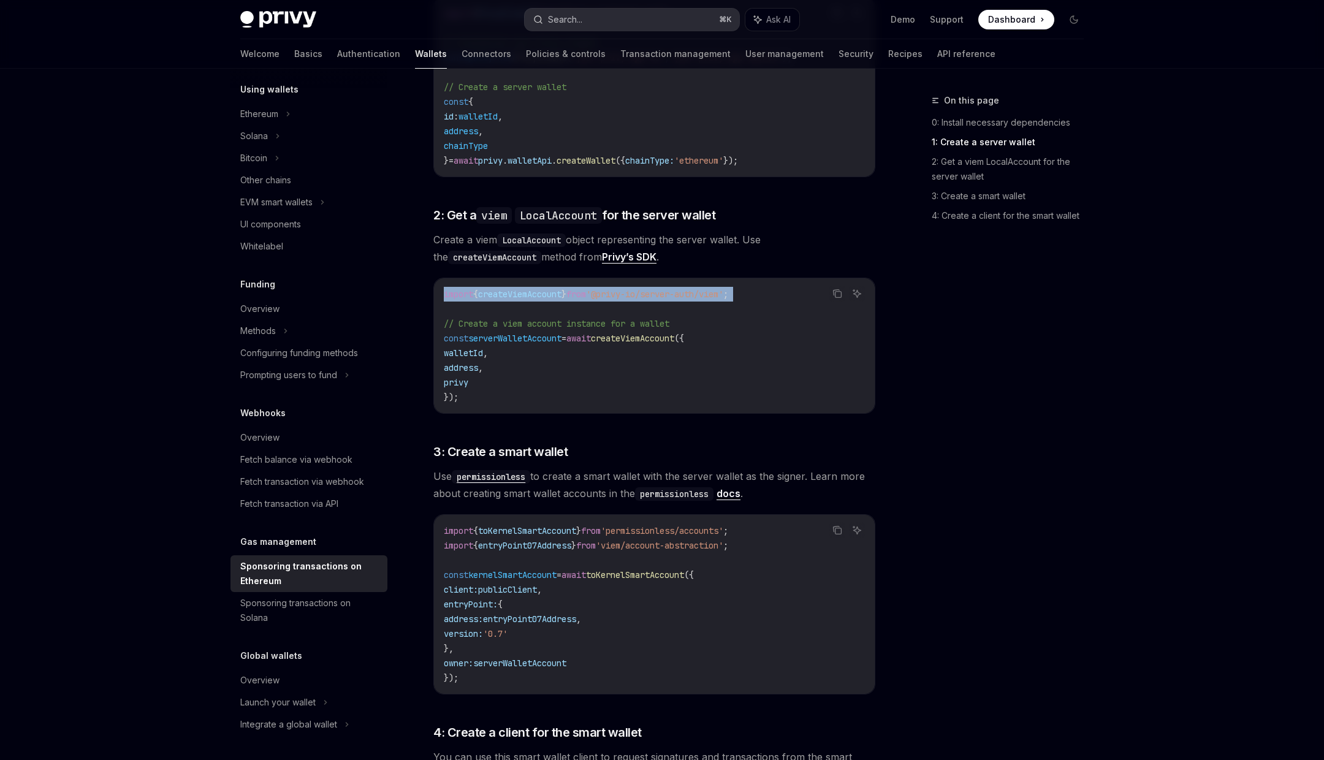
click at [669, 21] on button "Search... ⌘ K" at bounding box center [632, 20] width 215 height 22
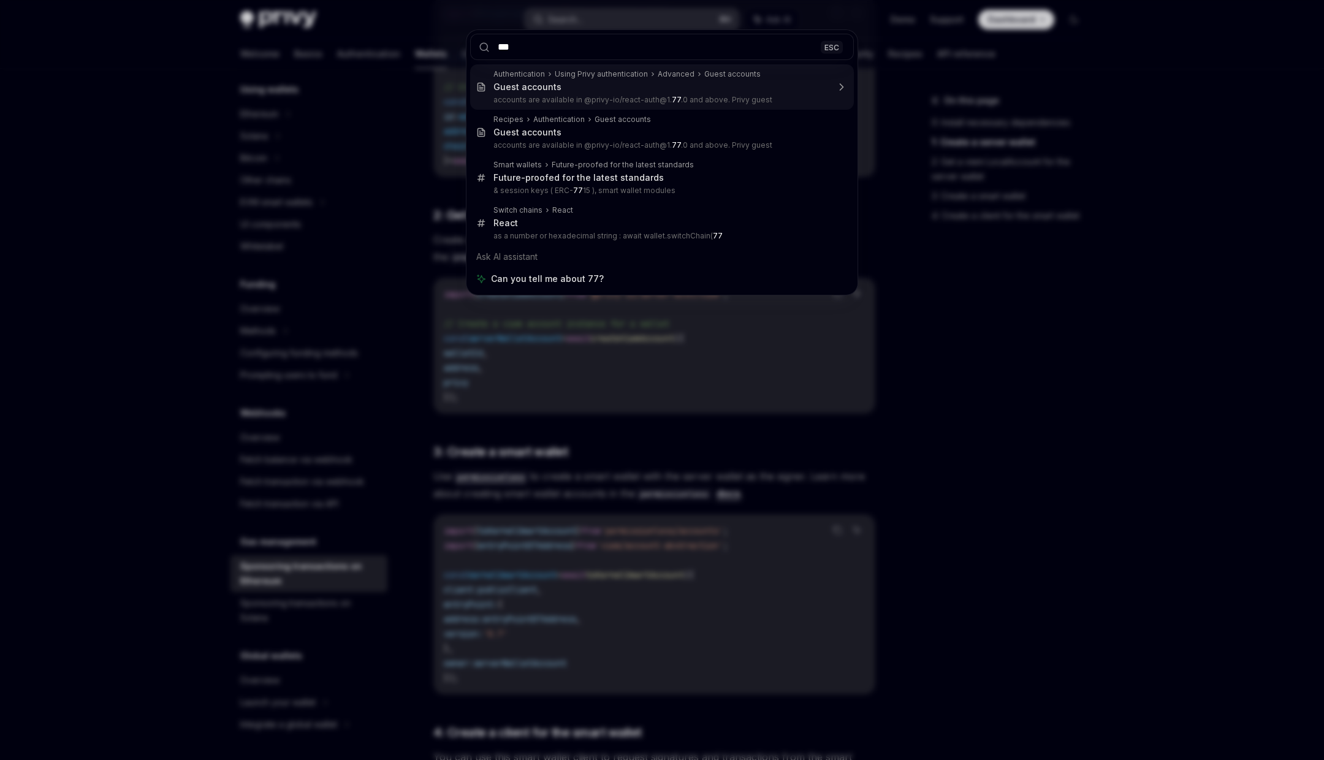
type input "****"
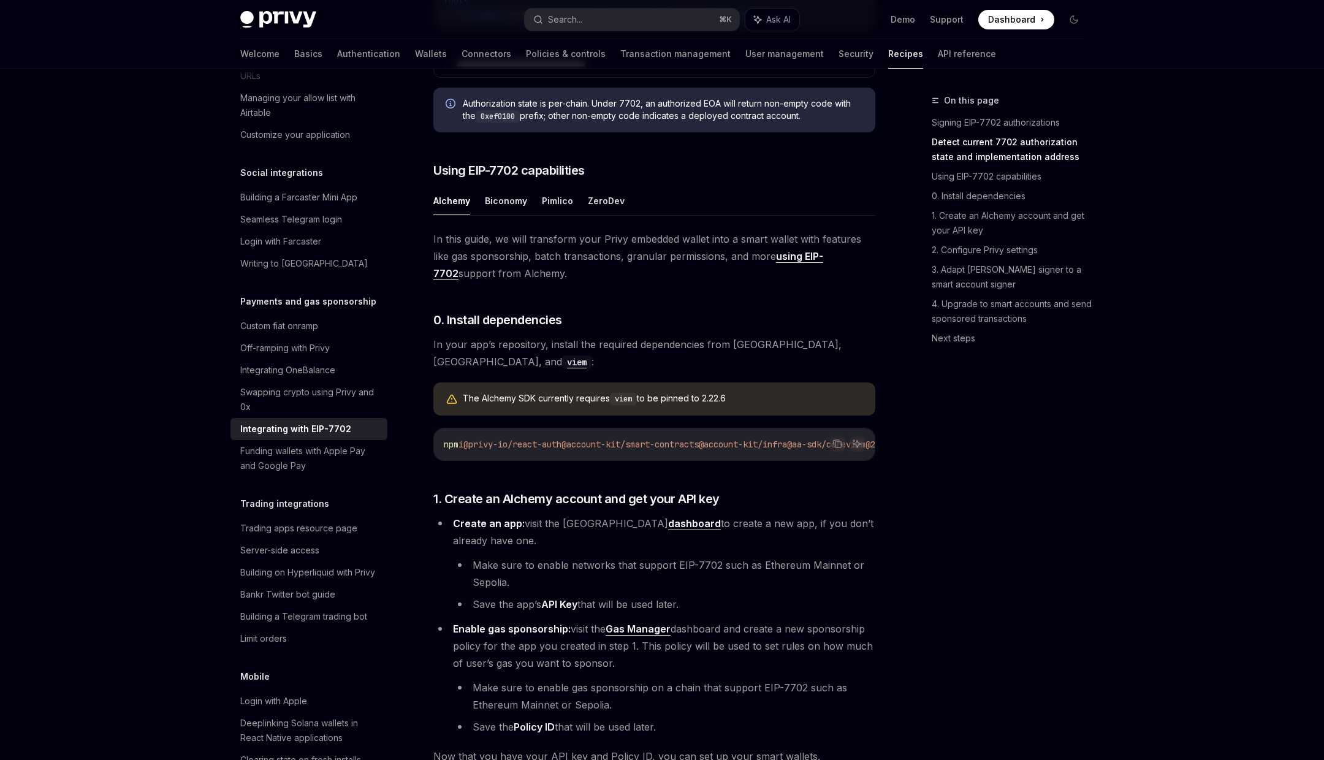
scroll to position [755, 0]
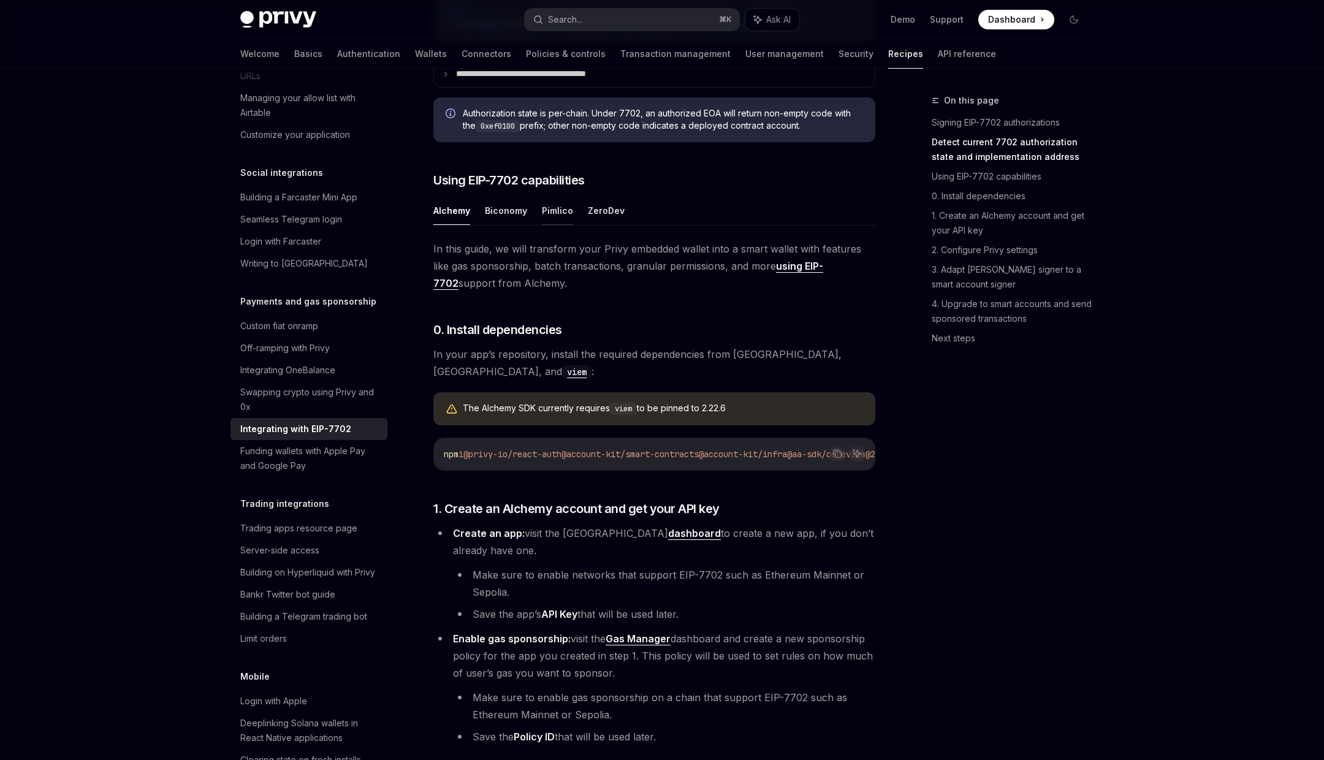
click at [555, 225] on button "Pimlico" at bounding box center [557, 210] width 31 height 29
type textarea "*"
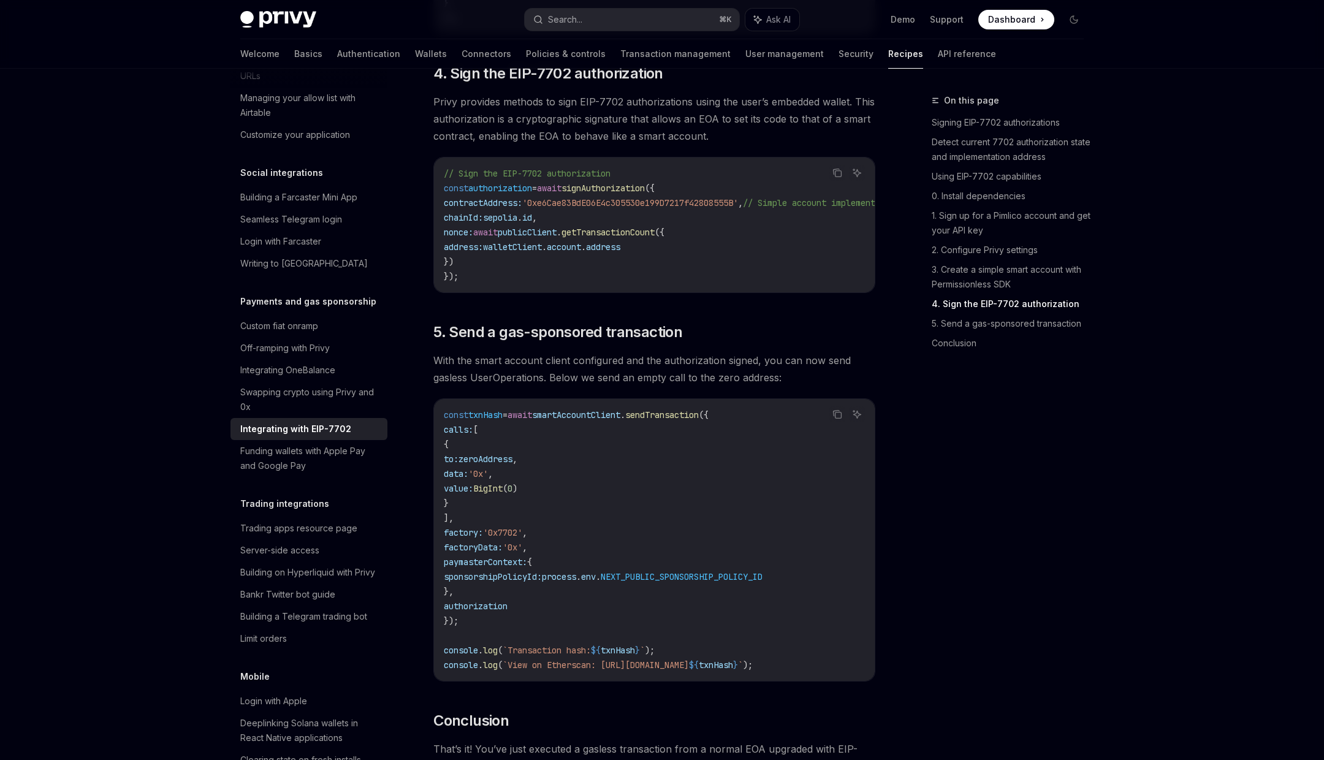
scroll to position [2539, 0]
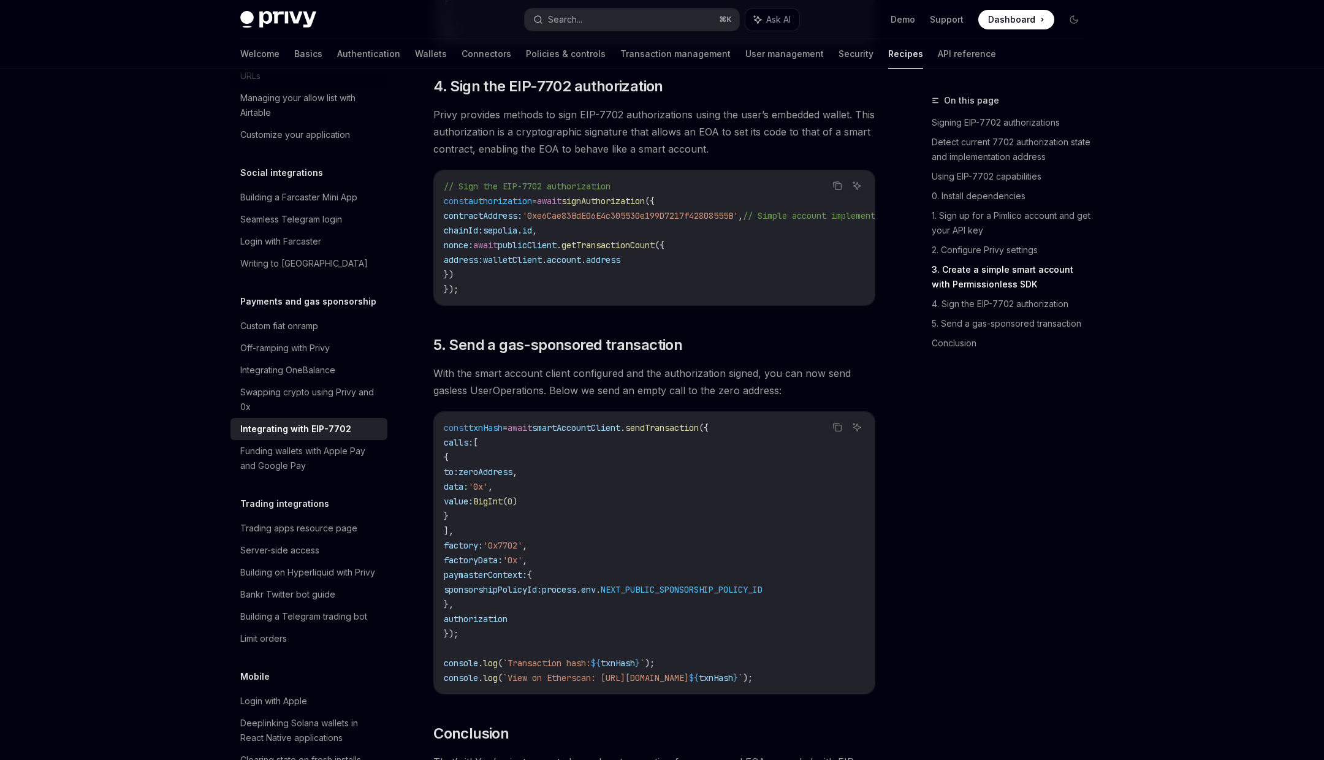
click at [617, 207] on span "signAuthorization" at bounding box center [603, 201] width 83 height 11
copy span "signAuthorization"
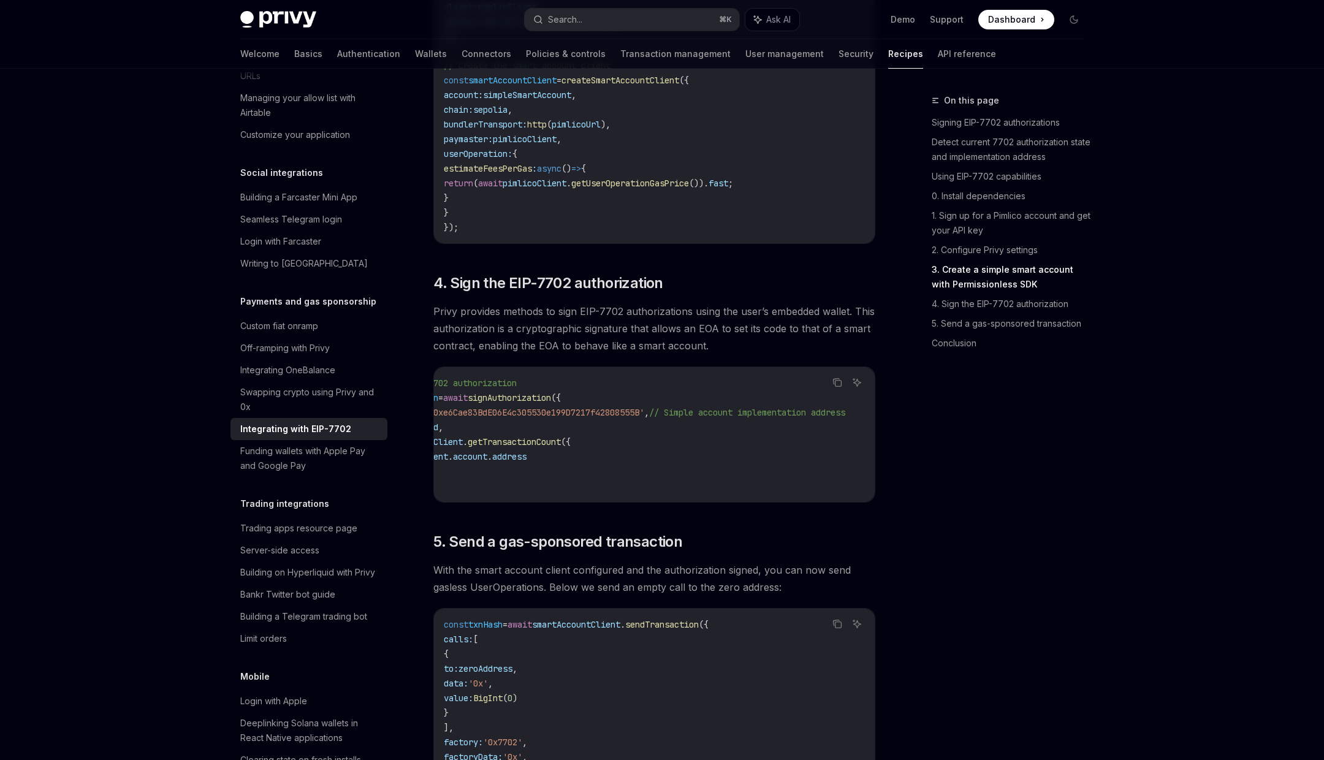
scroll to position [0, 0]
click at [532, 433] on span "id" at bounding box center [527, 427] width 10 height 11
click at [576, 443] on code "// Sign the EIP-7702 authorization const authorization = await signAuthorizatio…" at bounding box center [706, 435] width 525 height 118
copy code "contractAddress: '0xe6Cae83BdE06E4c305530e199D7217f42808555B' , // Simple accou…"
drag, startPoint x: 455, startPoint y: 431, endPoint x: 472, endPoint y: 487, distance: 59.0
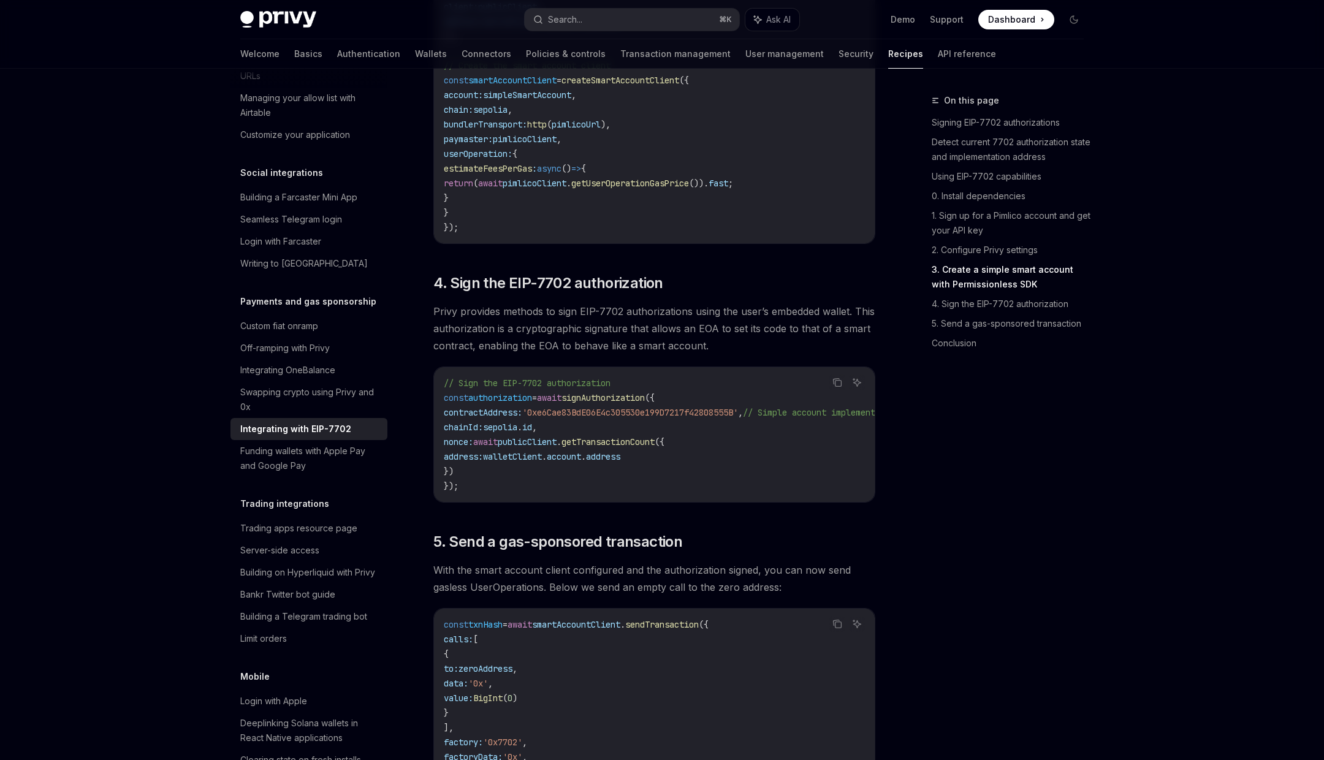
click at [472, 487] on code "// Sign the EIP-7702 authorization const authorization = await signAuthorizatio…" at bounding box center [706, 435] width 525 height 118
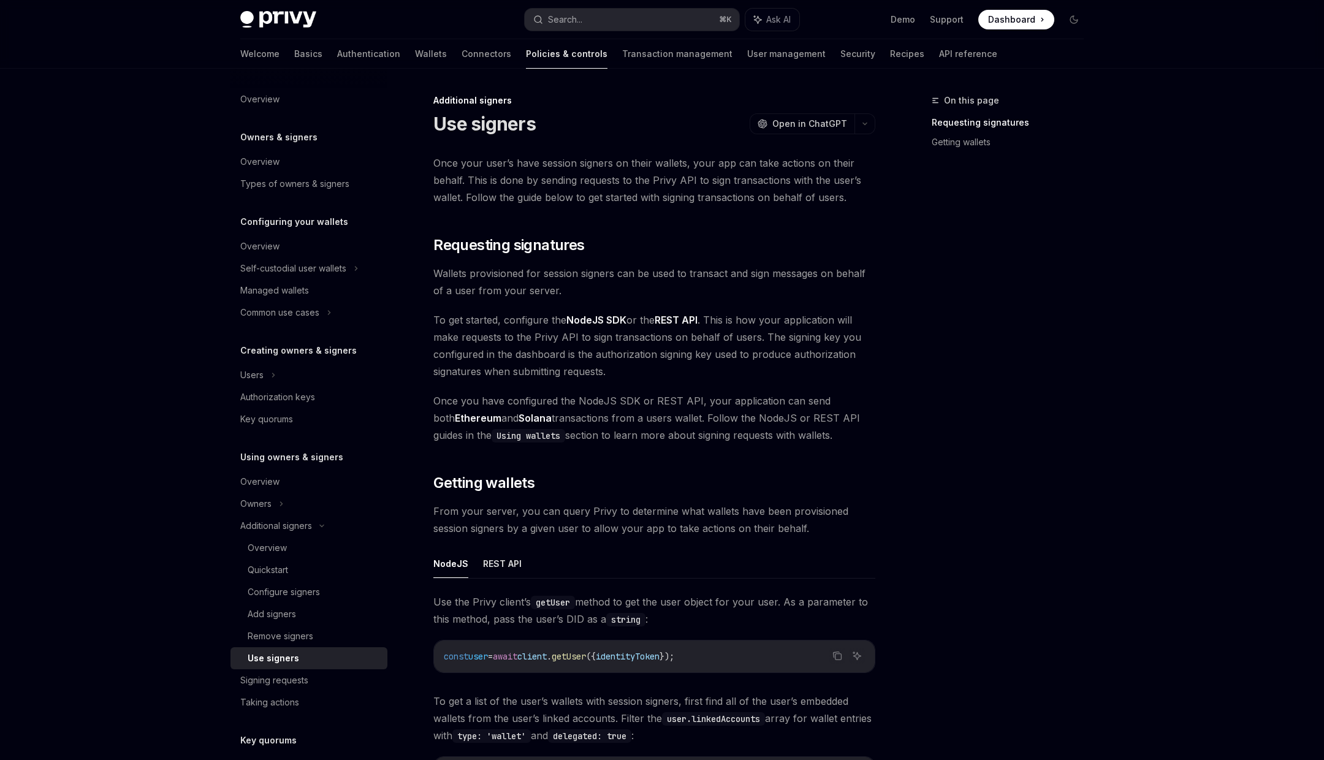
click at [1025, 23] on span "Dashboard" at bounding box center [1011, 19] width 47 height 12
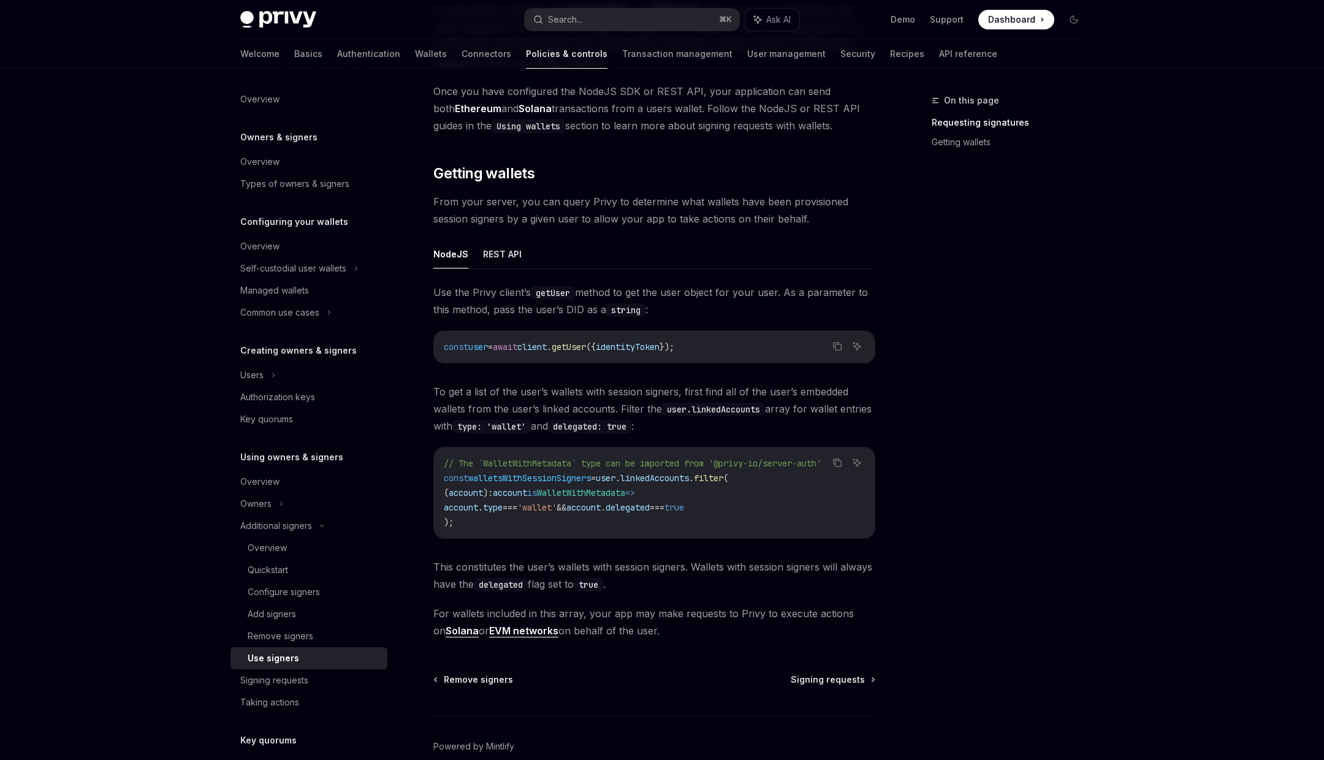
scroll to position [368, 0]
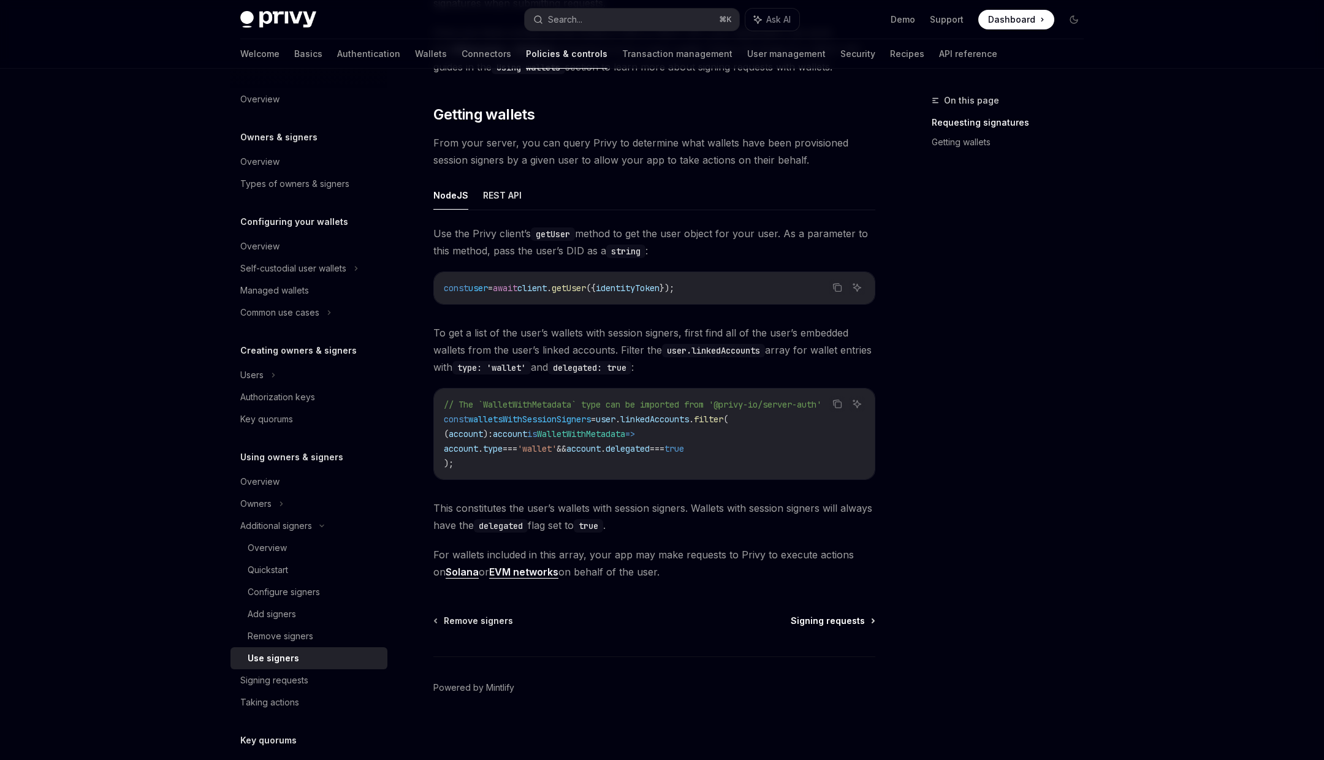
click at [810, 616] on span "Signing requests" at bounding box center [828, 621] width 74 height 12
type textarea "*"
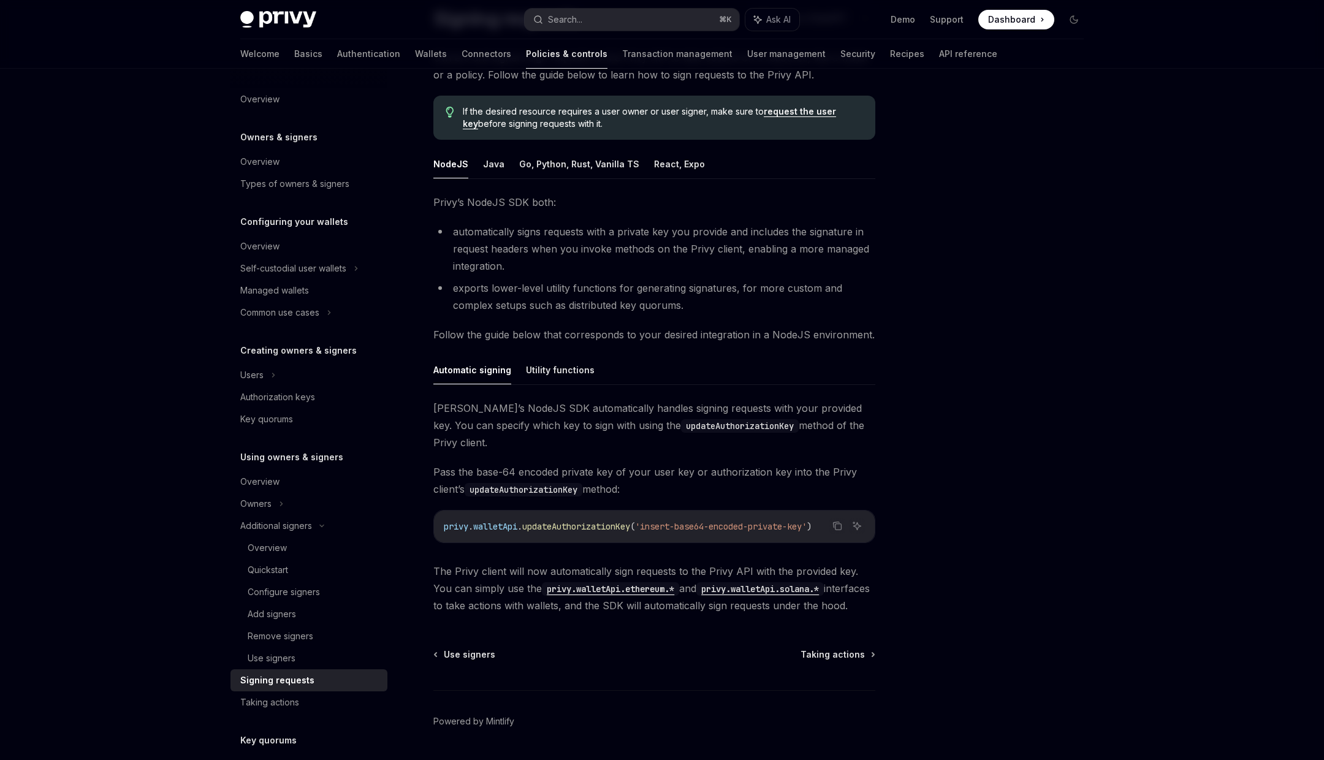
scroll to position [112, 0]
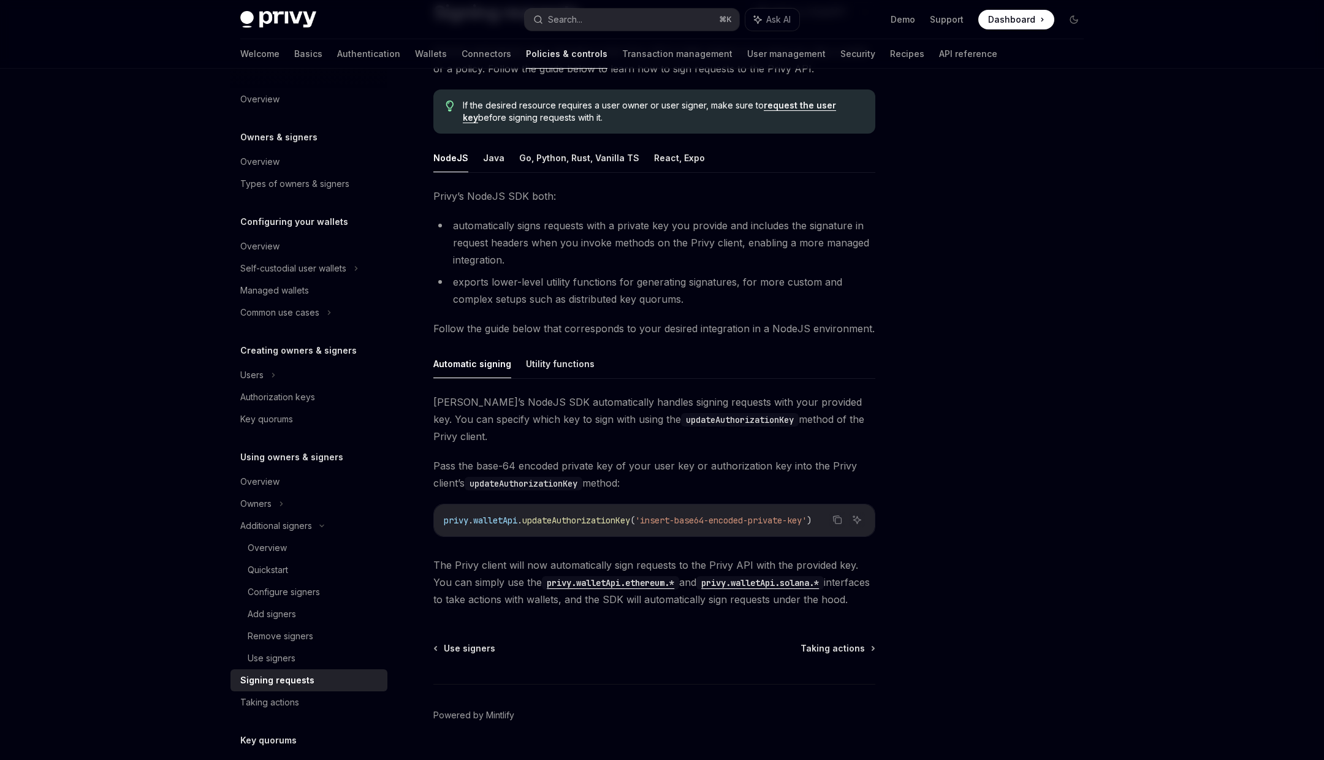
click at [532, 515] on span "updateAuthorizationKey" at bounding box center [576, 520] width 108 height 11
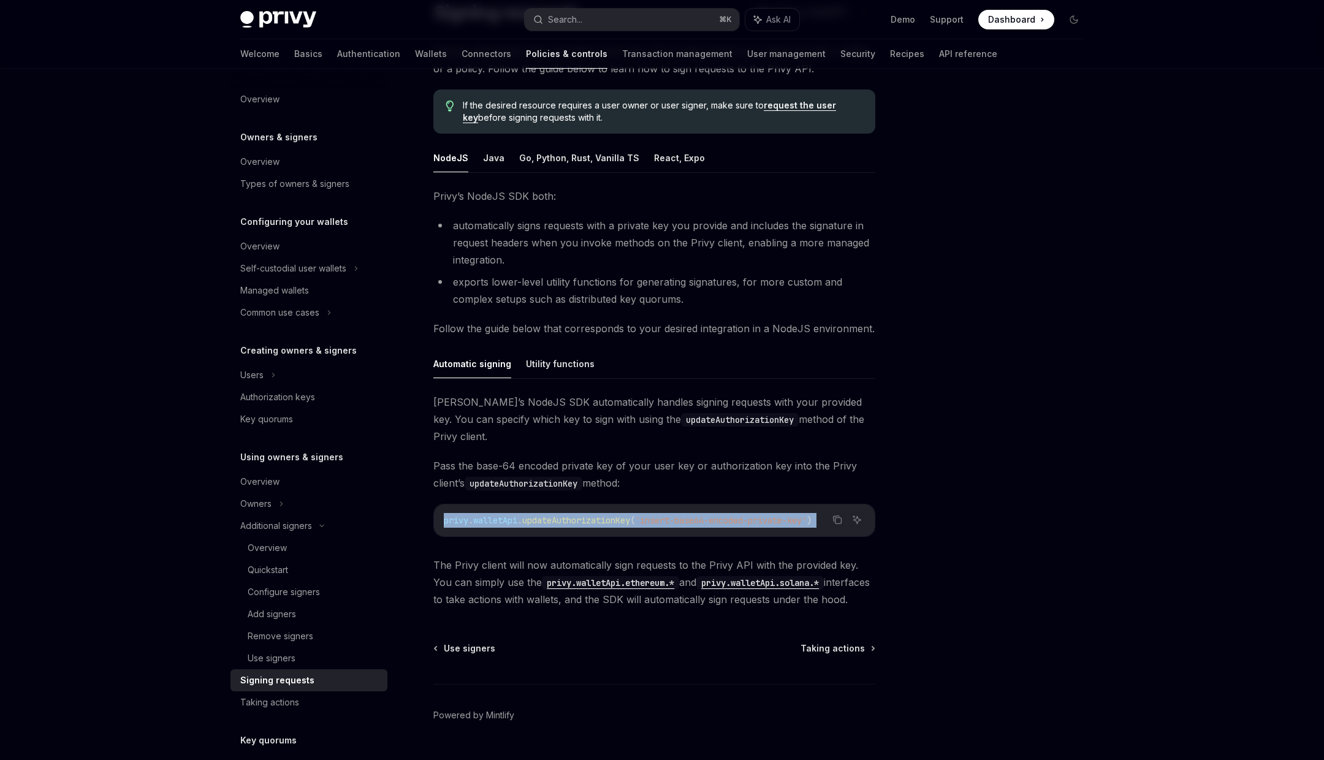
click at [532, 515] on span "updateAuthorizationKey" at bounding box center [576, 520] width 108 height 11
copy code "privy . walletApi . updateAuthorizationKey ( 'insert-base64-encoded-private-key…"
click at [606, 513] on code "privy . walletApi . updateAuthorizationKey ( 'insert-base64-encoded-private-key…" at bounding box center [654, 520] width 421 height 15
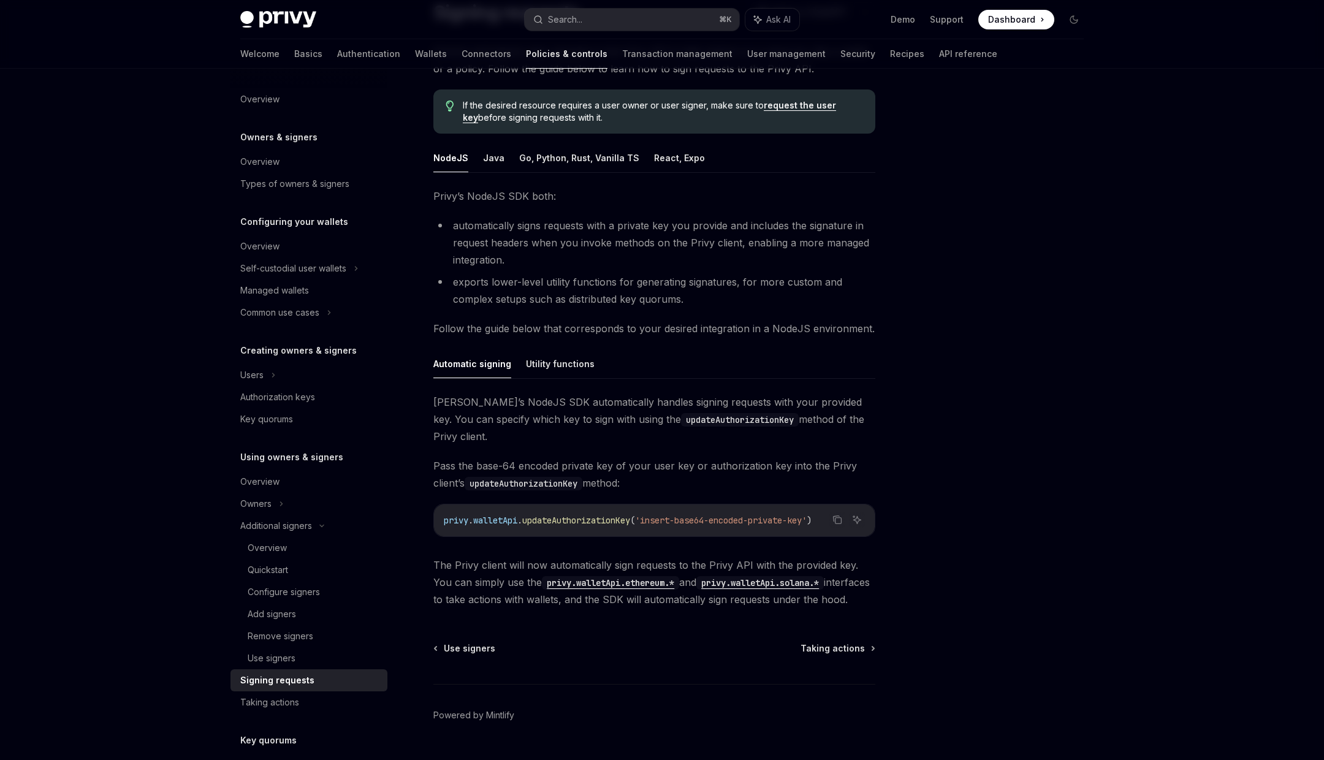
click at [597, 515] on span "updateAuthorizationKey" at bounding box center [576, 520] width 108 height 11
copy span "updateAuthorizationKey"
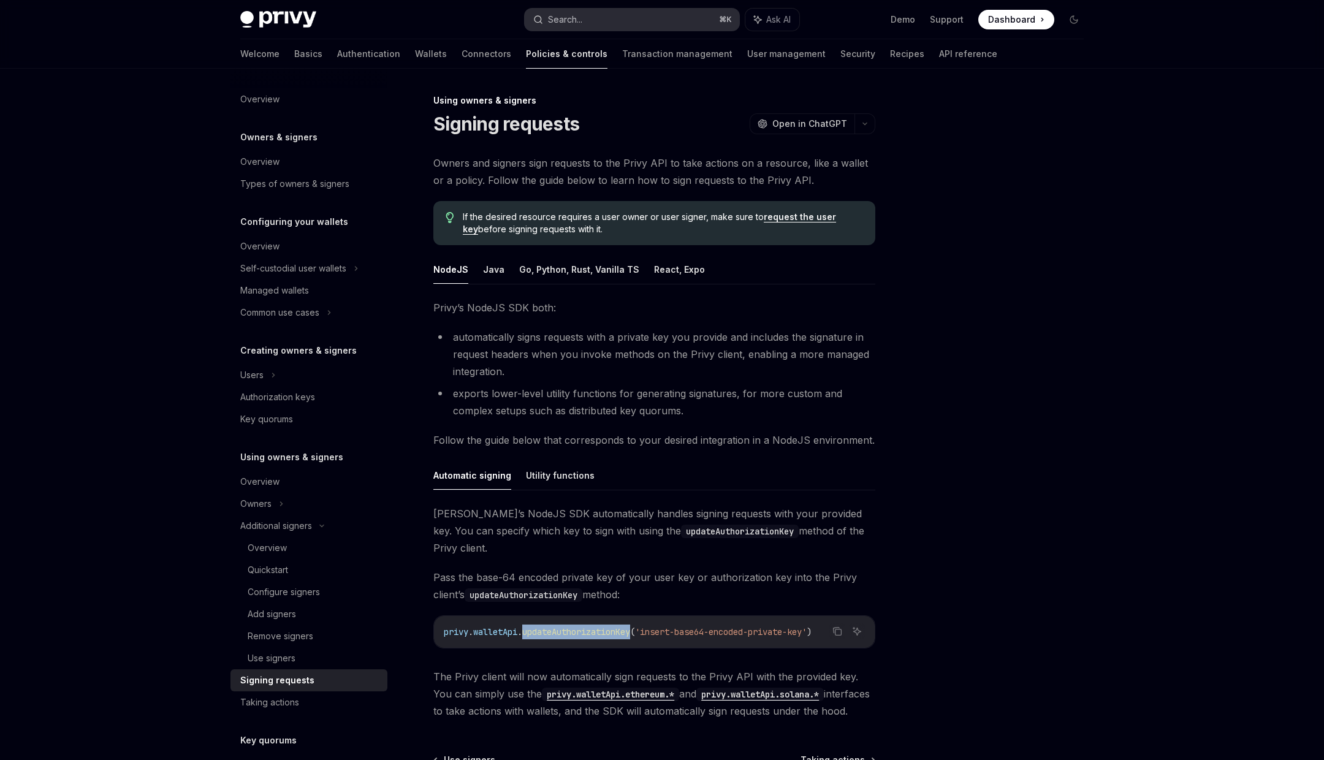
click at [604, 27] on button "Search... ⌘ K" at bounding box center [632, 20] width 215 height 22
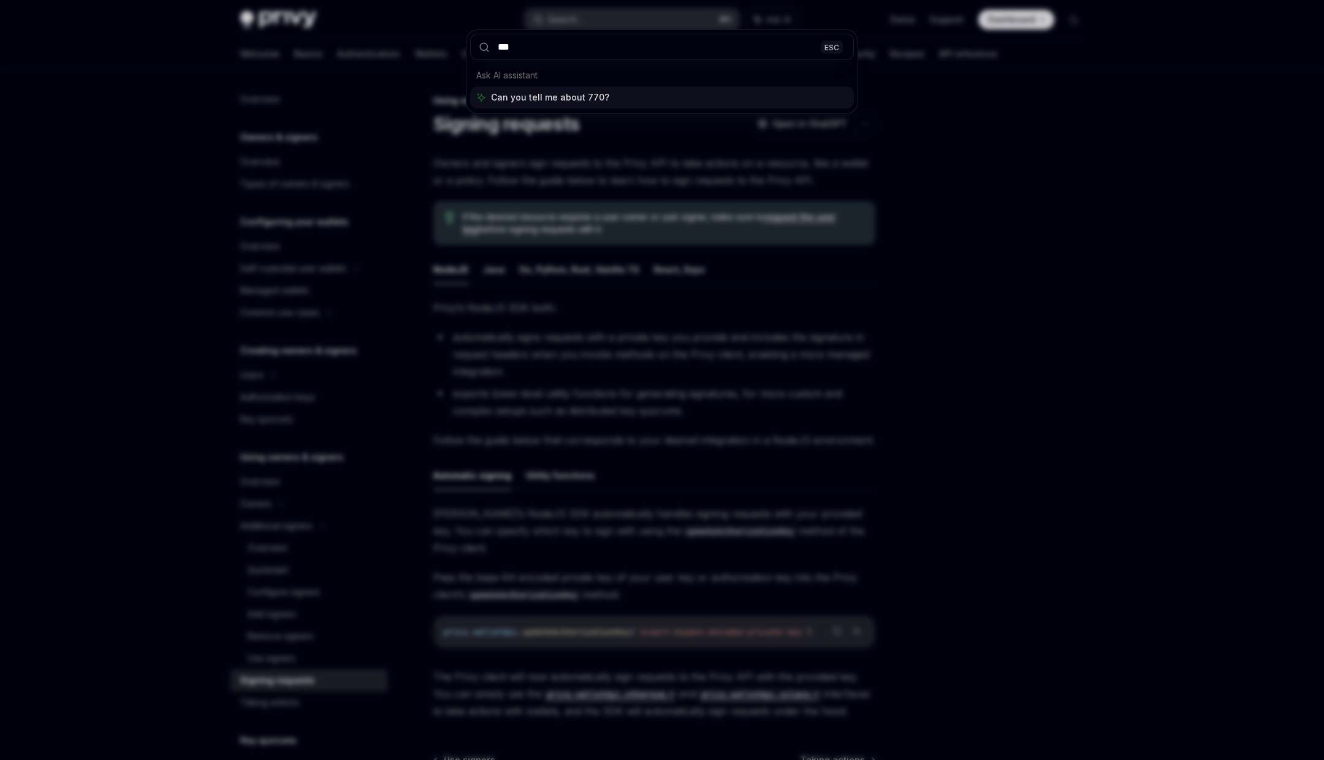
type input "****"
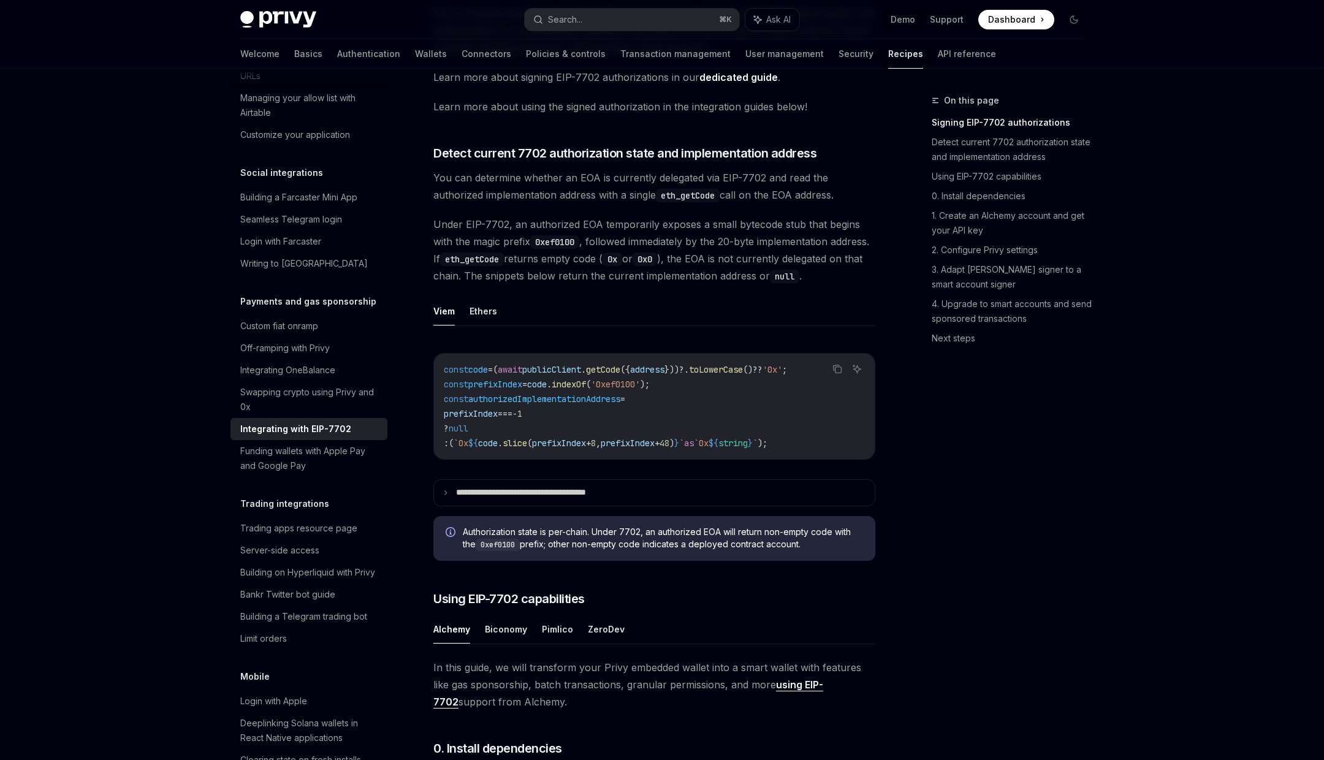
scroll to position [750, 0]
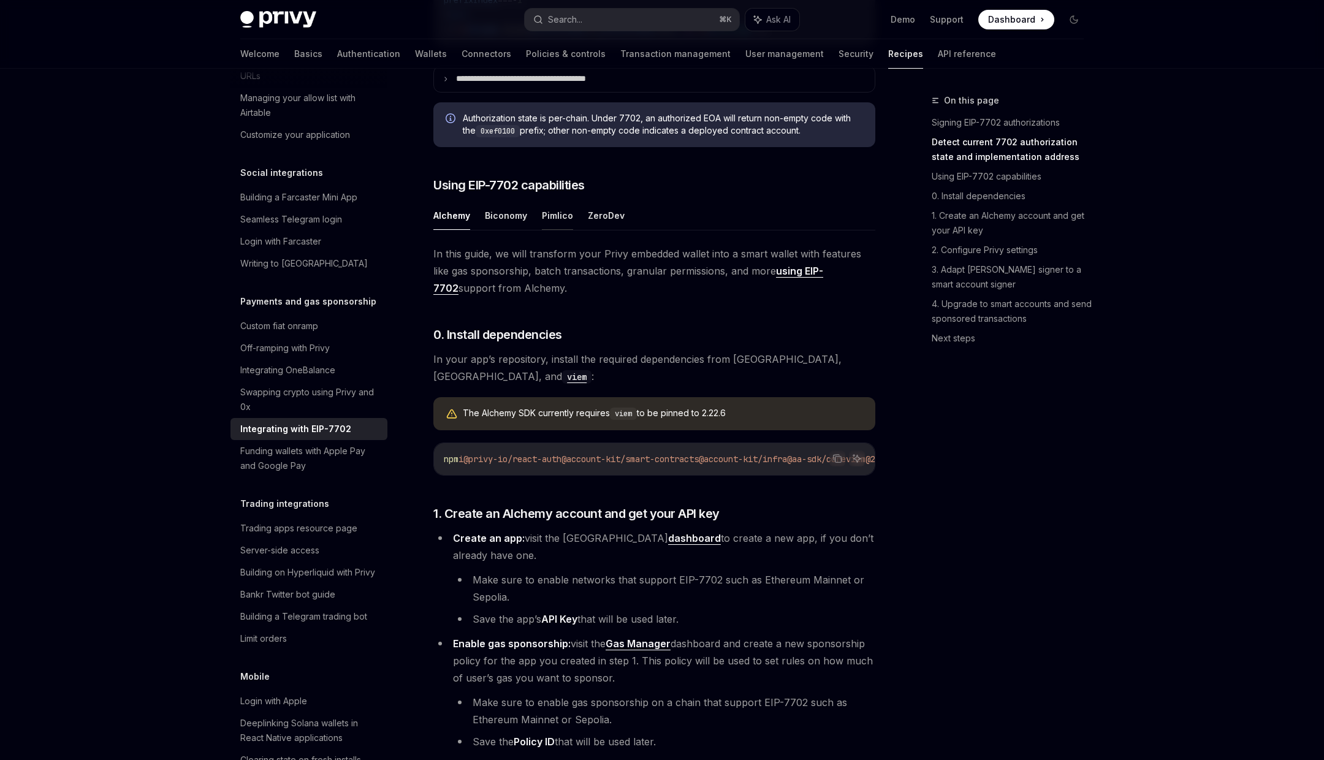
click at [549, 230] on button "Pimlico" at bounding box center [557, 215] width 31 height 29
type textarea "*"
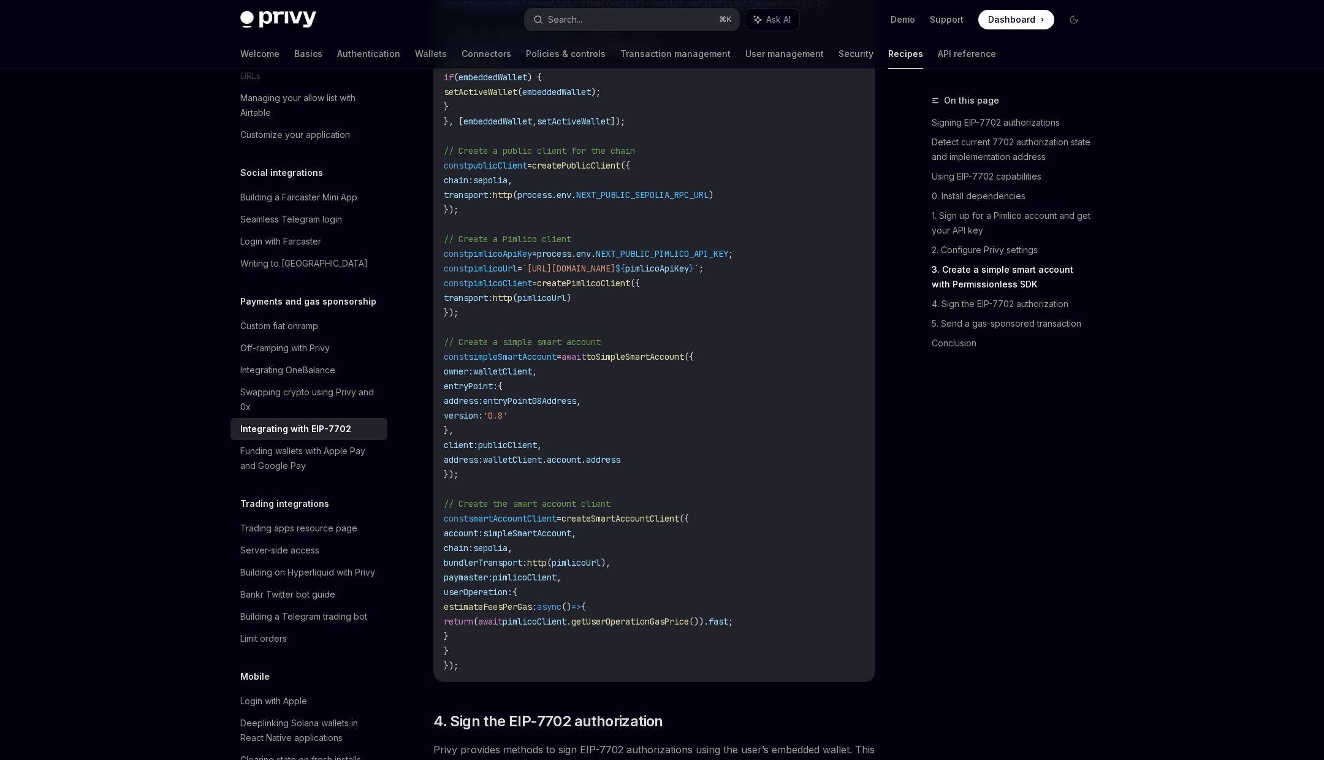
scroll to position [1908, 0]
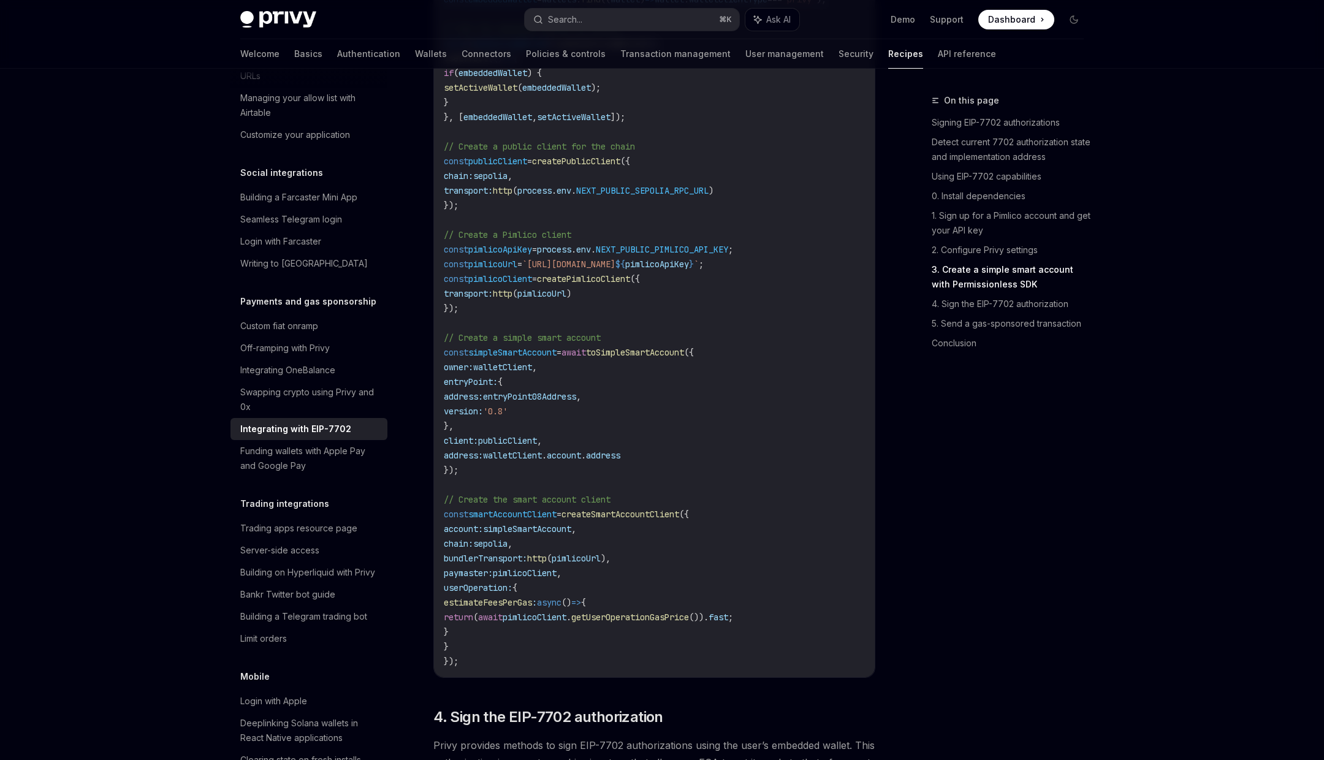
click at [469, 486] on code "import { usePrivy , useSign7702Authorization , useWallets } from '@privy-io/rea…" at bounding box center [654, 235] width 421 height 868
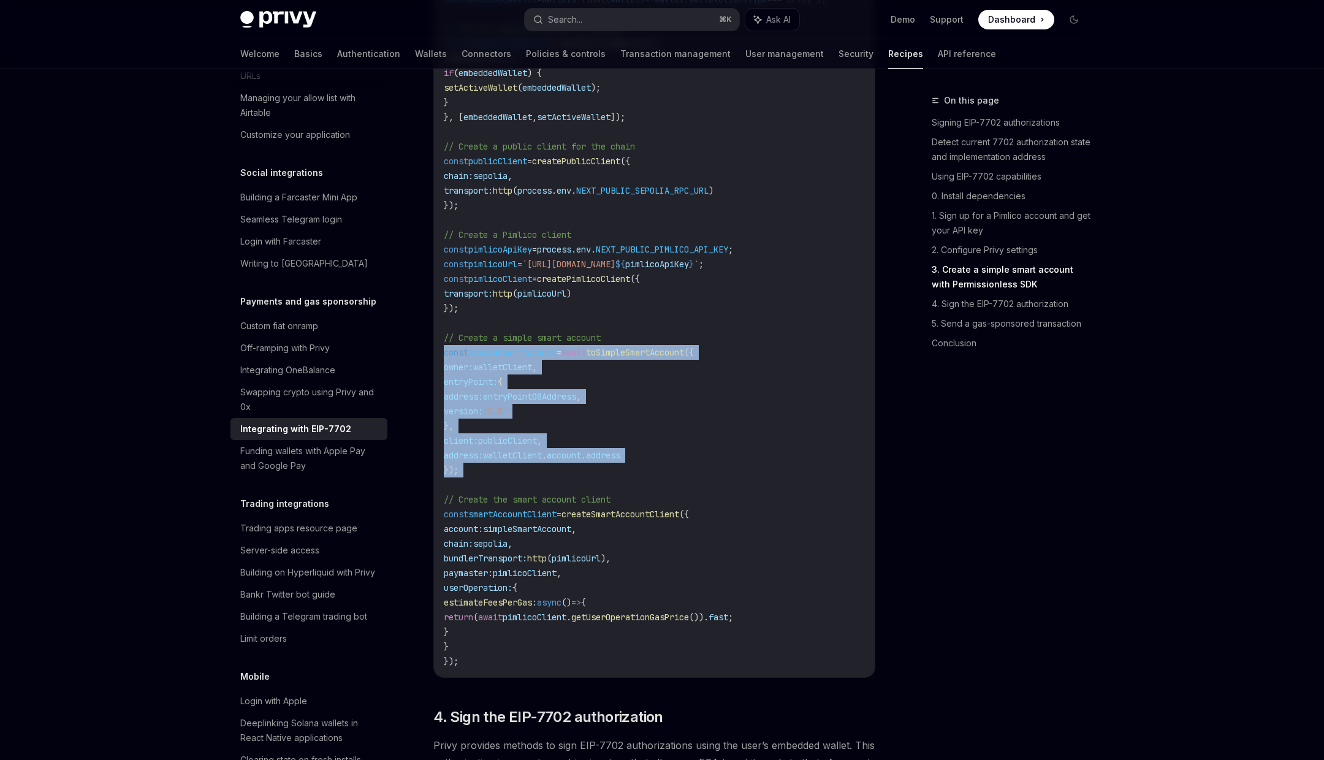
drag, startPoint x: 469, startPoint y: 486, endPoint x: 445, endPoint y: 370, distance: 118.3
click at [445, 370] on code "import { usePrivy , useSign7702Authorization , useWallets } from '@privy-io/rea…" at bounding box center [654, 235] width 421 height 868
copy code "const simpleSmartAccount = await toSimpleSmartAccount ({ owner: walletClient , …"
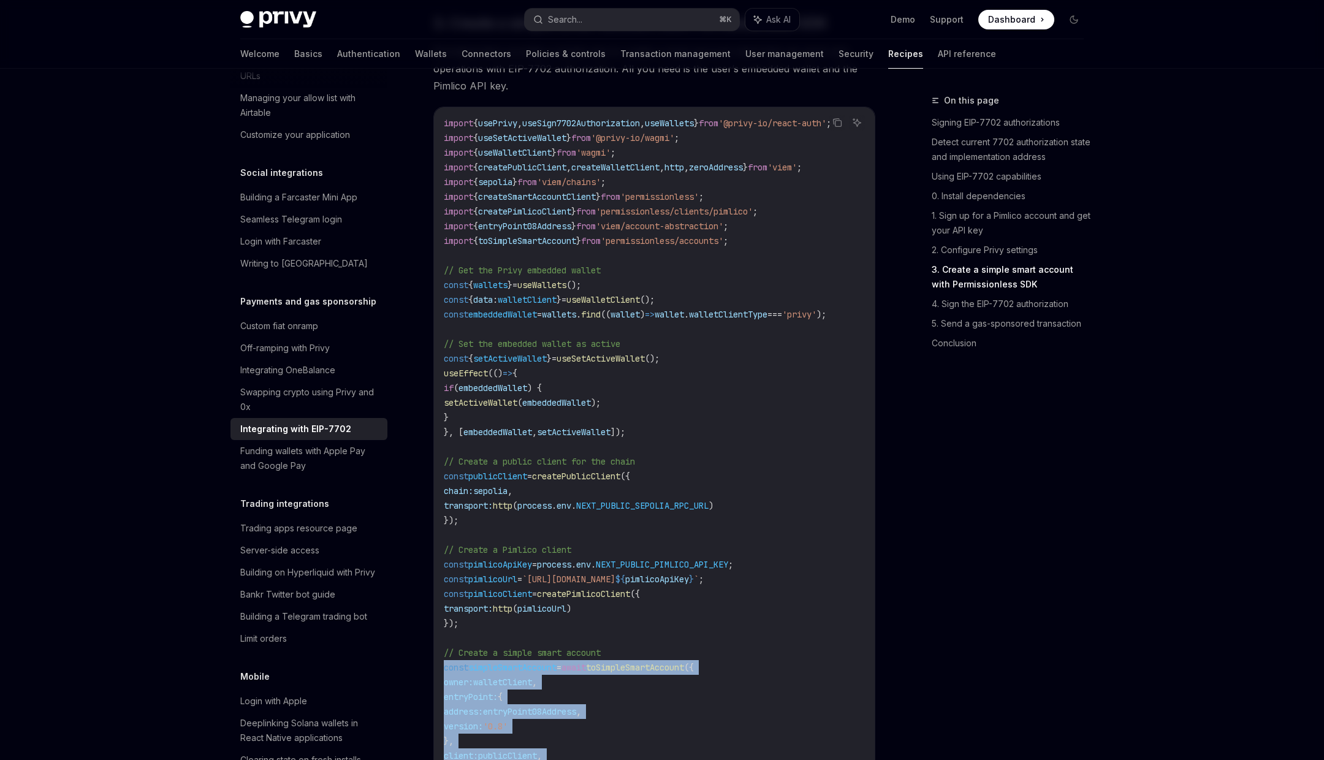
scroll to position [1590, 0]
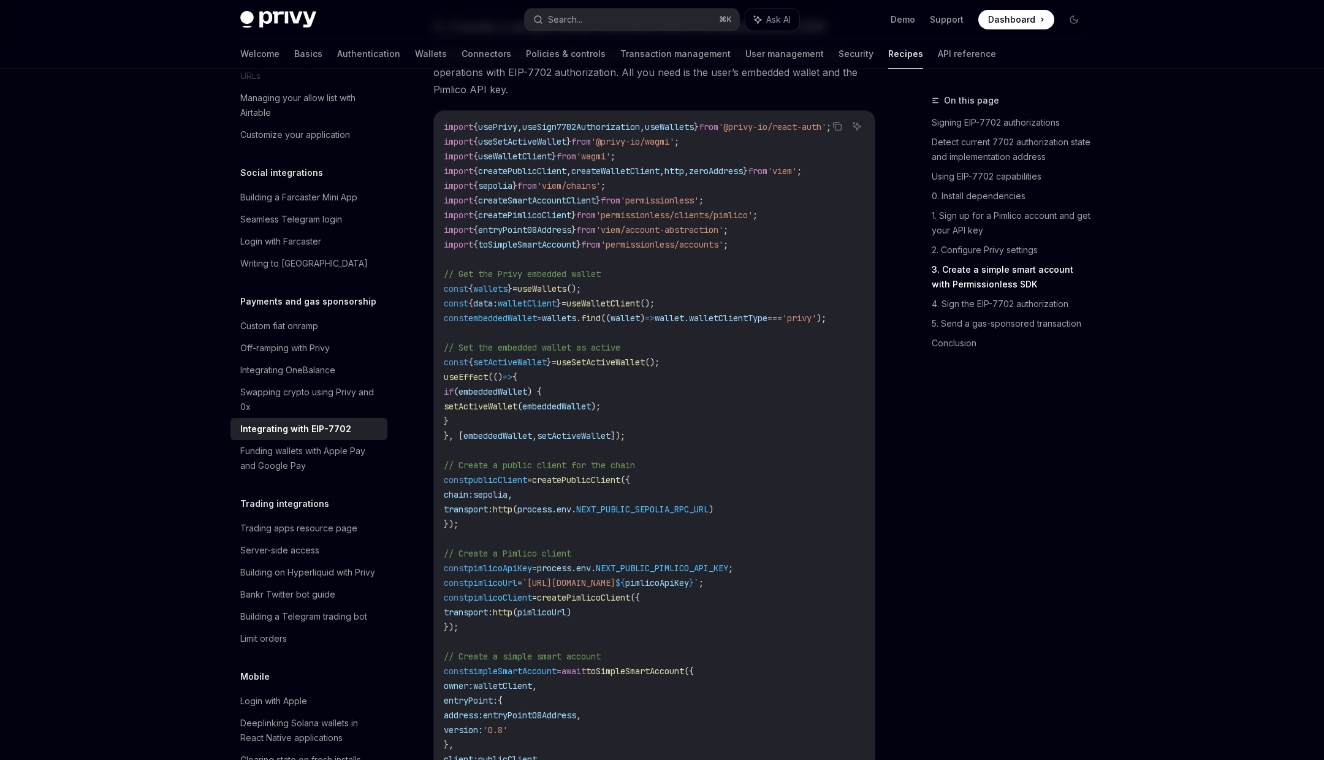
click at [531, 250] on span "toSimpleSmartAccount" at bounding box center [527, 244] width 98 height 11
copy code "import { toSimpleSmartAccount } from 'permissionless/accounts' ;"
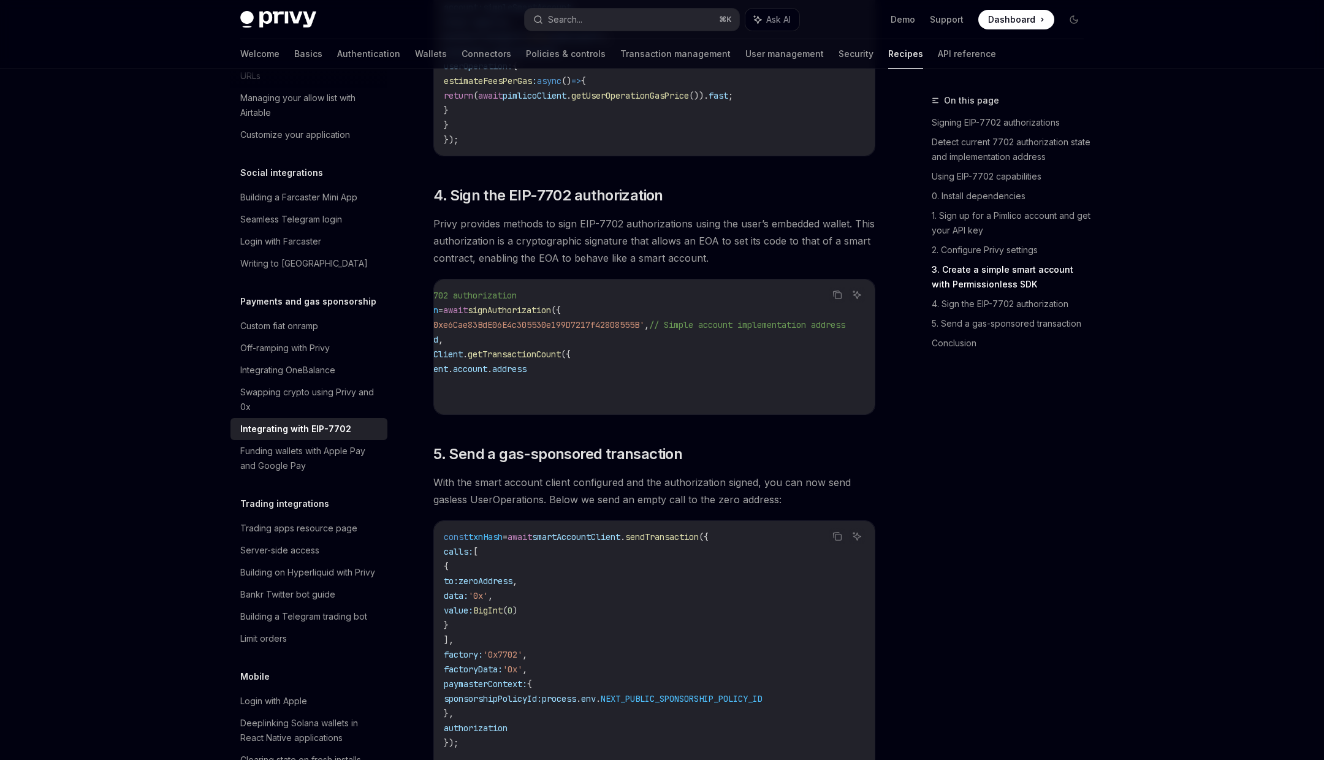
scroll to position [0, 139]
click at [666, 330] on span "// Simple account implementation address" at bounding box center [747, 324] width 196 height 11
drag, startPoint x: 666, startPoint y: 345, endPoint x: 821, endPoint y: 344, distance: 155.1
click at [821, 330] on span "// Simple account implementation address" at bounding box center [747, 324] width 196 height 11
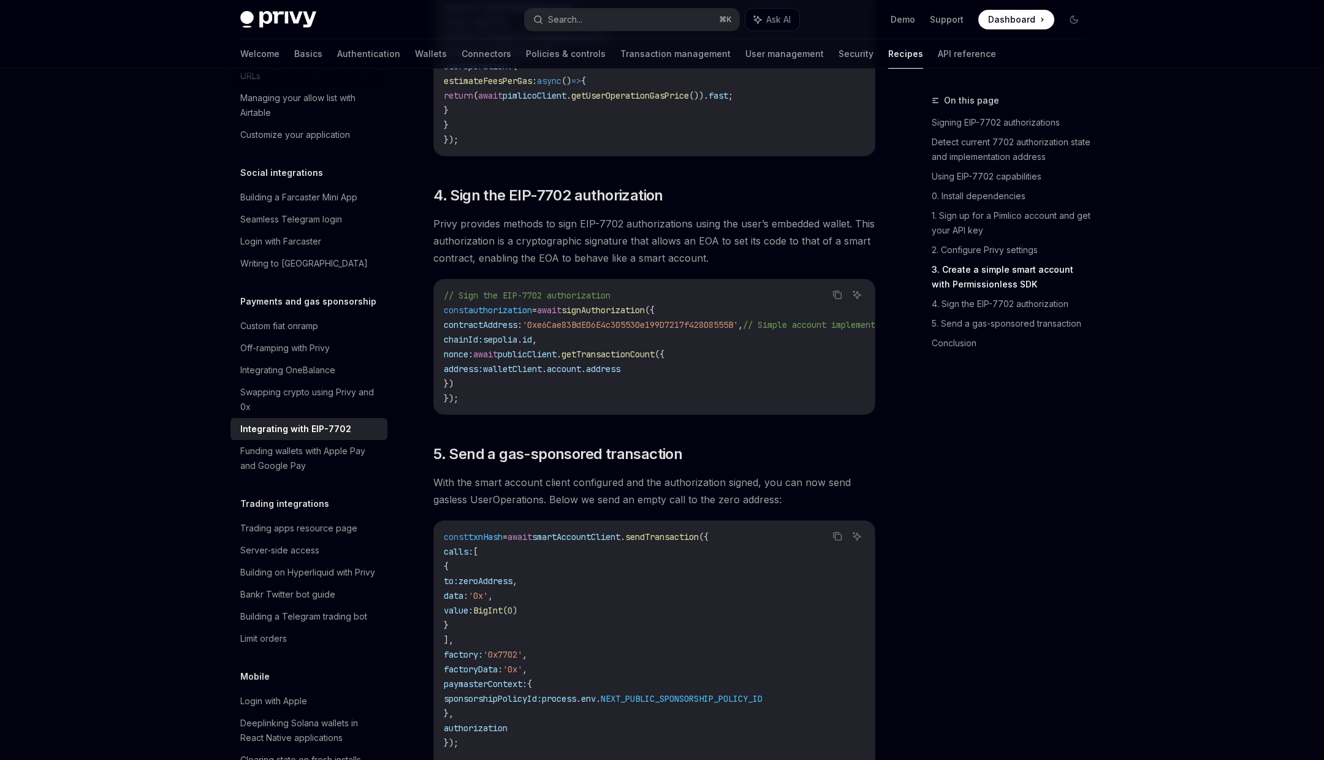
click at [729, 330] on span "'0xe6Cae83BdE06E4c305530e199D7217f42808555B'" at bounding box center [630, 324] width 216 height 11
copy span "0xe6Cae83BdE06E4c305530e199D7217f42808555B"
click at [980, 507] on div "On this page Signing EIP-7702 authorizations Detect current 7702 authorization …" at bounding box center [1000, 426] width 186 height 667
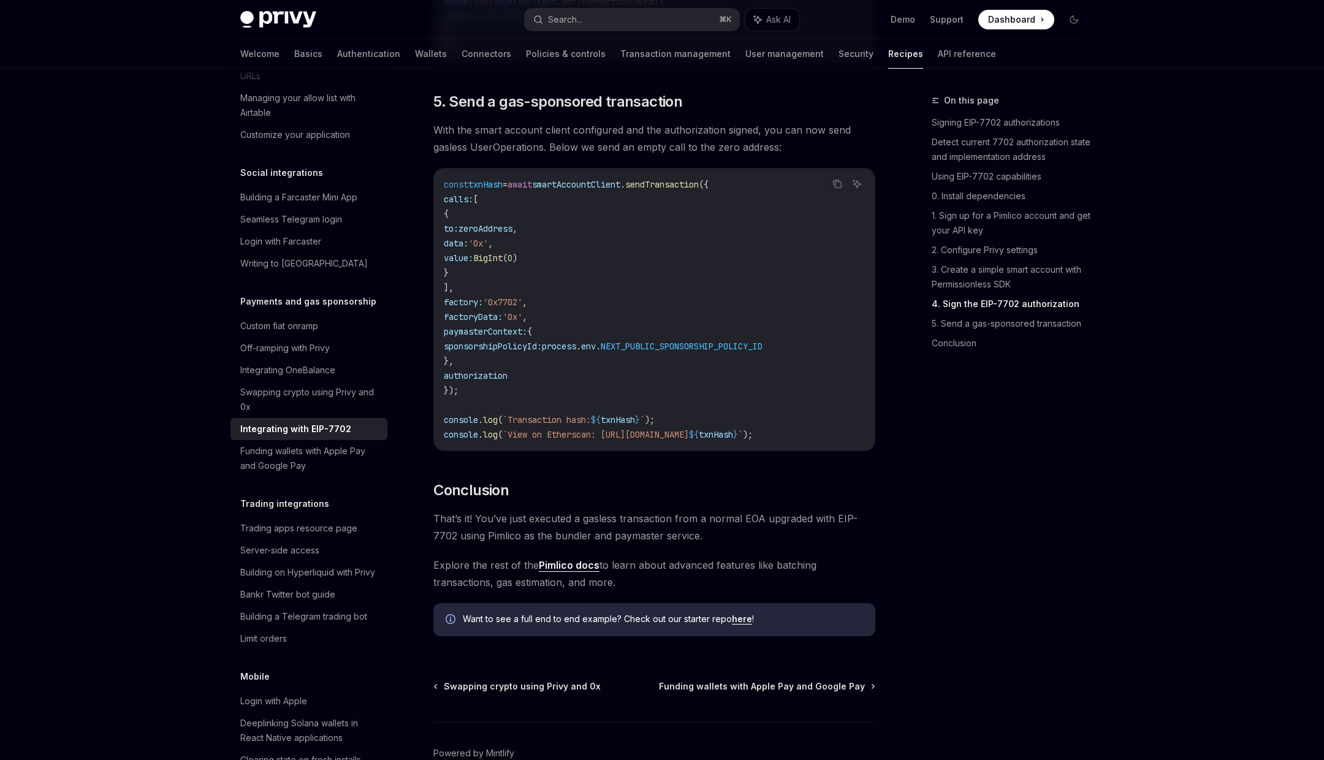
scroll to position [2776, 0]
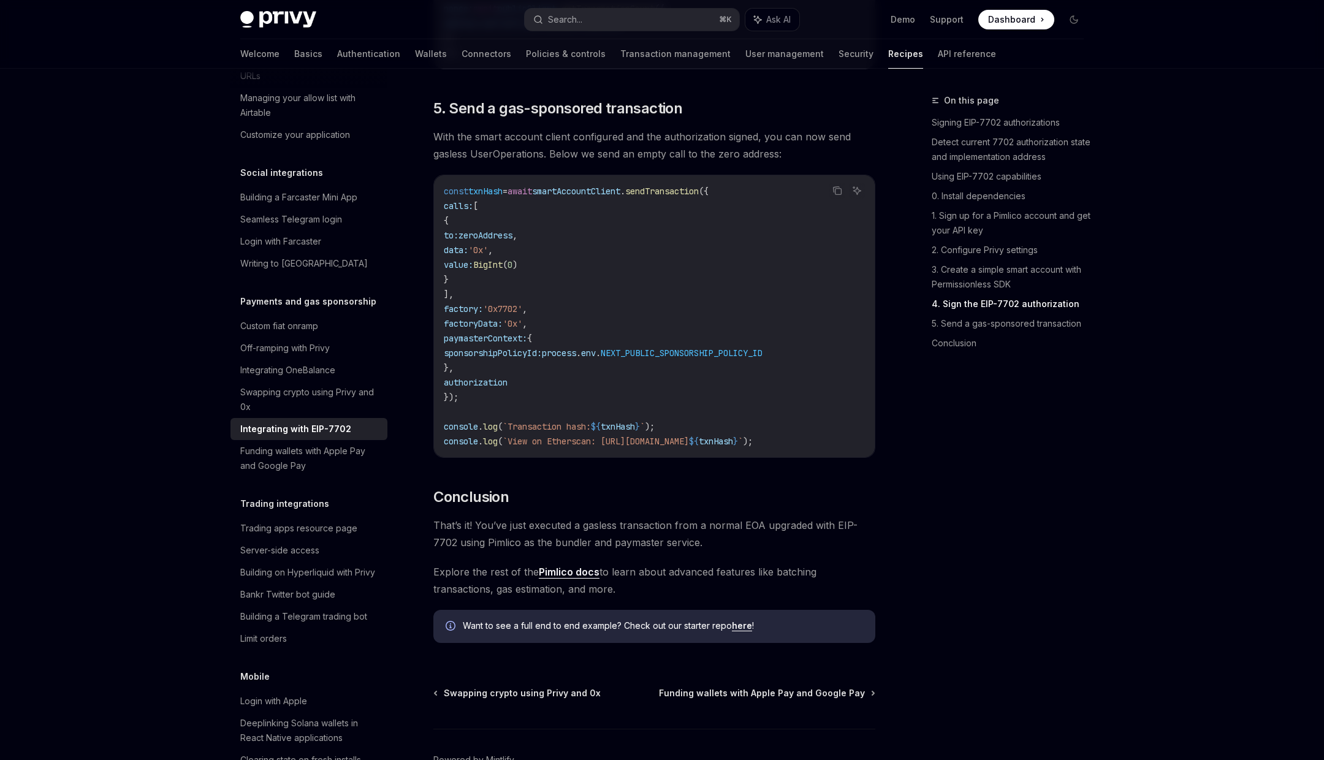
click at [513, 241] on span "zeroAddress" at bounding box center [486, 235] width 54 height 11
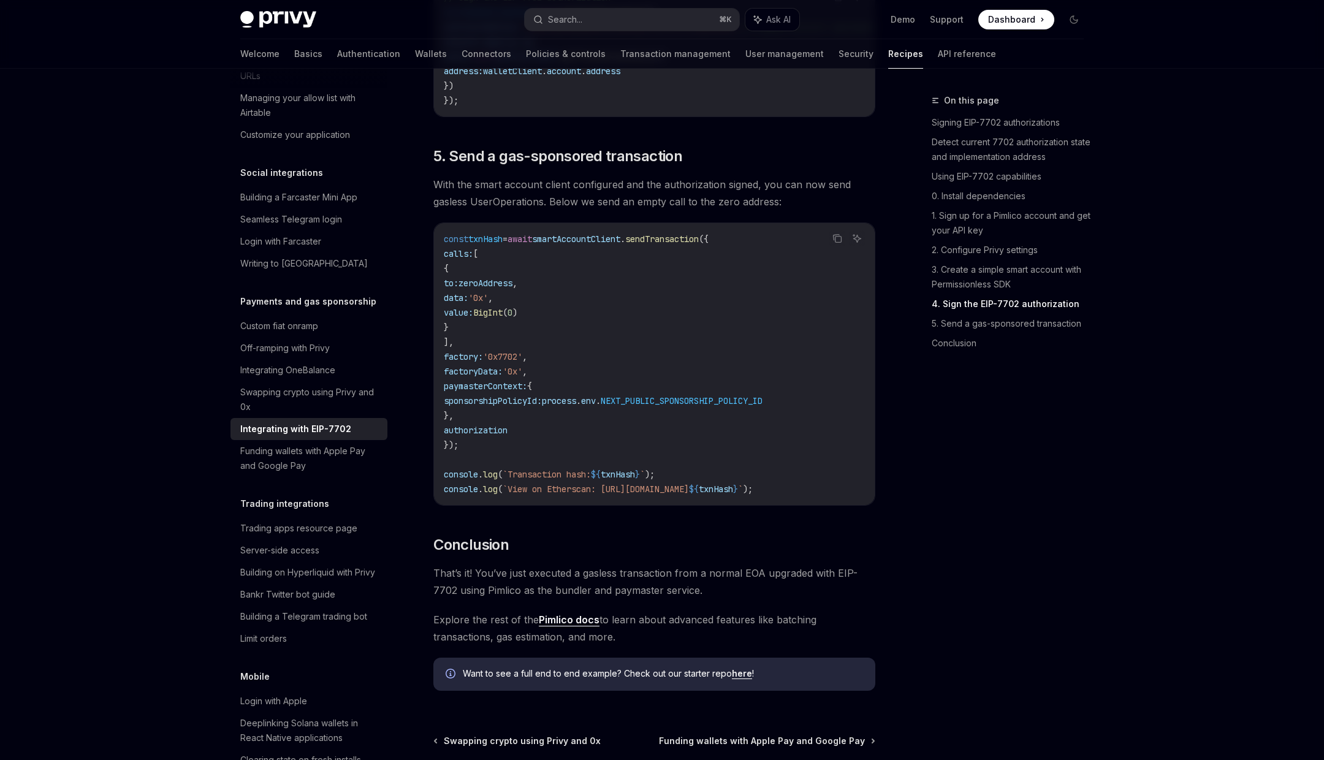
click at [468, 303] on span "data:" at bounding box center [456, 297] width 25 height 11
drag, startPoint x: 478, startPoint y: 320, endPoint x: 582, endPoint y: 337, distance: 105.0
click at [582, 337] on code "const txnHash = await smartAccountClient . sendTransaction ({ calls: [ { to: ze…" at bounding box center [654, 364] width 421 height 265
click at [609, 23] on button "Search... ⌘ K" at bounding box center [632, 20] width 215 height 22
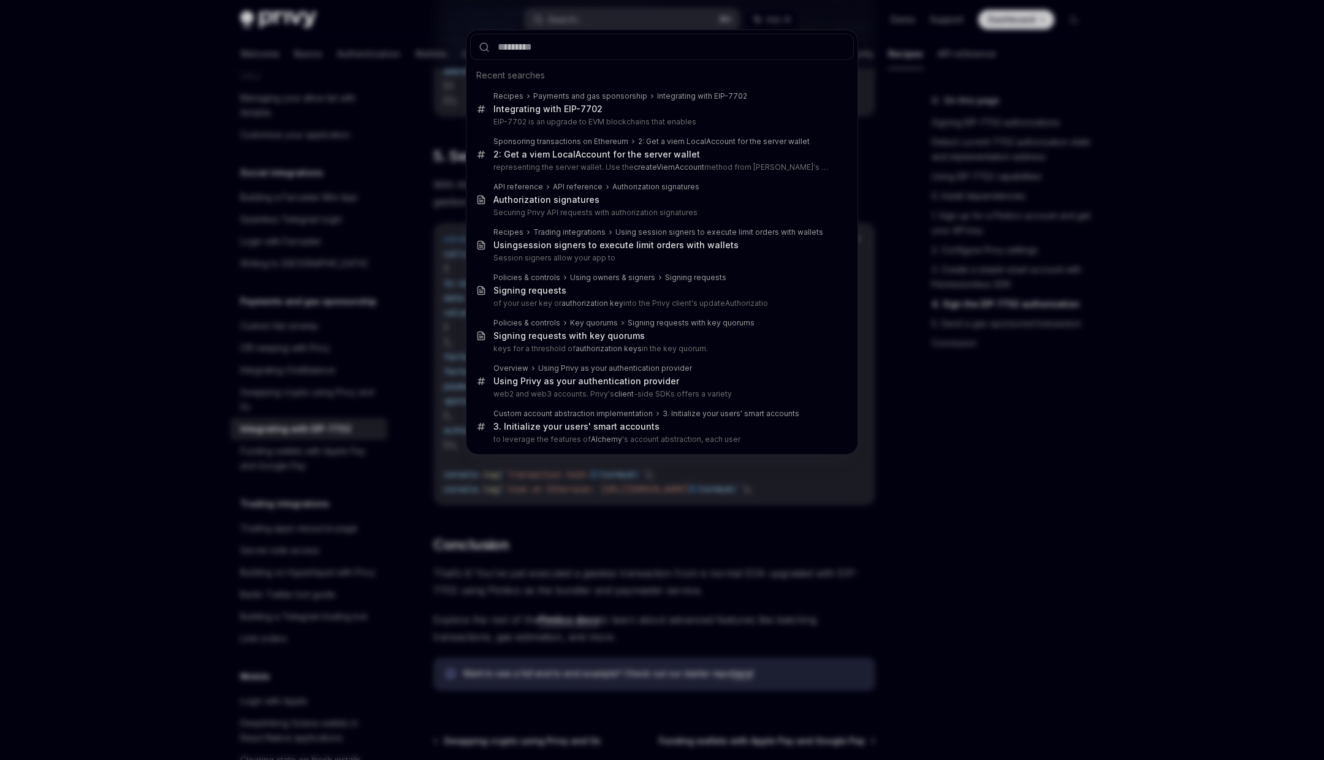
type input "**********"
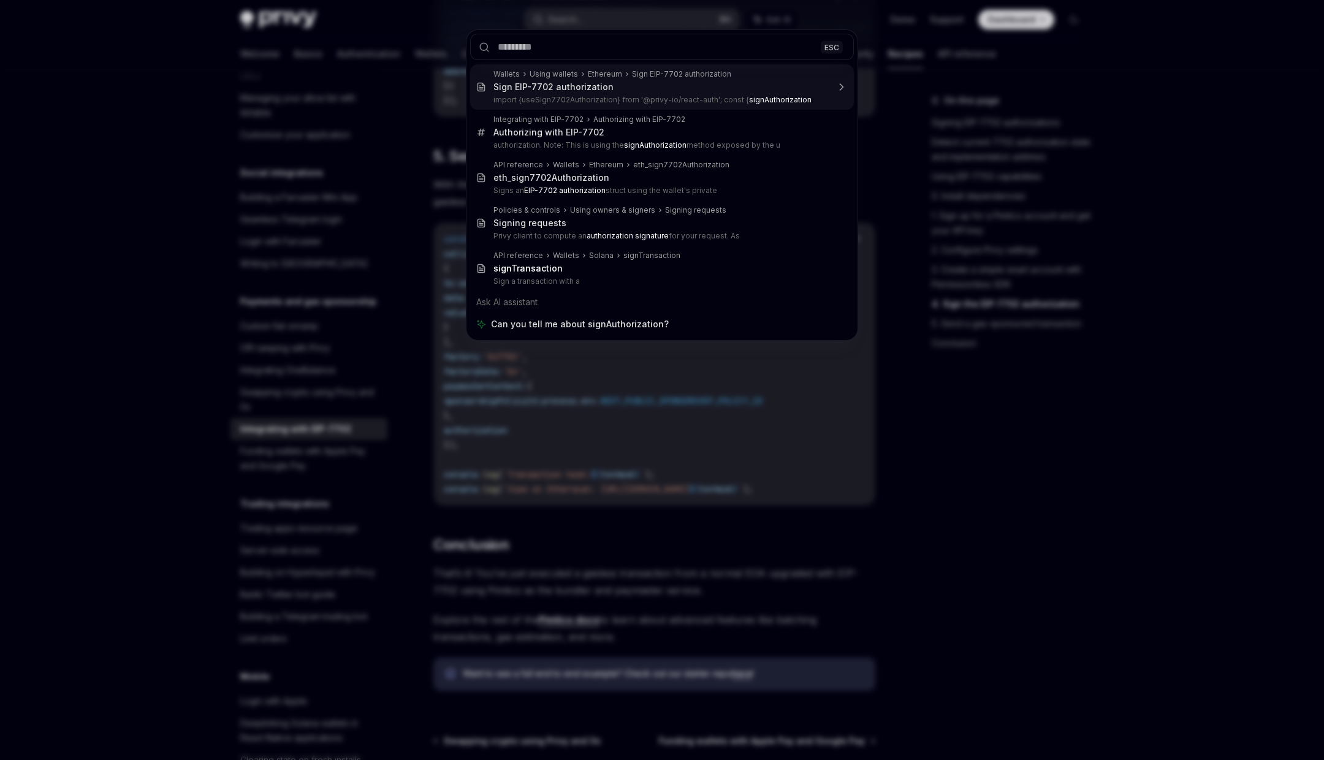
type textarea "*"
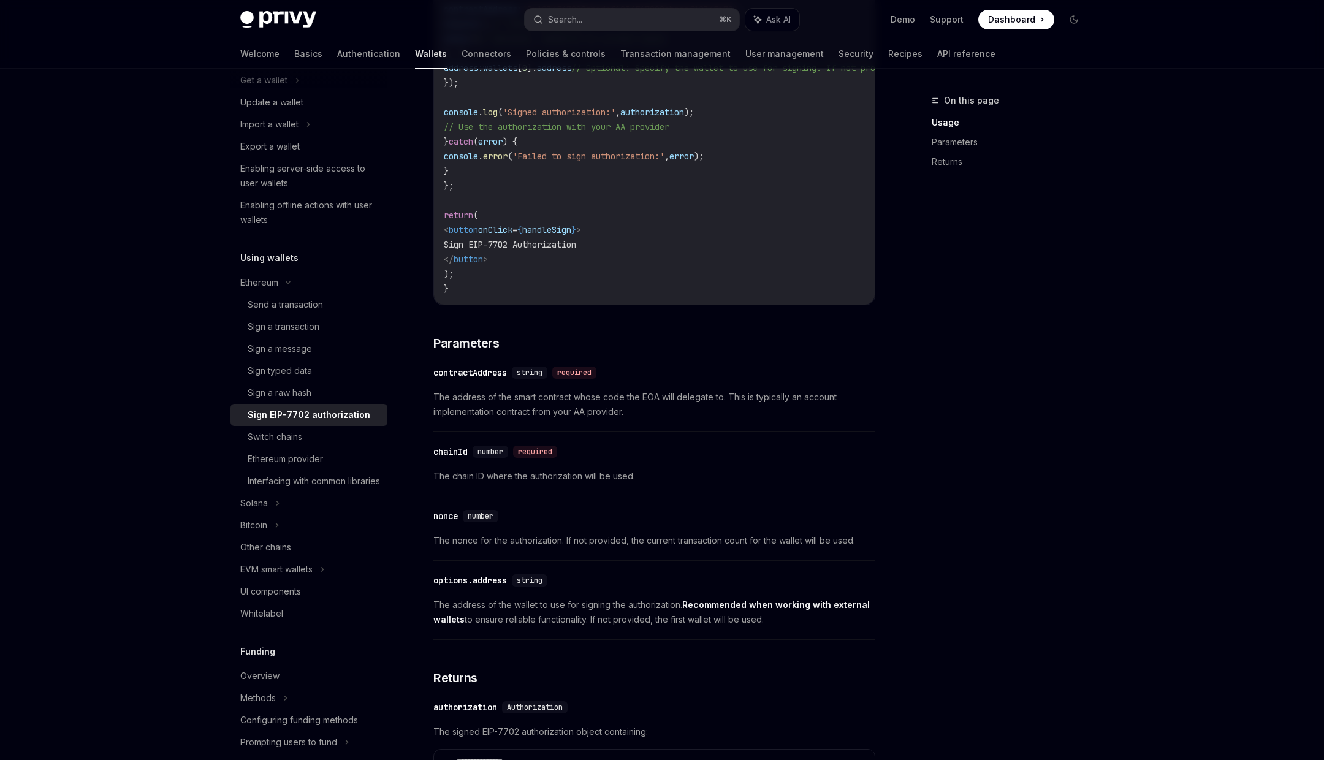
scroll to position [679, 0]
click at [634, 541] on span "The nonce for the authorization. If not provided, the current transaction count…" at bounding box center [654, 538] width 442 height 15
drag, startPoint x: 634, startPoint y: 541, endPoint x: 843, endPoint y: 542, distance: 209.1
click at [844, 542] on span "The nonce for the authorization. If not provided, the current transaction count…" at bounding box center [654, 538] width 442 height 15
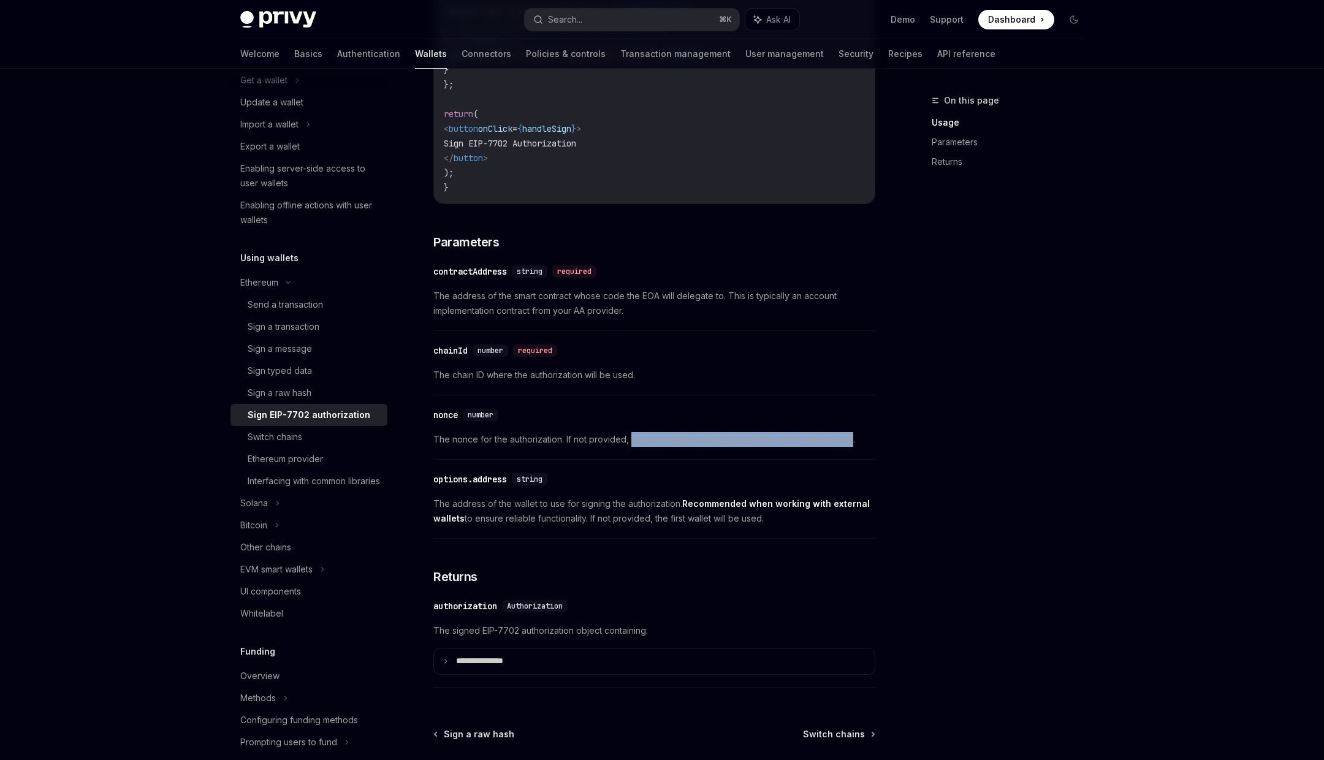
scroll to position [785, 0]
